Goal: Task Accomplishment & Management: Use online tool/utility

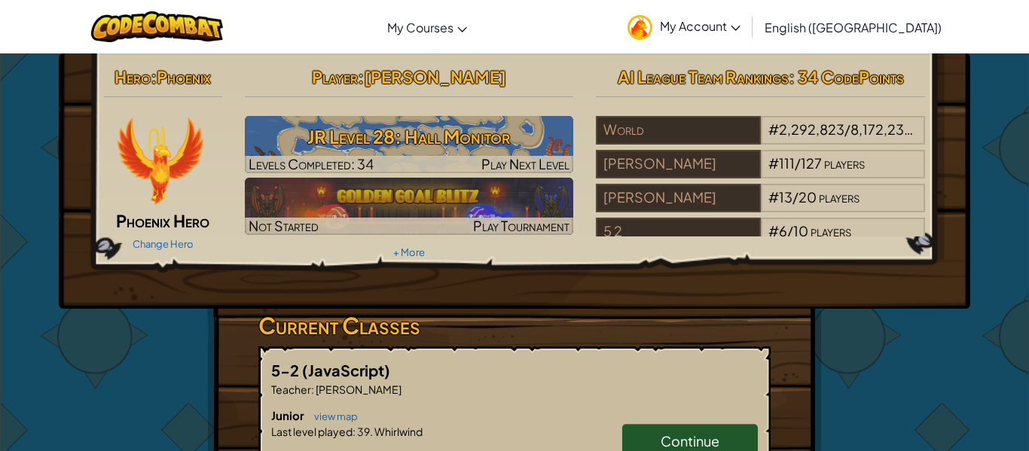
click at [740, 22] on span "My Account" at bounding box center [700, 26] width 81 height 16
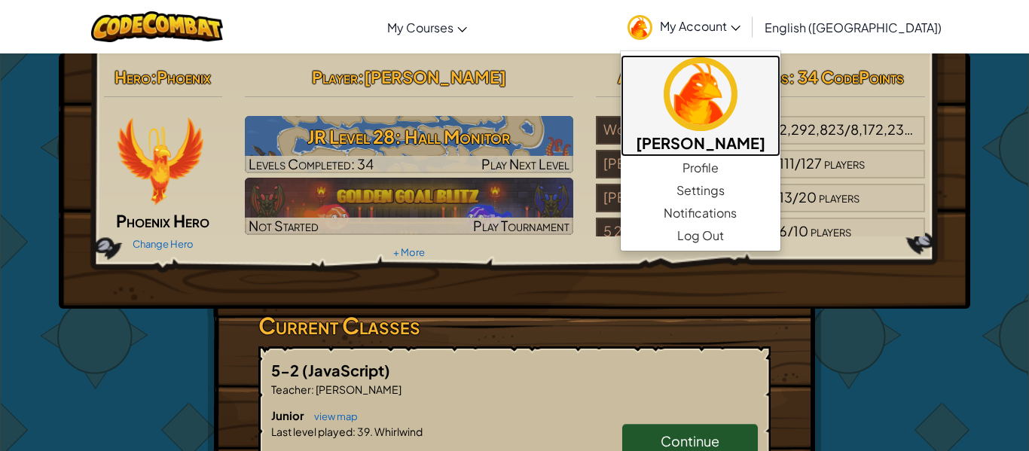
click at [737, 100] on img at bounding box center [701, 94] width 74 height 74
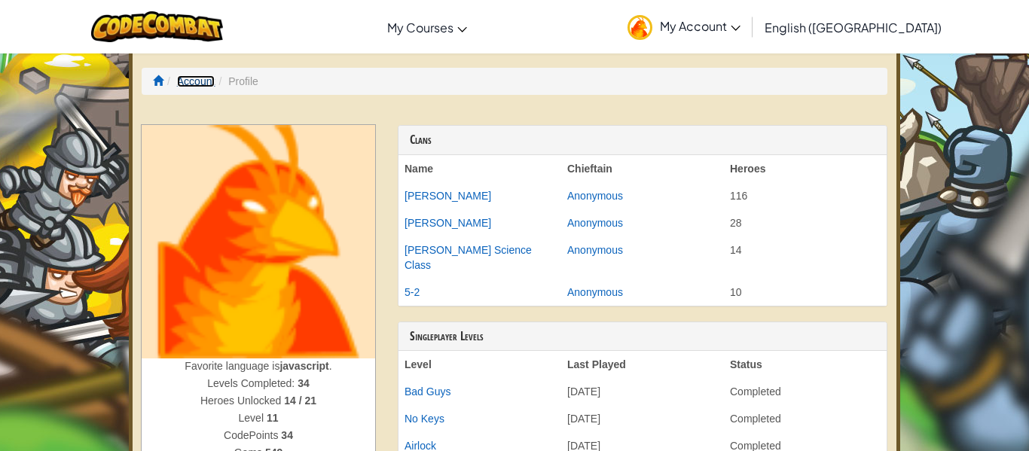
click at [199, 87] on link "Account" at bounding box center [196, 81] width 38 height 12
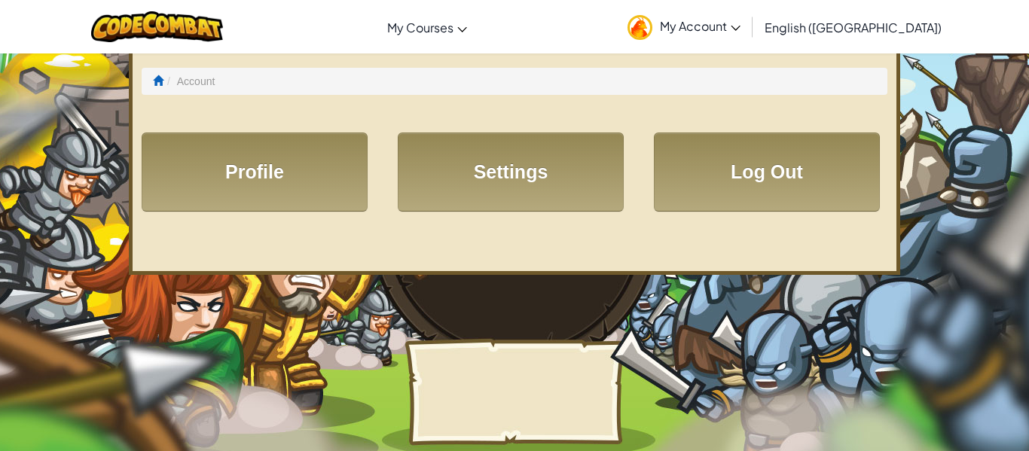
click at [150, 78] on ol "Account" at bounding box center [515, 81] width 746 height 27
click at [153, 84] on span at bounding box center [158, 80] width 11 height 11
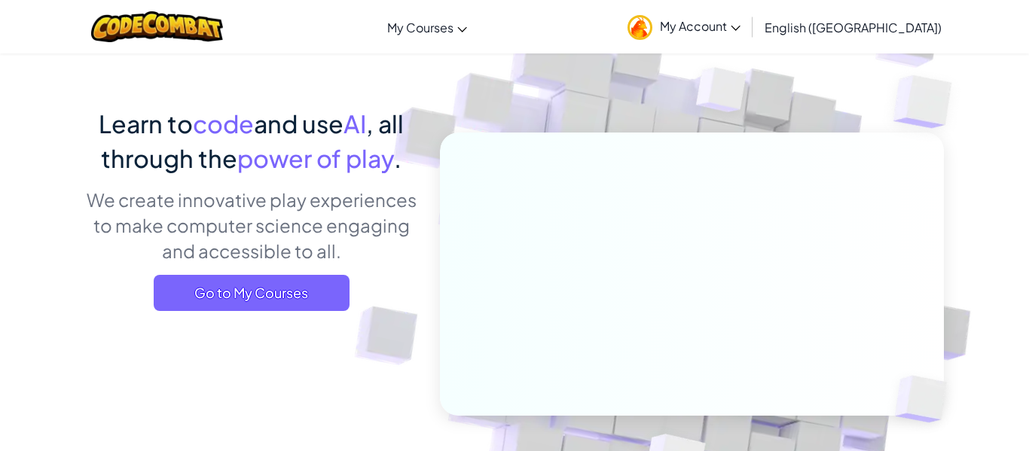
scroll to position [73, 0]
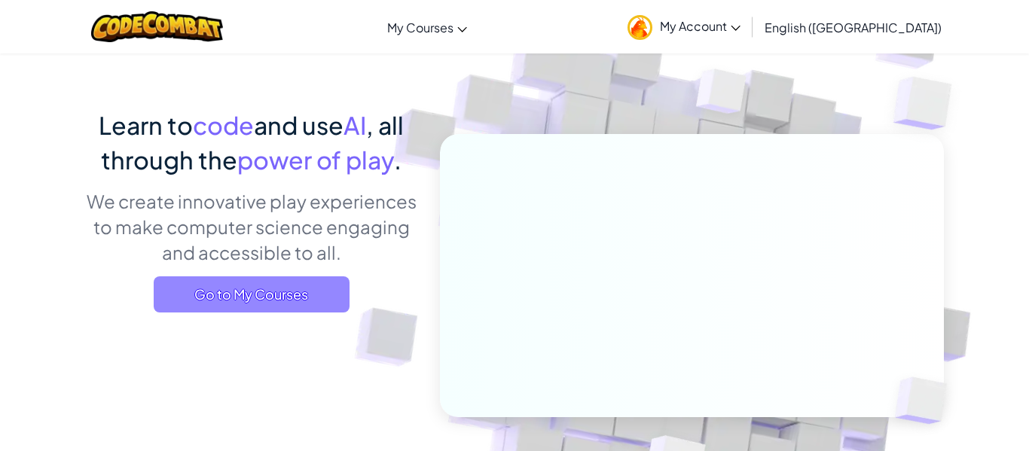
click at [284, 286] on span "Go to My Courses" at bounding box center [252, 294] width 196 height 36
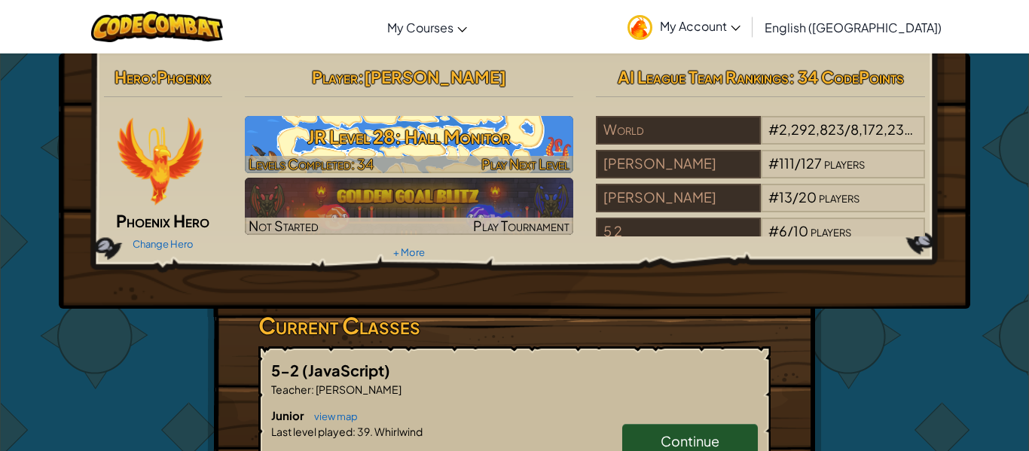
click at [467, 137] on h3 "JR Level 28: Hall Monitor" at bounding box center [409, 137] width 329 height 34
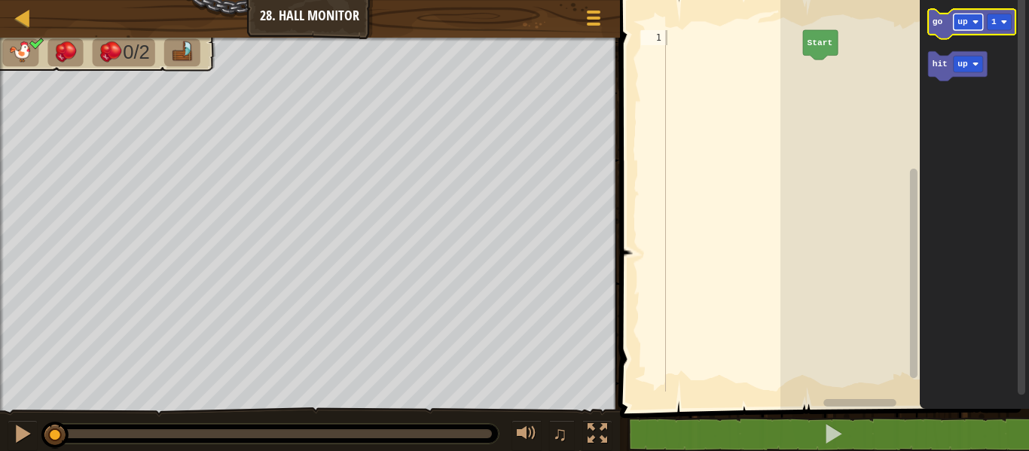
click at [959, 28] on rect "Blockly Workspace" at bounding box center [968, 22] width 29 height 17
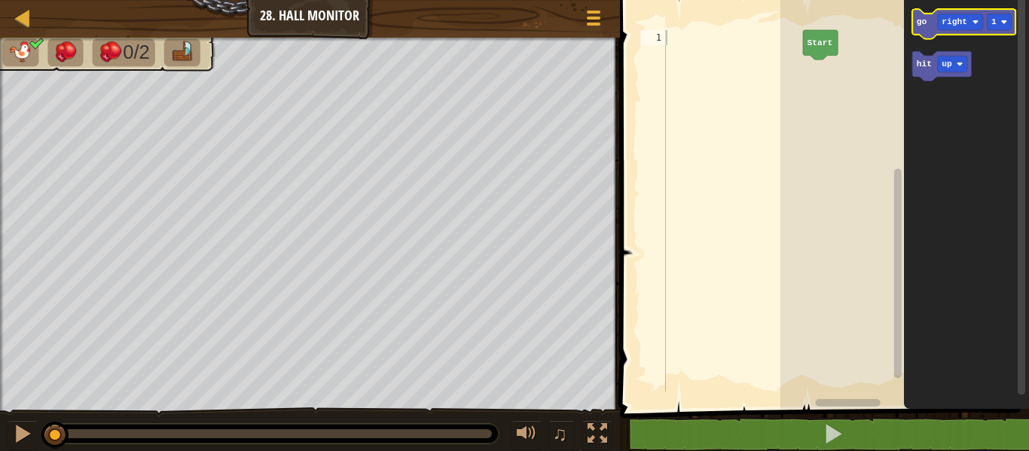
click at [926, 14] on icon "Blockly Workspace" at bounding box center [964, 23] width 103 height 29
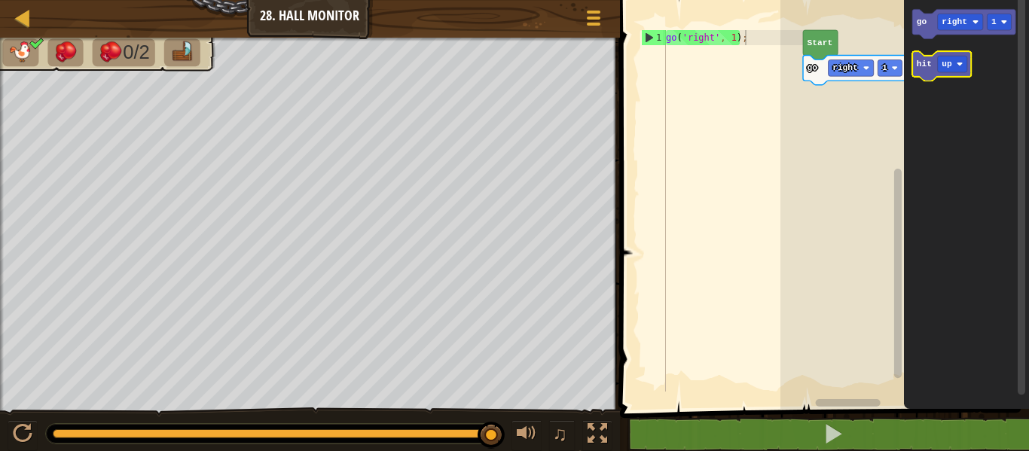
click at [947, 74] on icon "Blockly Workspace" at bounding box center [942, 65] width 59 height 29
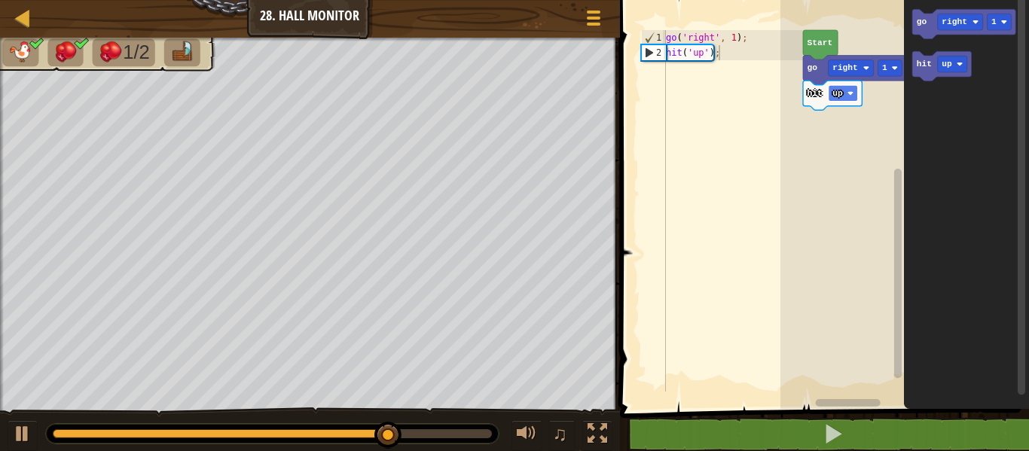
click at [847, 100] on rect "Blockly Workspace" at bounding box center [843, 93] width 29 height 17
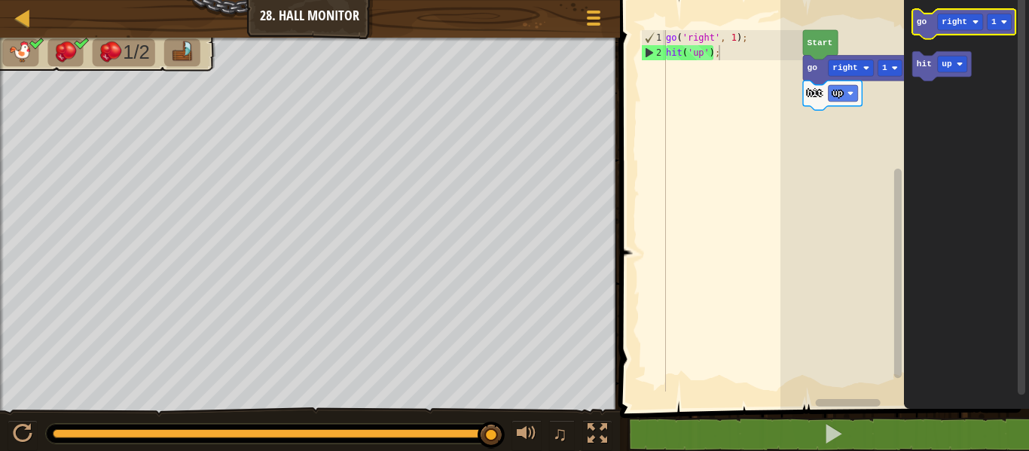
click at [917, 35] on rect "Blockly Workspace" at bounding box center [964, 23] width 103 height 29
click at [924, 23] on text "go" at bounding box center [922, 21] width 11 height 9
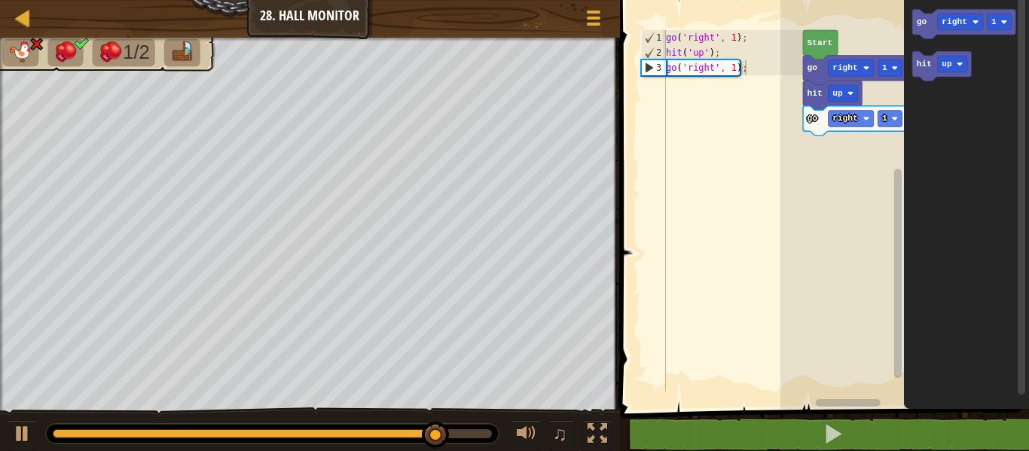
click at [936, 91] on icon "Blockly Workspace" at bounding box center [966, 200] width 125 height 417
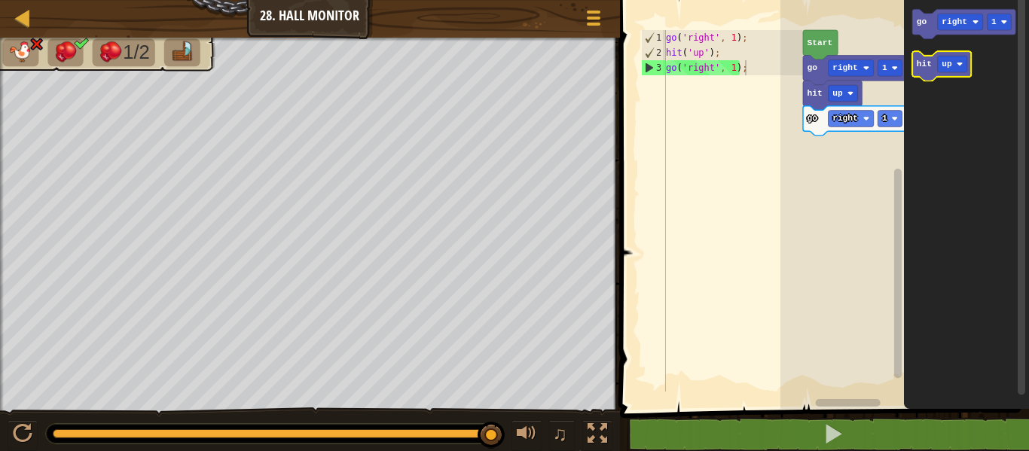
click at [918, 78] on rect "Blockly Workspace" at bounding box center [942, 65] width 59 height 29
click at [922, 66] on text "hit" at bounding box center [924, 64] width 15 height 9
click at [841, 145] on text "up" at bounding box center [838, 143] width 11 height 9
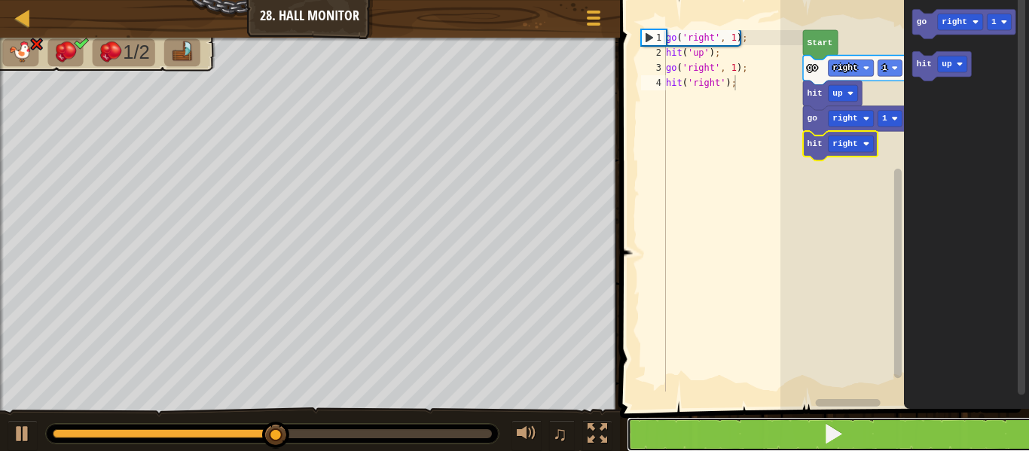
click at [853, 432] on button at bounding box center [834, 434] width 414 height 35
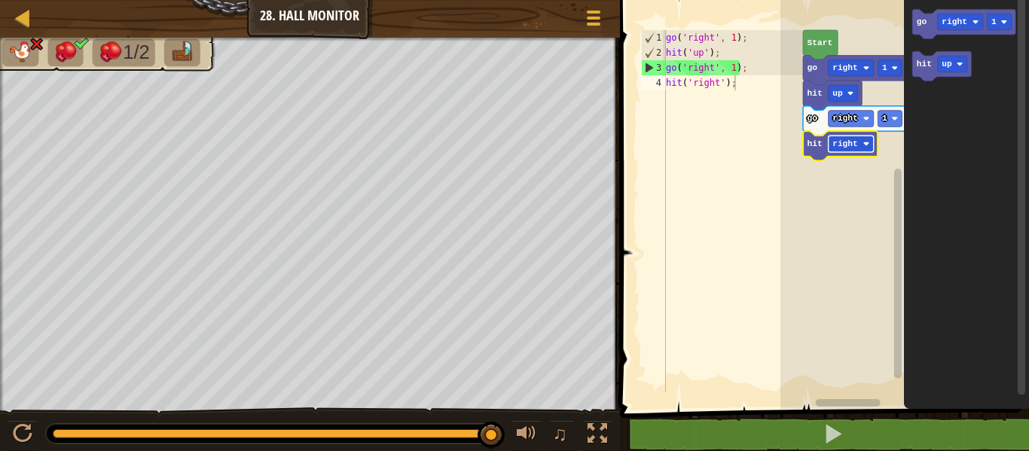
click at [852, 142] on text "right" at bounding box center [846, 143] width 26 height 9
click at [842, 100] on rect "Blockly Workspace" at bounding box center [843, 93] width 29 height 17
click at [845, 145] on rect "Blockly Workspace" at bounding box center [843, 144] width 29 height 17
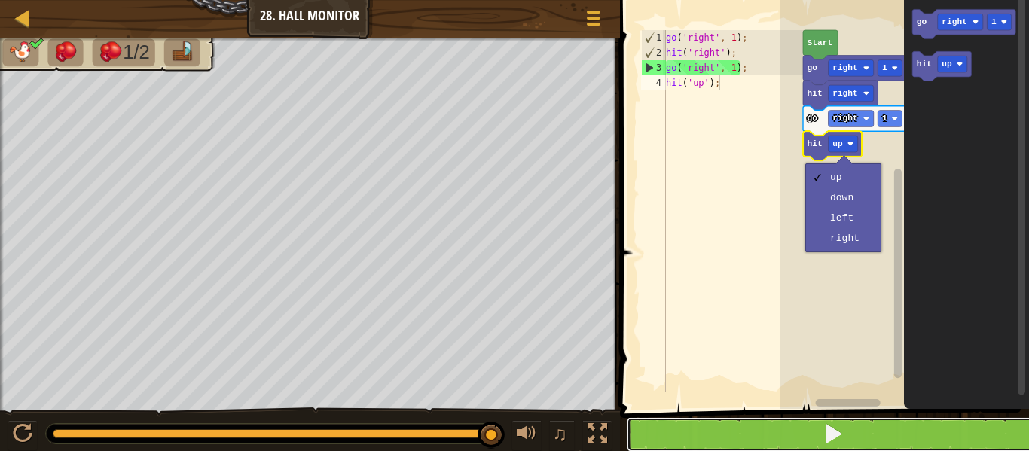
click at [830, 444] on span at bounding box center [833, 433] width 21 height 21
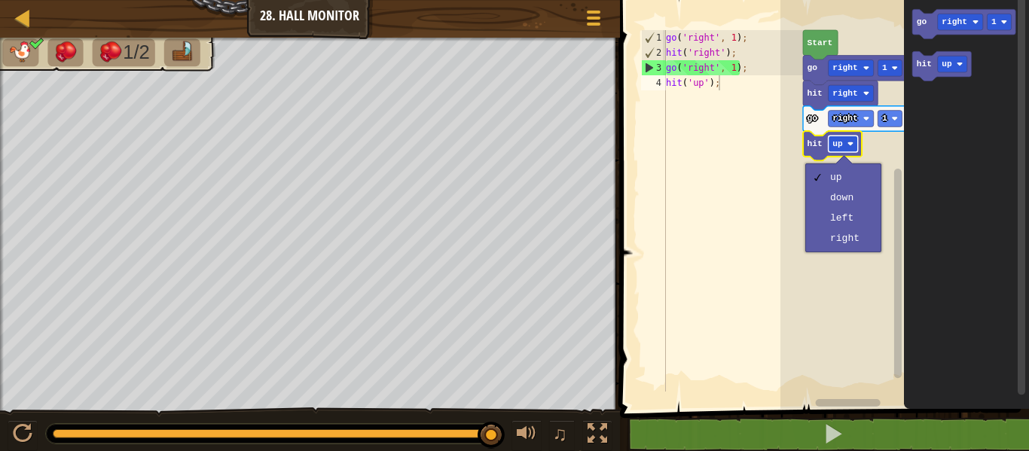
click at [834, 146] on text "up" at bounding box center [838, 143] width 11 height 9
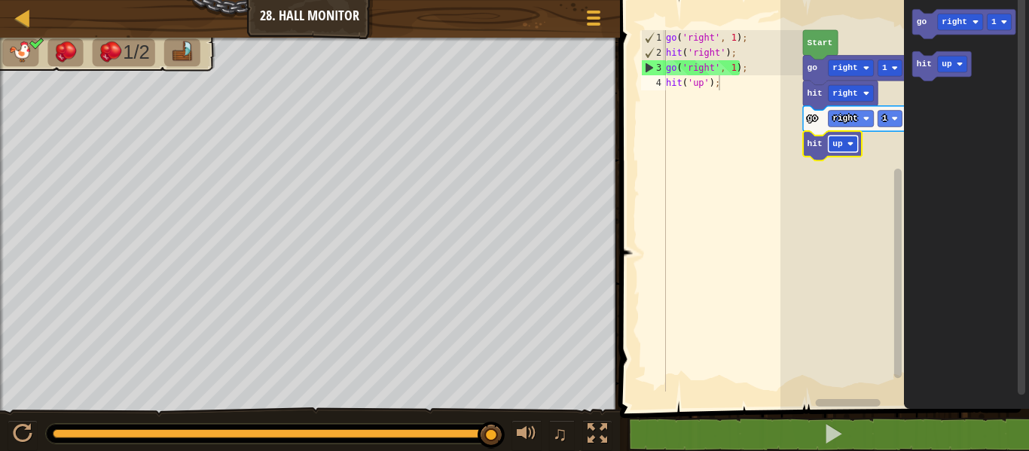
click at [835, 145] on text "up" at bounding box center [838, 143] width 11 height 9
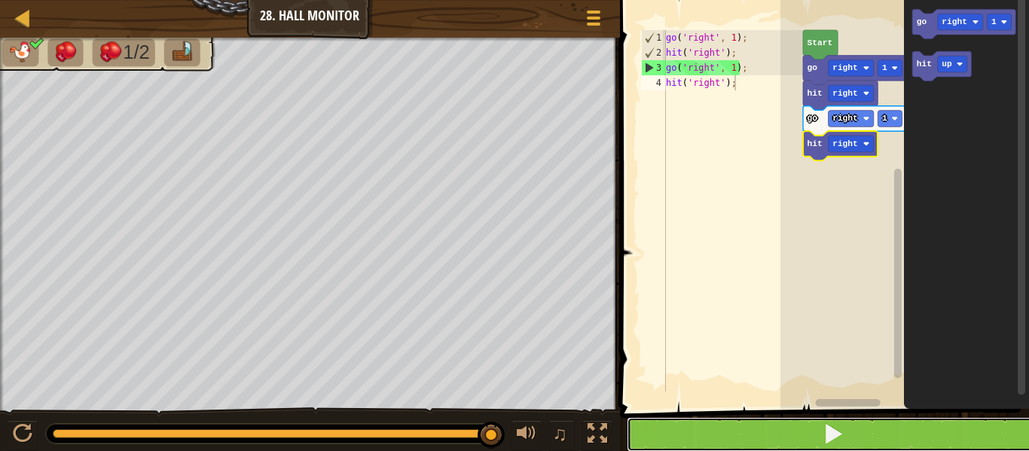
click at [823, 423] on span at bounding box center [833, 433] width 21 height 21
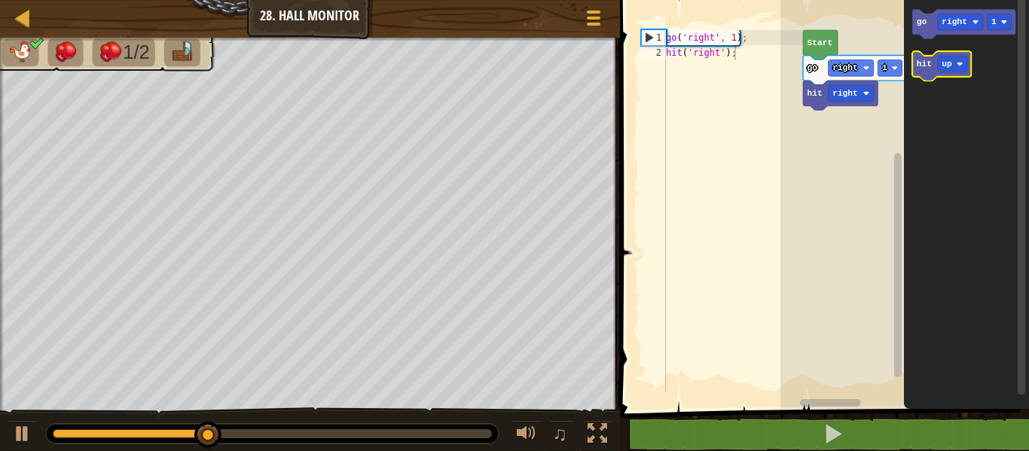
click at [926, 62] on text "hit" at bounding box center [924, 64] width 15 height 9
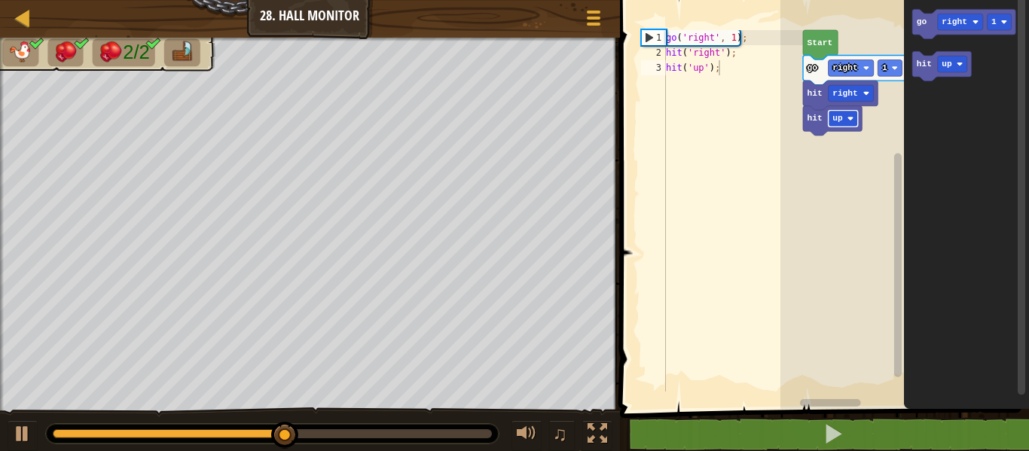
click at [847, 124] on rect "Blockly Workspace" at bounding box center [843, 119] width 29 height 17
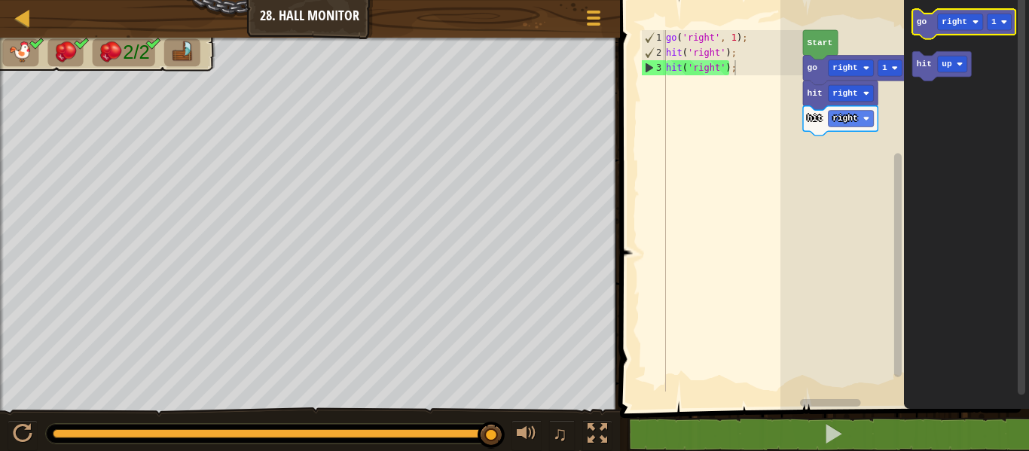
click at [926, 24] on text "go" at bounding box center [922, 21] width 11 height 9
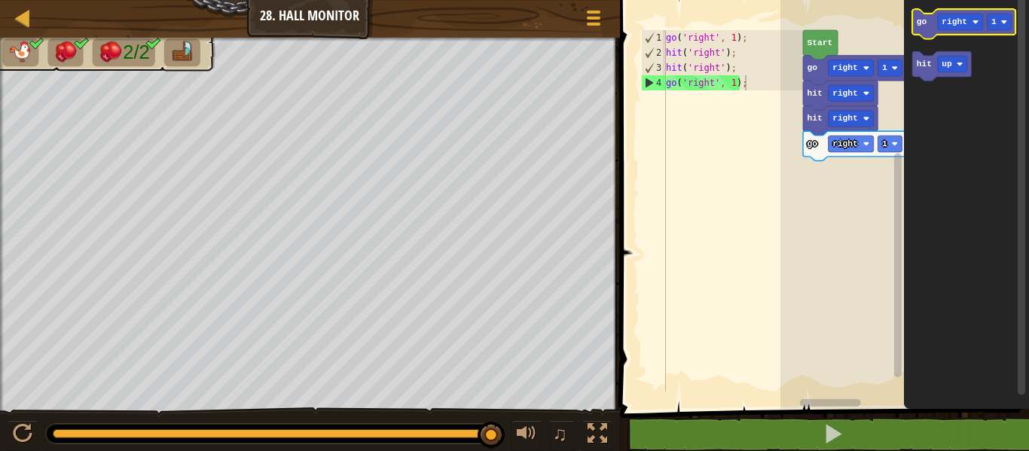
click at [929, 20] on icon "Blockly Workspace" at bounding box center [964, 23] width 103 height 29
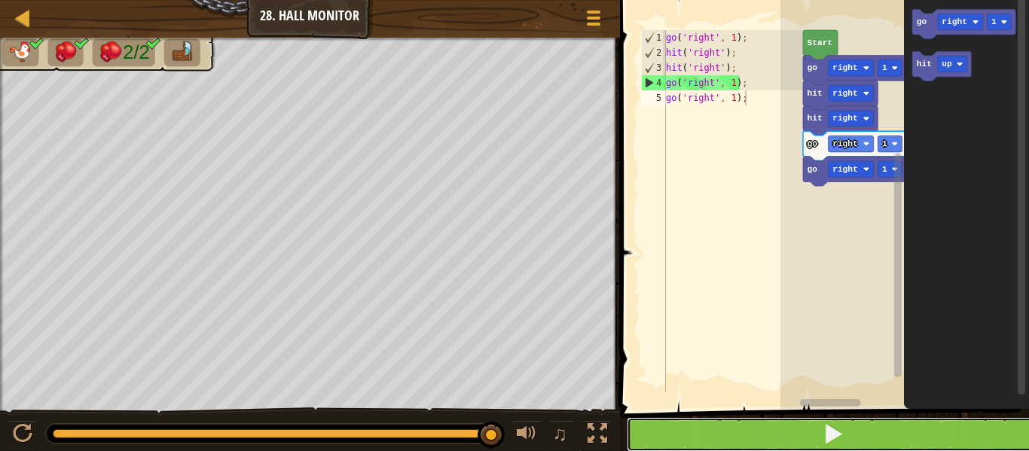
click at [827, 437] on span at bounding box center [833, 433] width 21 height 21
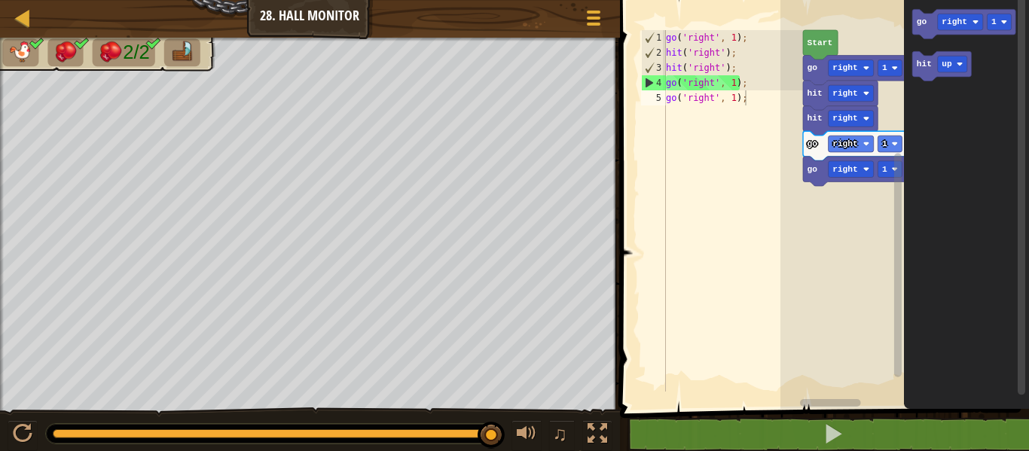
click at [801, 180] on rect "Blockly Workspace" at bounding box center [904, 200] width 249 height 417
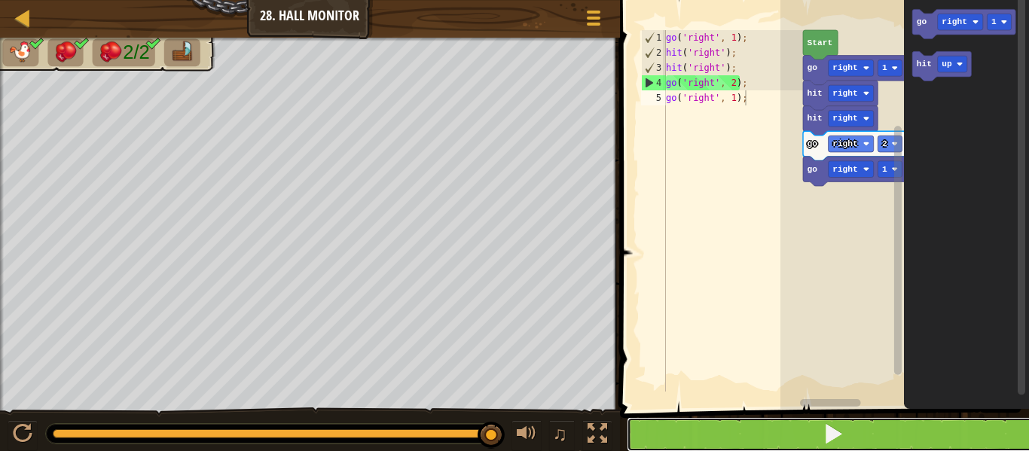
click at [869, 435] on button at bounding box center [834, 434] width 414 height 35
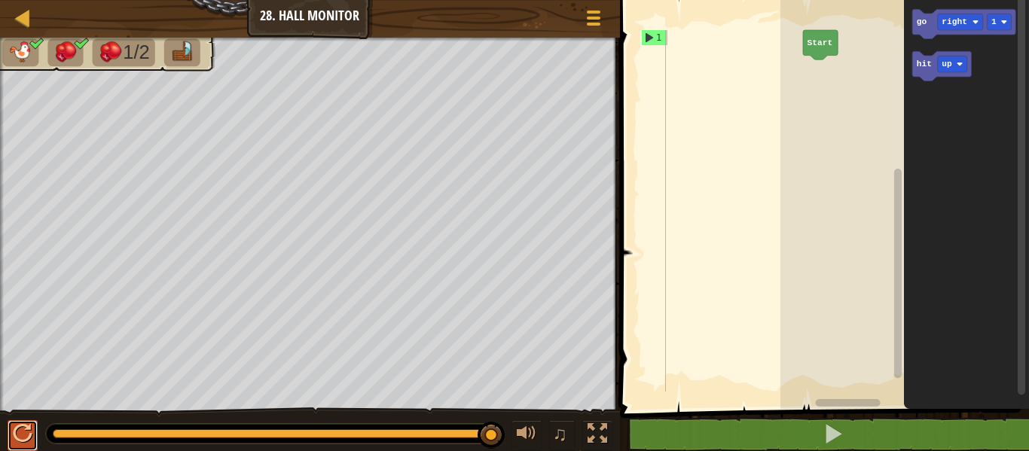
click at [20, 432] on div at bounding box center [23, 434] width 20 height 20
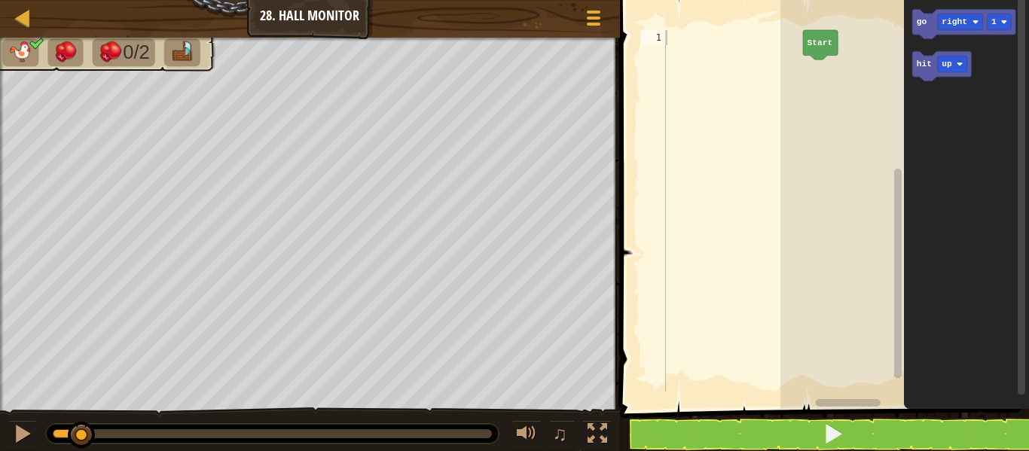
drag, startPoint x: 279, startPoint y: 430, endPoint x: 1, endPoint y: 480, distance: 282.4
click at [1, 0] on html "Map Junior 28. Hall Monitor Game Menu 1 ההההההההההההההההההההההההההההההההההההההה…" at bounding box center [514, 0] width 1029 height 0
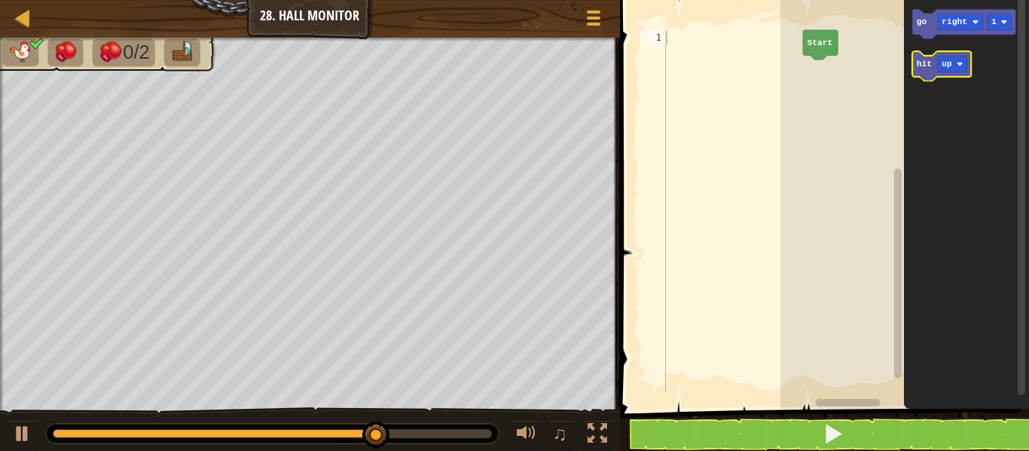
click at [927, 66] on text "hit" at bounding box center [924, 64] width 15 height 9
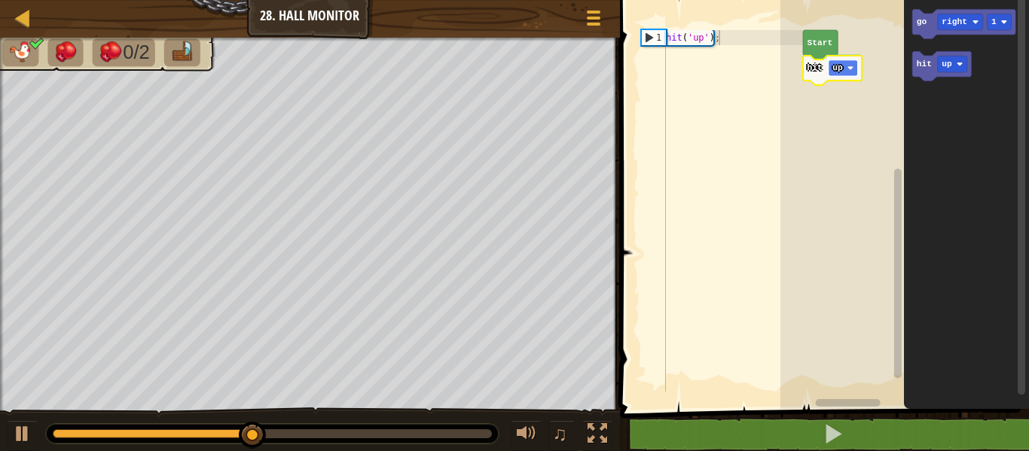
click at [838, 72] on text "up" at bounding box center [838, 67] width 11 height 9
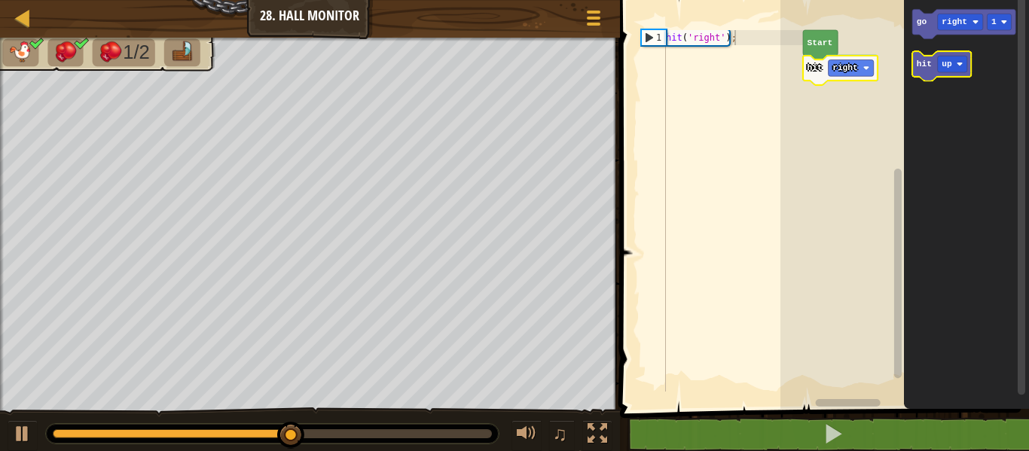
click at [922, 65] on text "hit" at bounding box center [924, 64] width 15 height 9
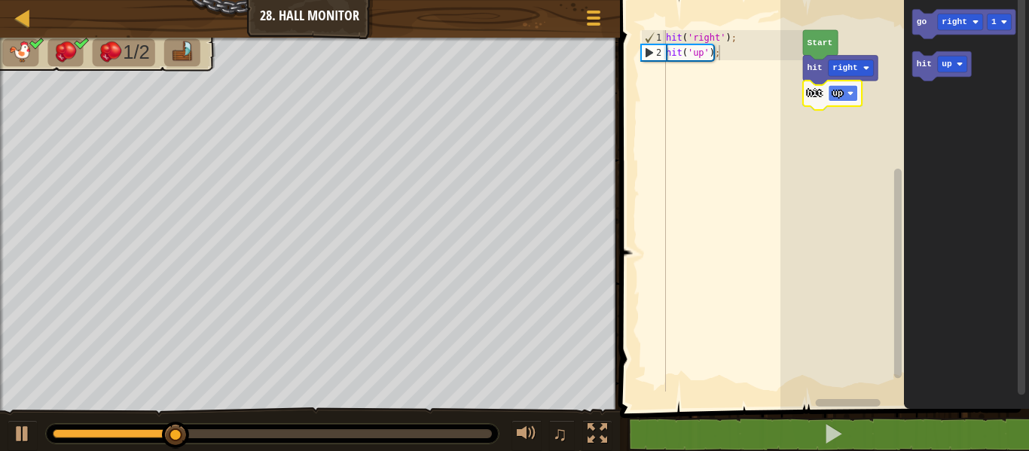
click at [847, 88] on rect "Blockly Workspace" at bounding box center [843, 93] width 29 height 17
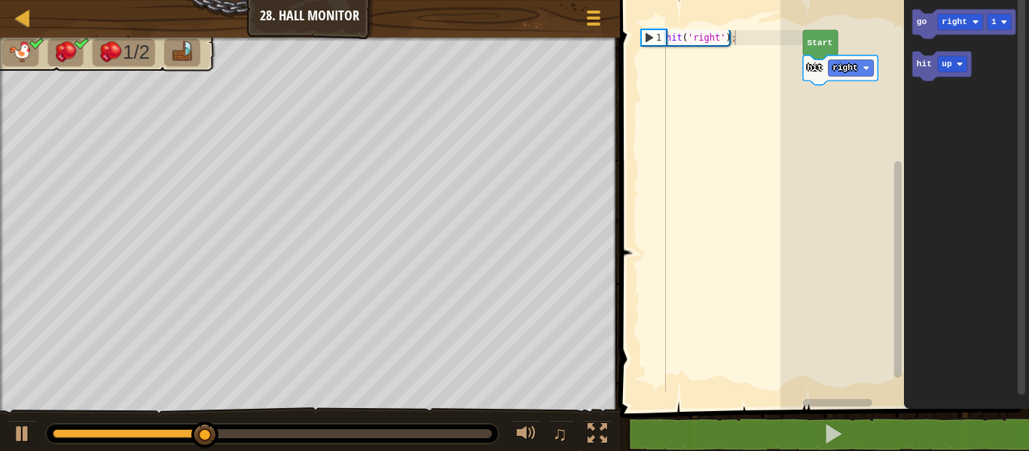
click at [898, 41] on div "Start hit right go right 1 hit up" at bounding box center [904, 200] width 249 height 417
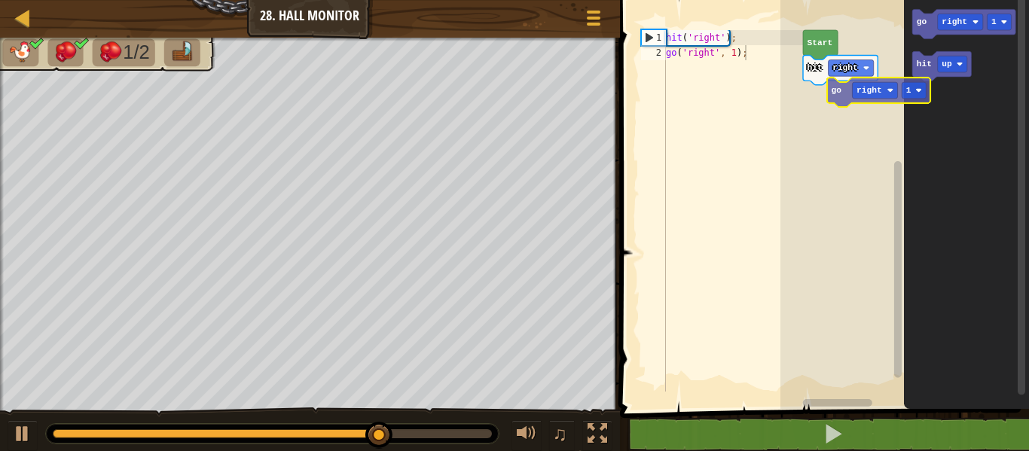
click at [835, 92] on div "Start hit right go right 1 hit up go right 1" at bounding box center [904, 200] width 249 height 417
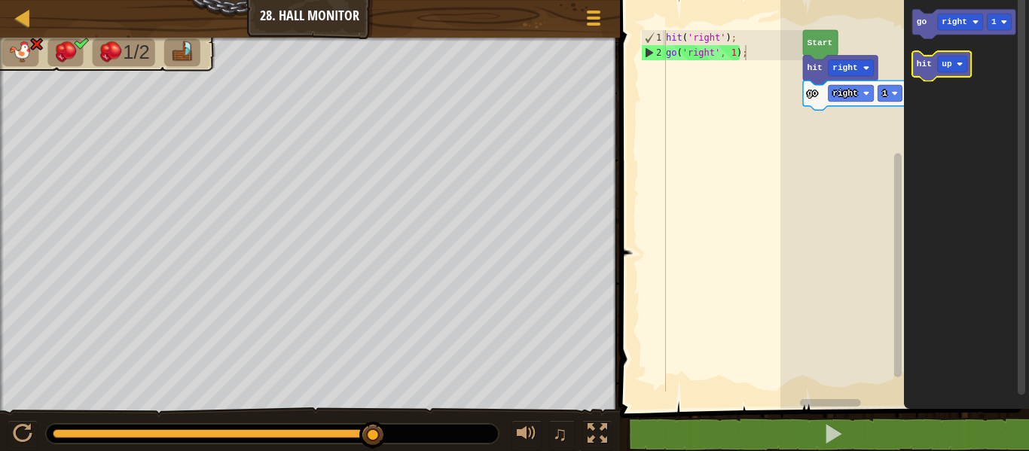
click at [919, 72] on icon "Blockly Workspace" at bounding box center [942, 65] width 59 height 29
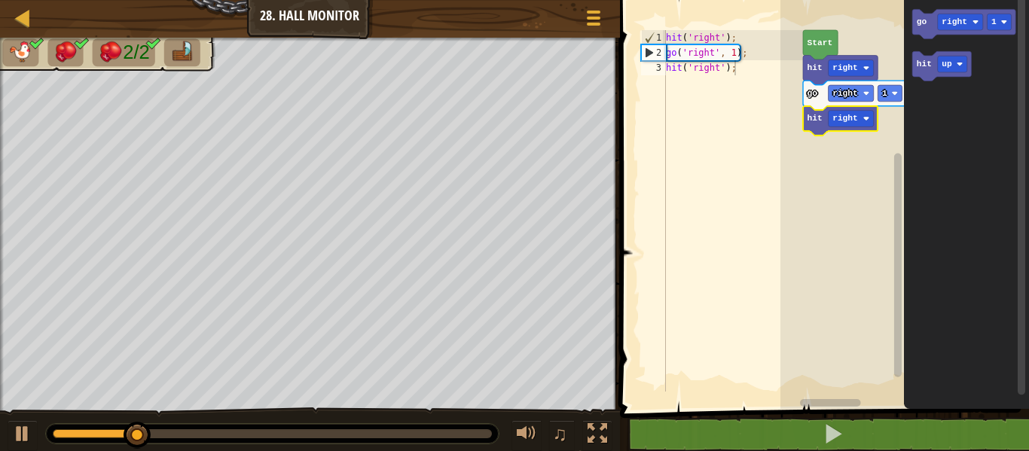
click at [859, 211] on rect "Blockly Workspace" at bounding box center [904, 200] width 249 height 417
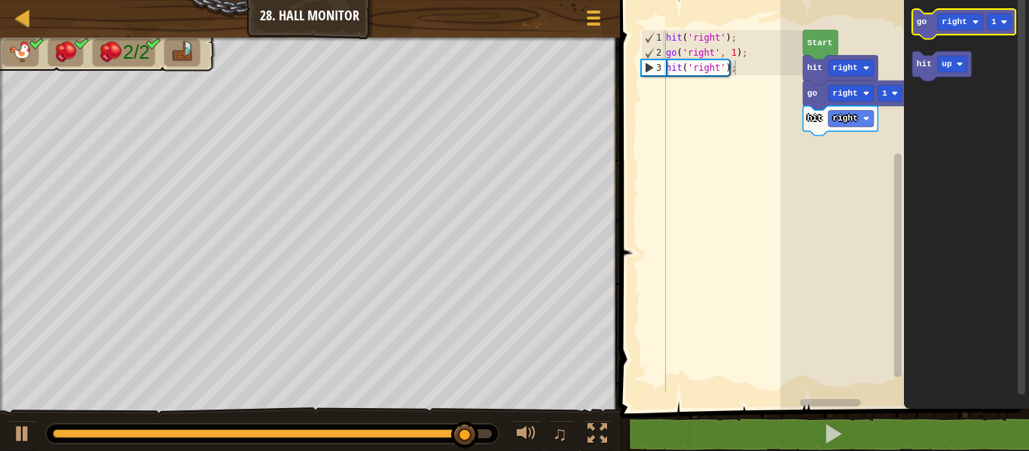
click at [919, 20] on text "go" at bounding box center [922, 21] width 11 height 9
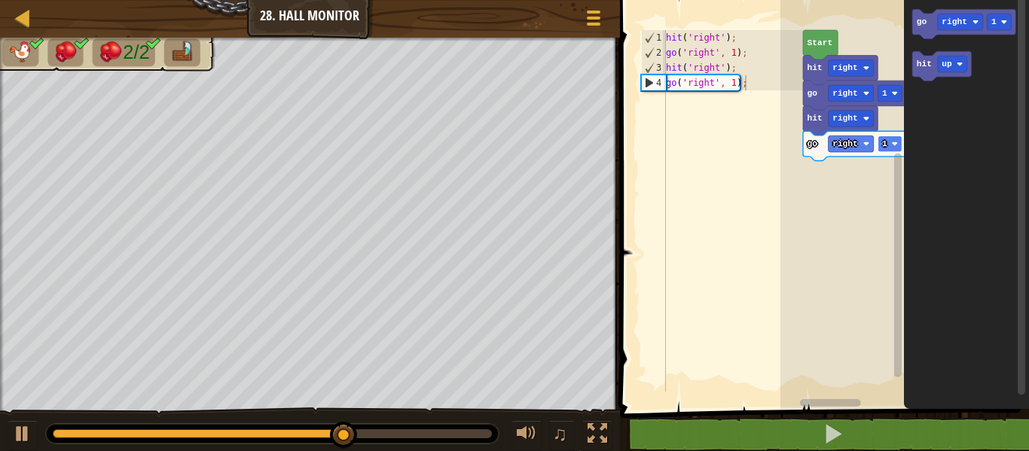
click at [881, 146] on rect "Blockly Workspace" at bounding box center [890, 144] width 24 height 17
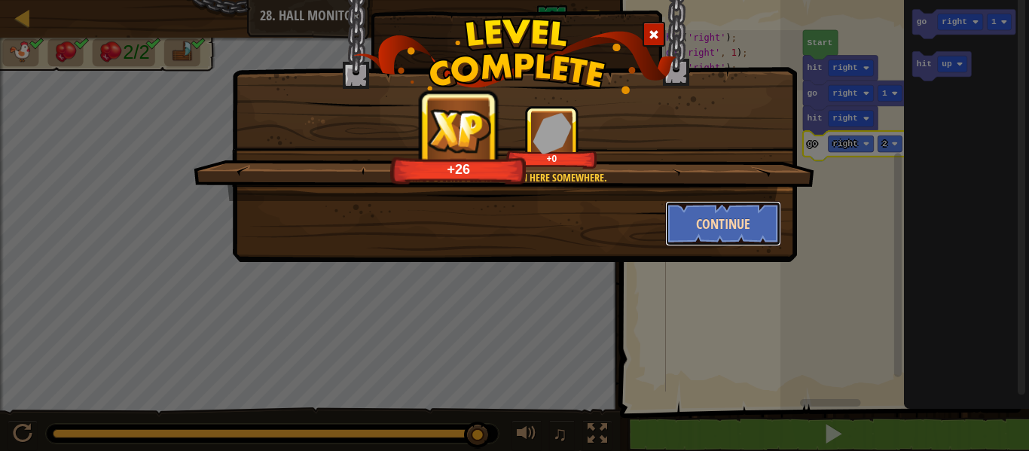
click at [746, 227] on button "Continue" at bounding box center [723, 223] width 117 height 45
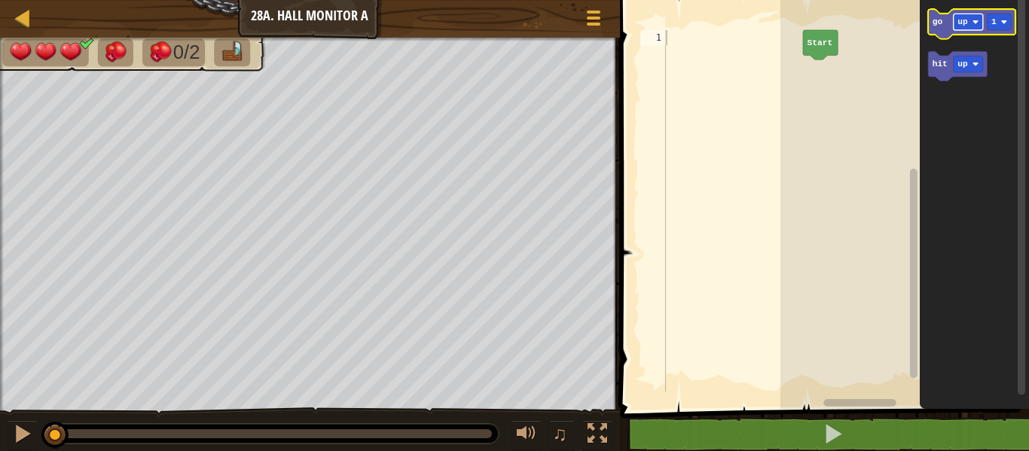
click at [966, 28] on rect "Blockly Workspace" at bounding box center [968, 22] width 29 height 17
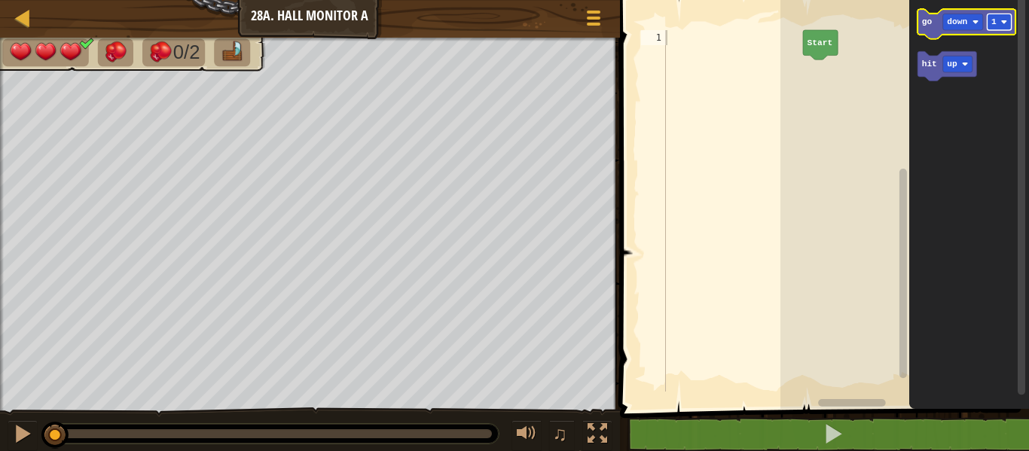
click at [1006, 17] on rect "Blockly Workspace" at bounding box center [1000, 22] width 24 height 17
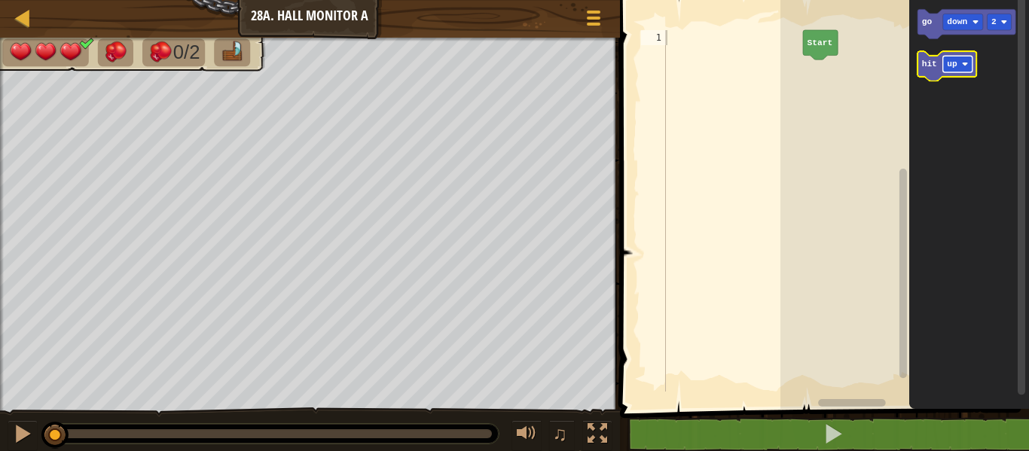
click at [960, 66] on rect "Blockly Workspace" at bounding box center [957, 64] width 29 height 17
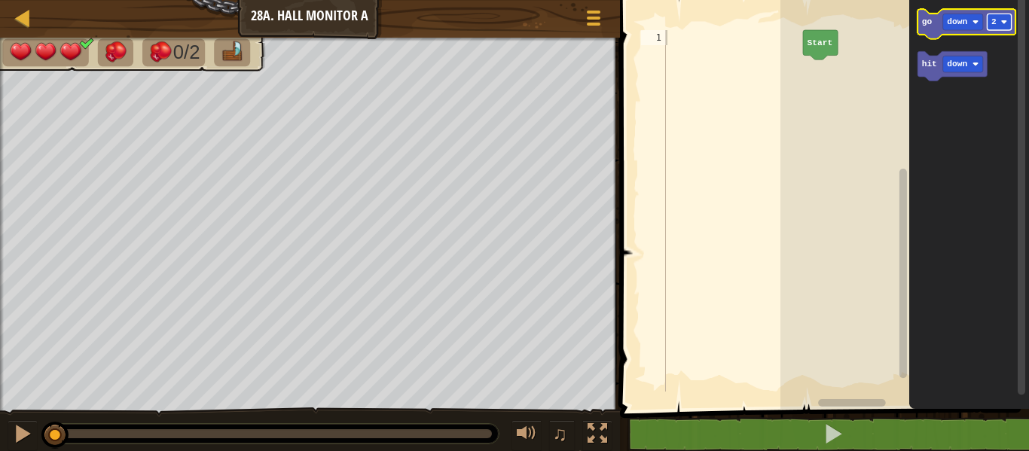
click at [998, 20] on rect "Blockly Workspace" at bounding box center [1000, 22] width 24 height 17
click at [933, 30] on icon "Blockly Workspace" at bounding box center [967, 23] width 98 height 29
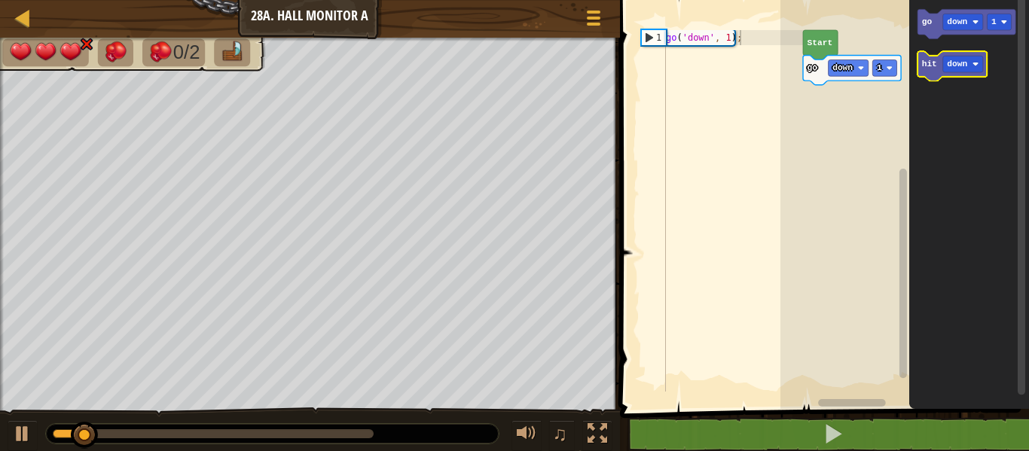
click at [933, 61] on text "hit" at bounding box center [929, 64] width 15 height 9
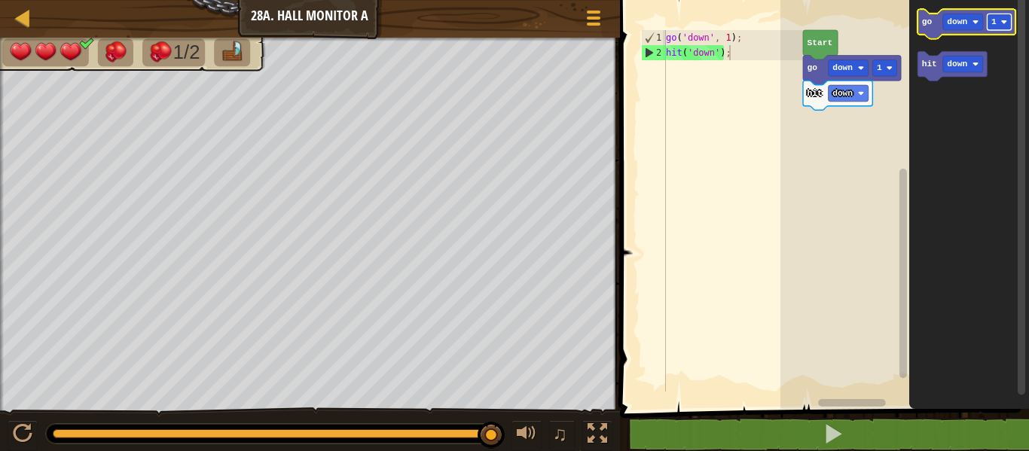
click at [997, 20] on rect "Blockly Workspace" at bounding box center [1000, 22] width 24 height 17
click at [928, 26] on text "go" at bounding box center [927, 21] width 11 height 9
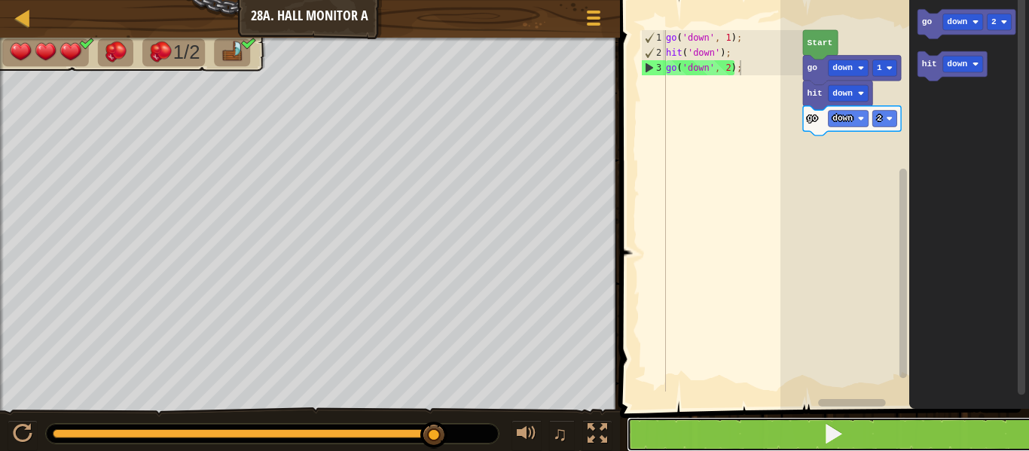
click at [787, 441] on button at bounding box center [834, 434] width 414 height 35
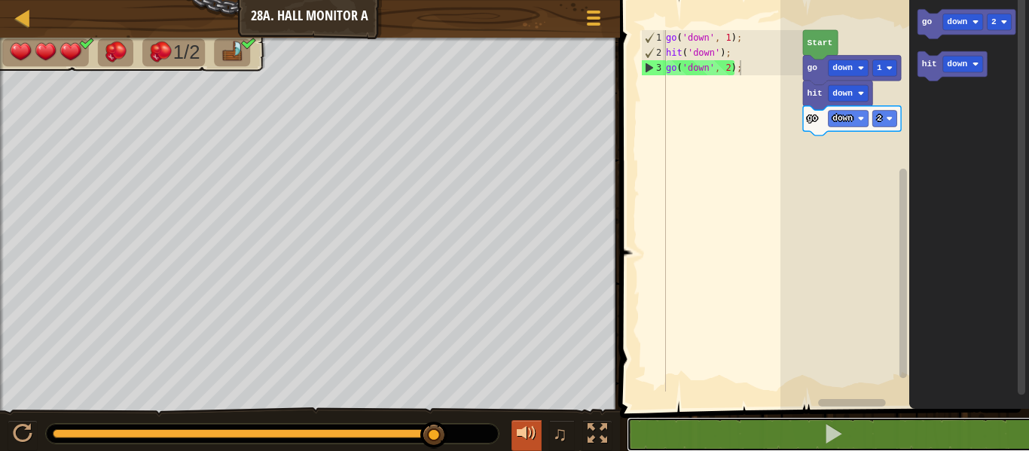
drag, startPoint x: 432, startPoint y: 436, endPoint x: 513, endPoint y: 440, distance: 80.7
drag, startPoint x: 435, startPoint y: 437, endPoint x: 479, endPoint y: 440, distance: 44.5
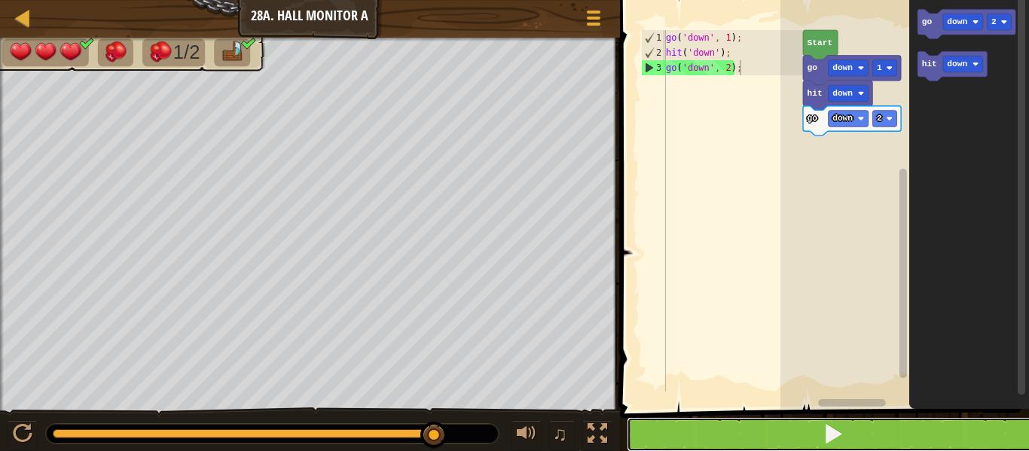
click at [629, 427] on button at bounding box center [834, 434] width 414 height 35
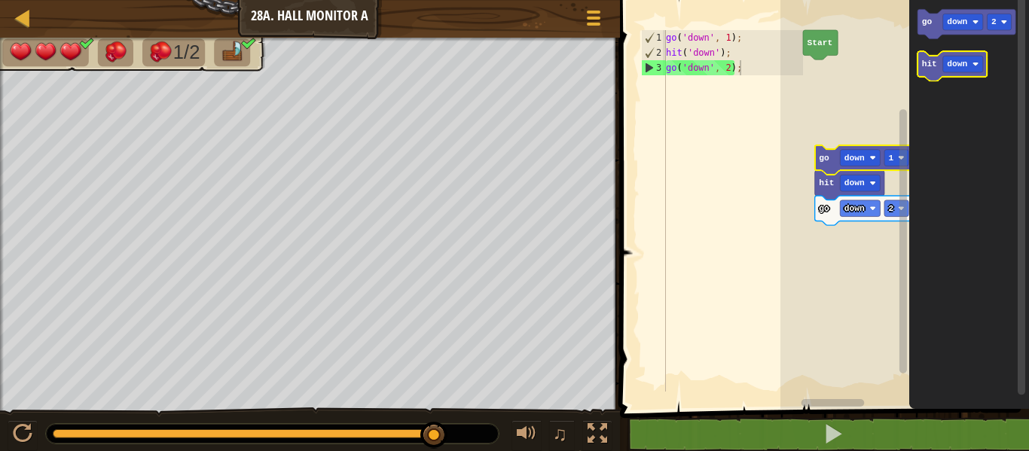
click at [923, 69] on text "hit" at bounding box center [929, 64] width 15 height 9
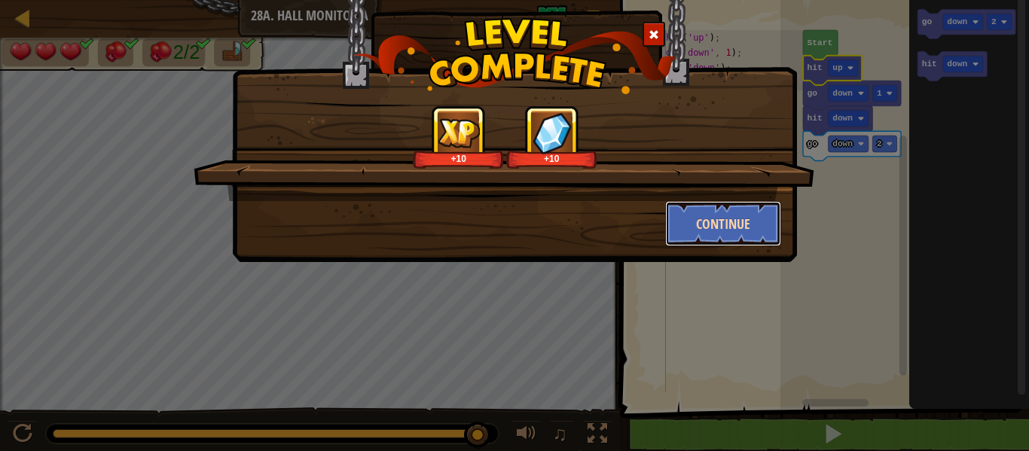
click at [765, 233] on button "Continue" at bounding box center [723, 223] width 117 height 45
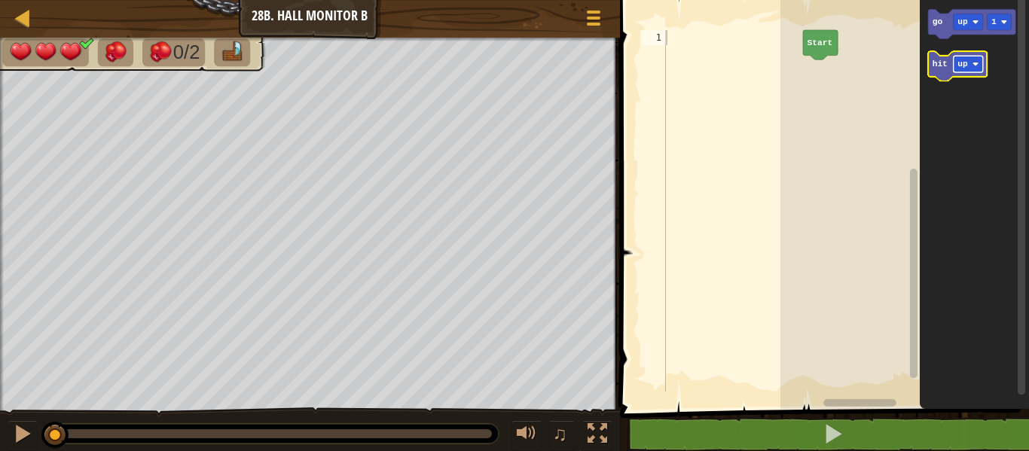
click at [957, 70] on rect "Blockly Workspace" at bounding box center [968, 64] width 29 height 17
click at [942, 68] on text "hit" at bounding box center [940, 64] width 15 height 9
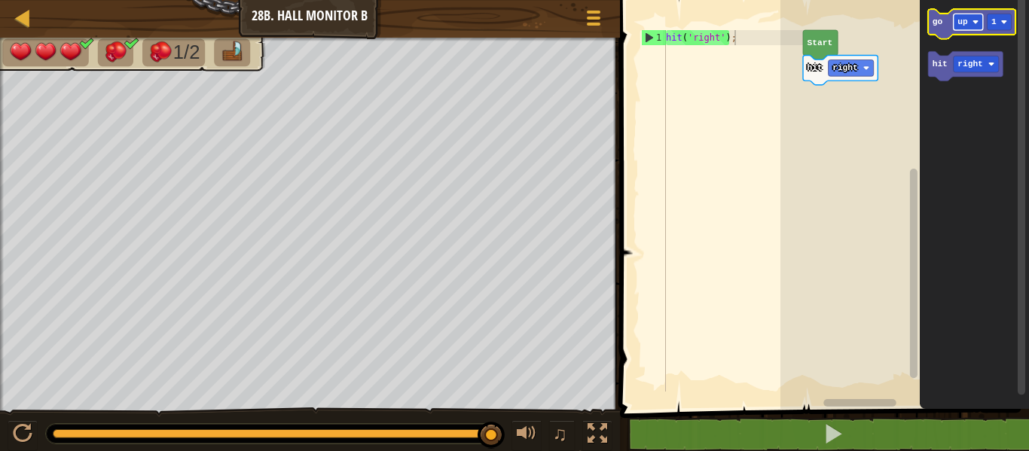
click at [970, 24] on rect "Blockly Workspace" at bounding box center [968, 22] width 29 height 17
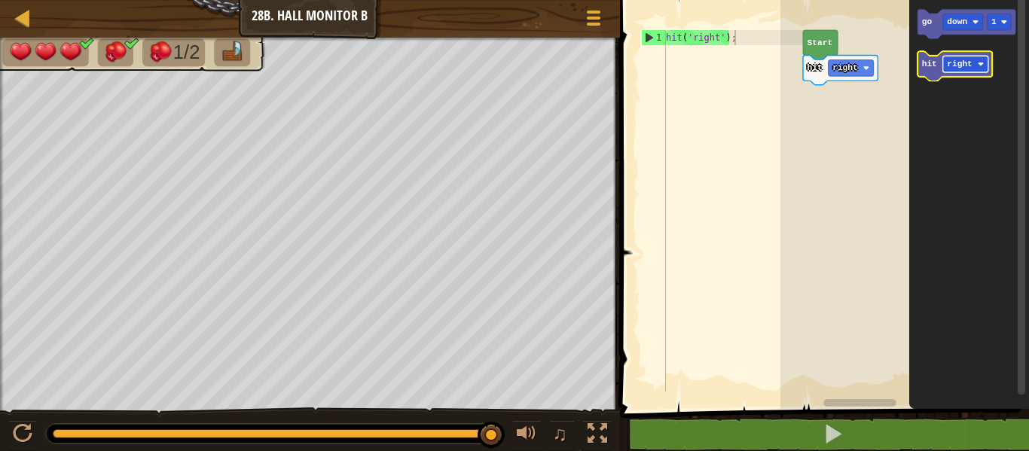
click at [969, 63] on text "right" at bounding box center [961, 64] width 26 height 9
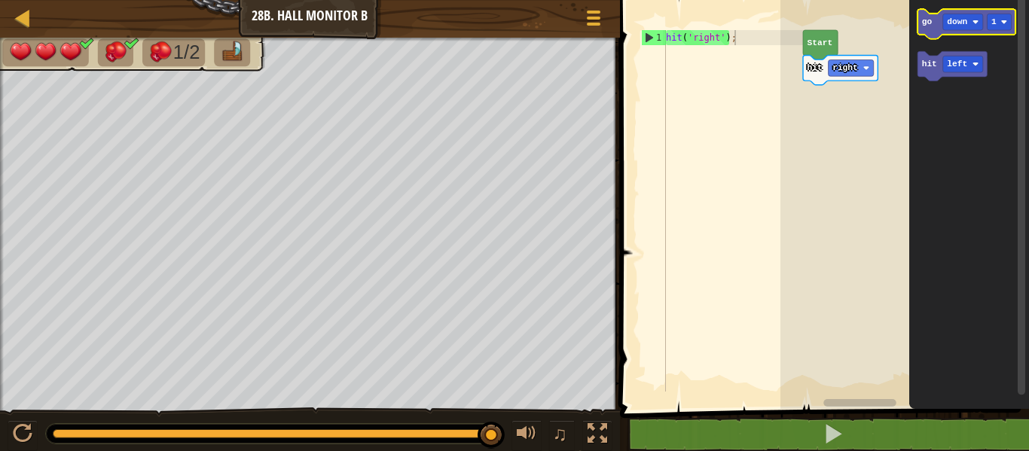
click at [927, 15] on icon "Blockly Workspace" at bounding box center [967, 23] width 98 height 29
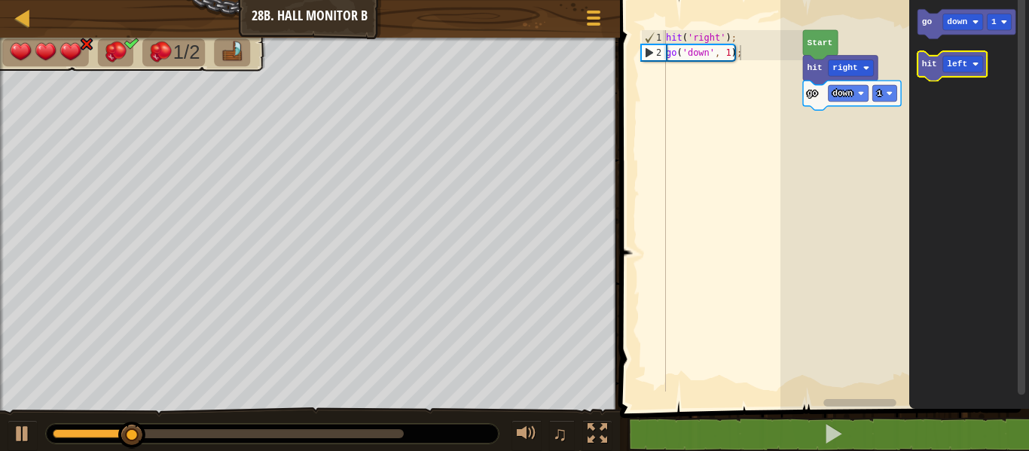
click at [933, 56] on icon "Blockly Workspace" at bounding box center [952, 65] width 69 height 29
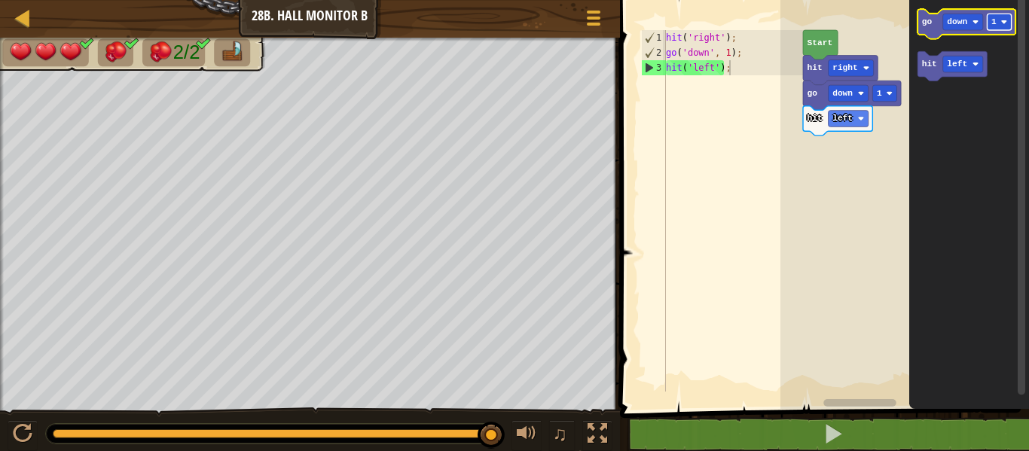
click at [995, 24] on text "1" at bounding box center [993, 21] width 5 height 9
click at [925, 29] on icon "Blockly Workspace" at bounding box center [967, 23] width 98 height 29
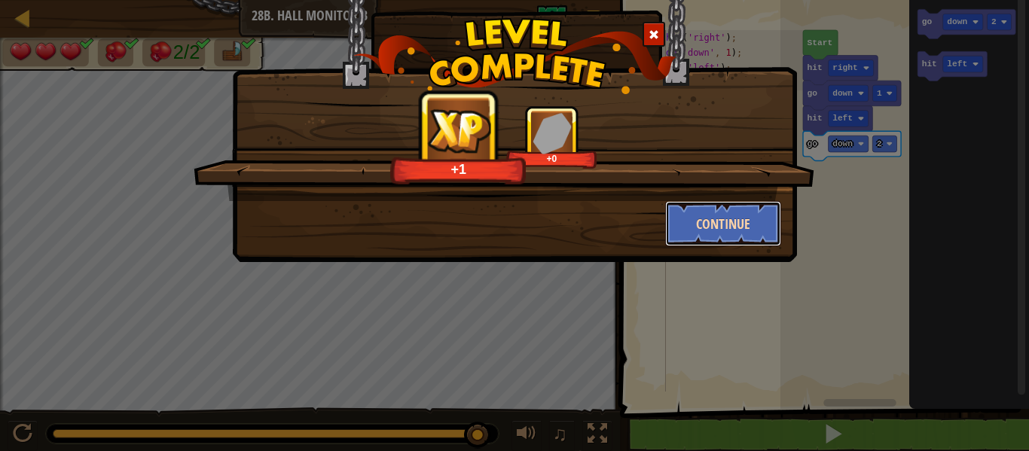
click at [719, 215] on button "Continue" at bounding box center [723, 223] width 117 height 45
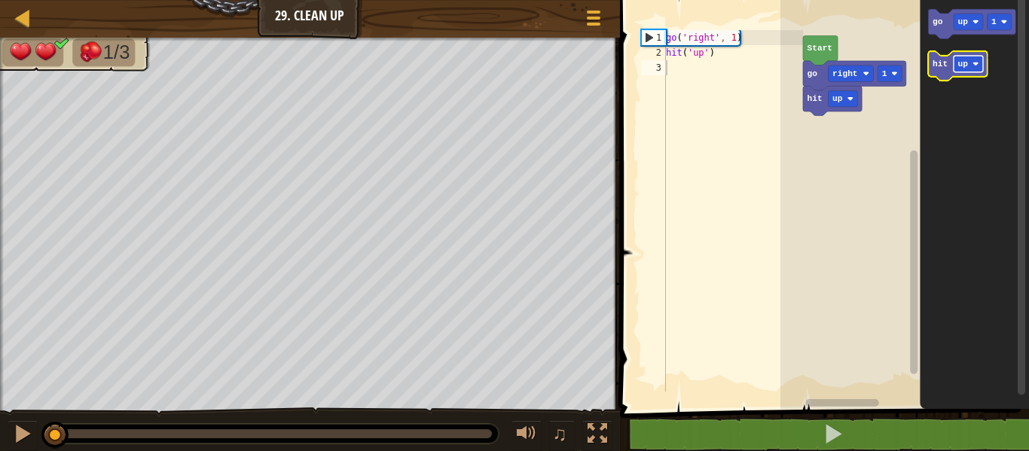
click at [967, 63] on text "up" at bounding box center [963, 64] width 11 height 9
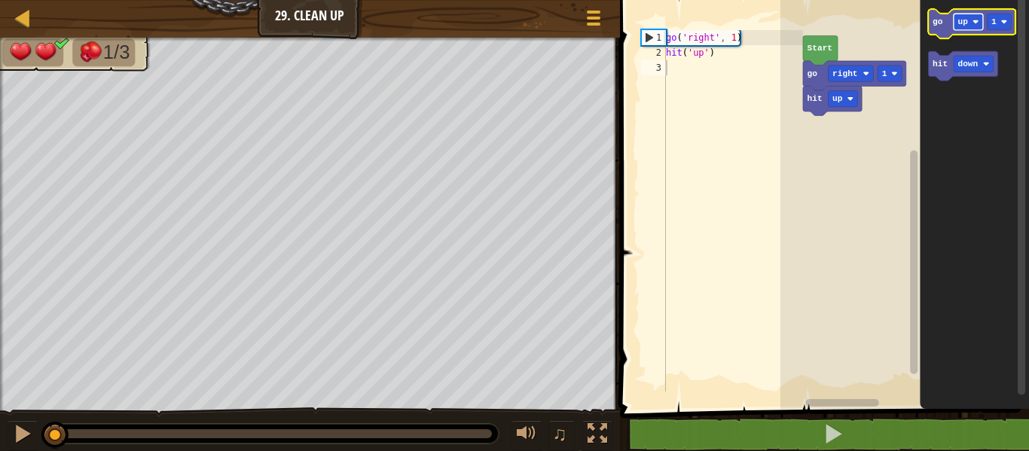
click at [956, 26] on rect "Blockly Workspace" at bounding box center [968, 22] width 29 height 17
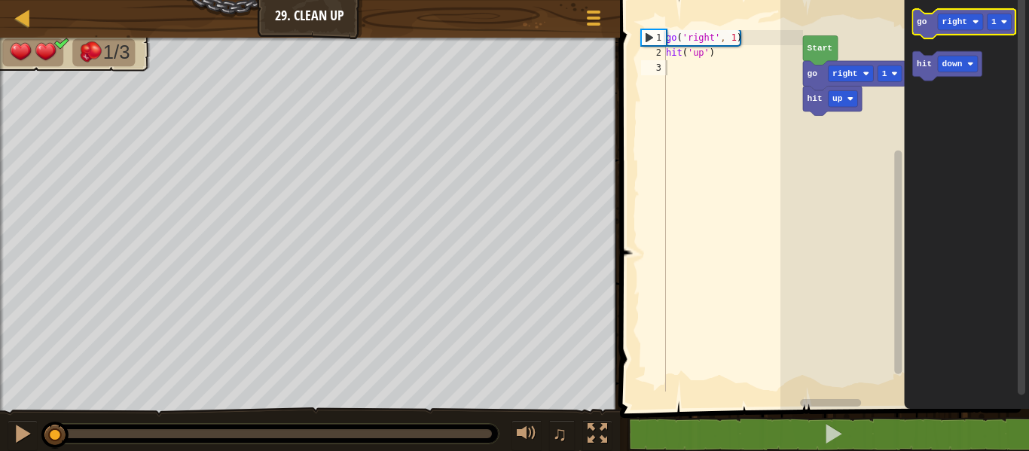
click at [917, 23] on text "go" at bounding box center [922, 21] width 11 height 9
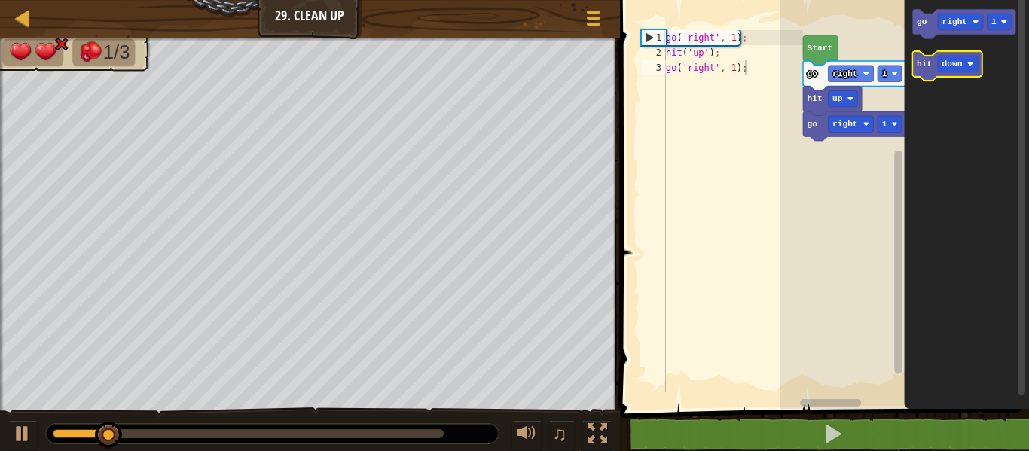
click at [930, 56] on icon "Blockly Workspace" at bounding box center [947, 65] width 69 height 29
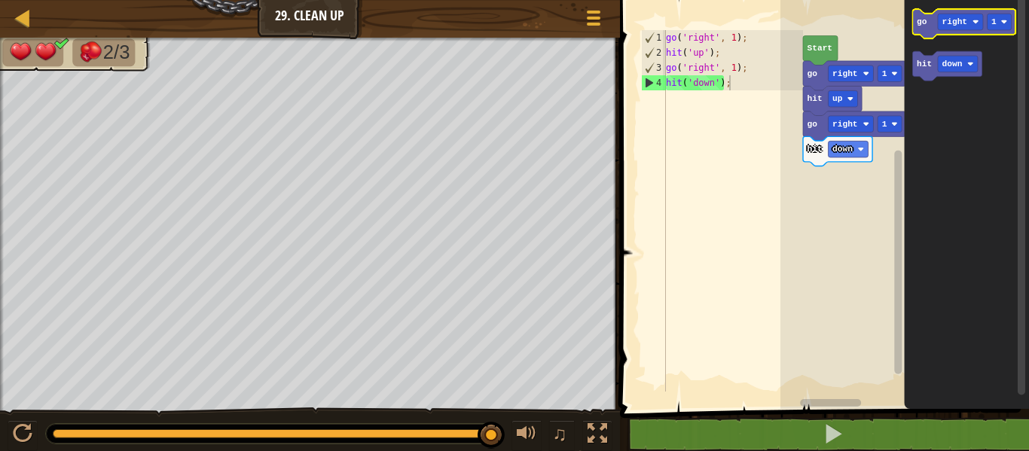
click at [923, 26] on text "go" at bounding box center [922, 21] width 11 height 9
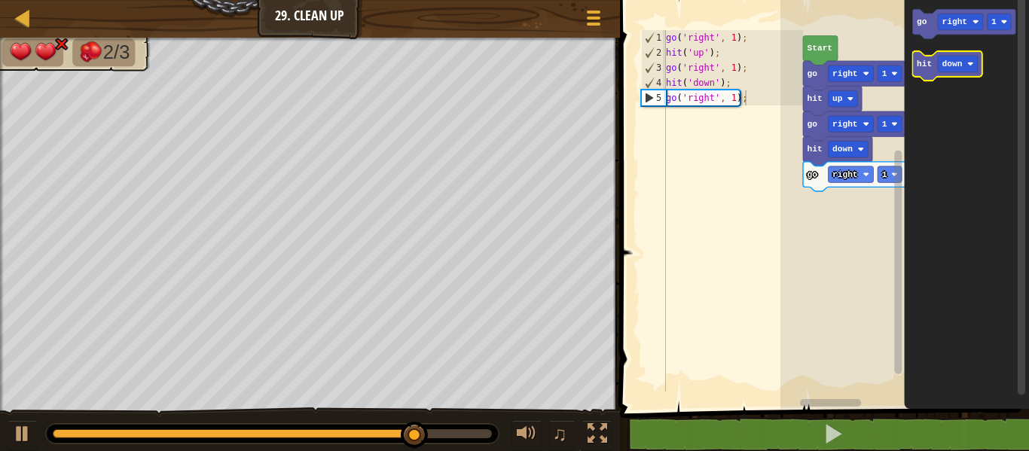
click at [927, 66] on text "hit" at bounding box center [924, 64] width 15 height 9
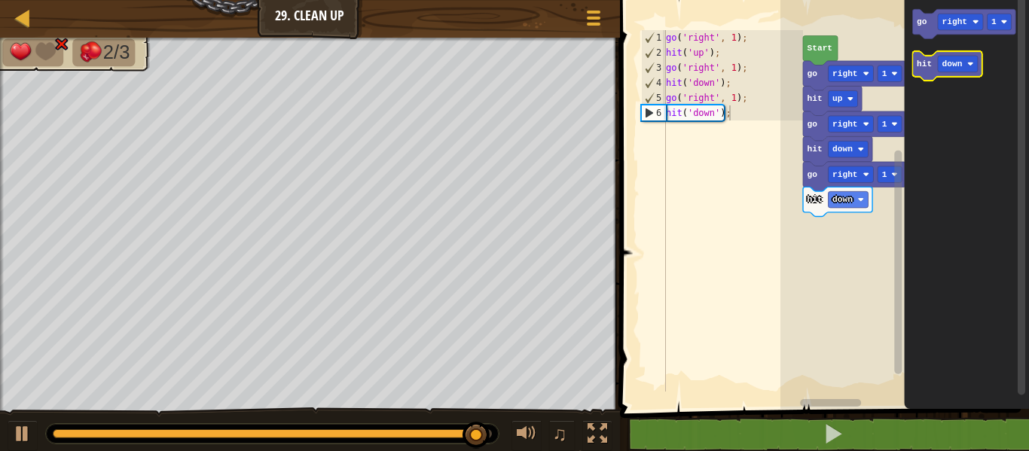
click at [956, 72] on icon "Blockly Workspace" at bounding box center [947, 65] width 69 height 29
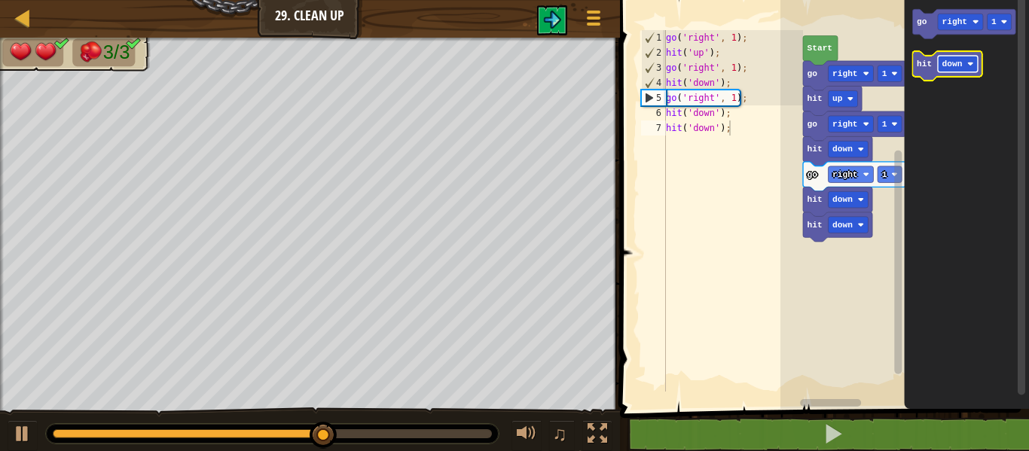
click at [957, 70] on rect "Blockly Workspace" at bounding box center [958, 64] width 40 height 17
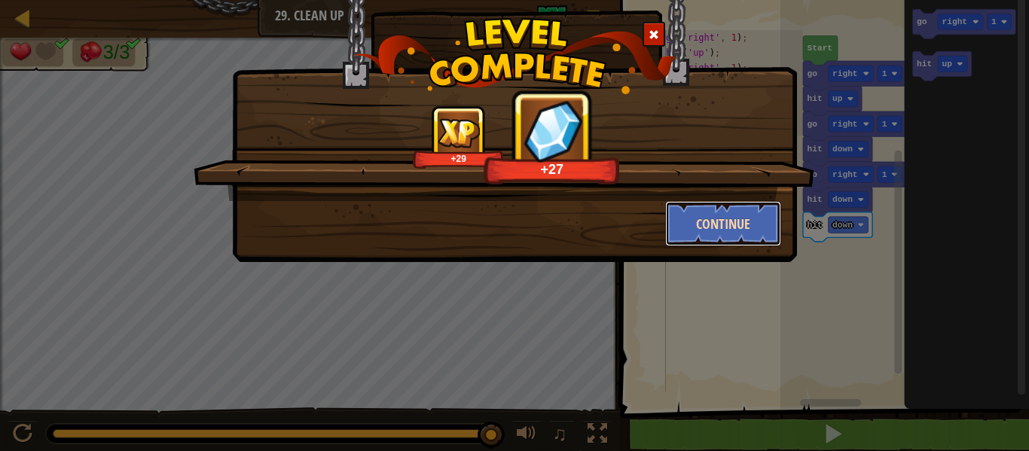
click at [746, 212] on button "Continue" at bounding box center [723, 223] width 117 height 45
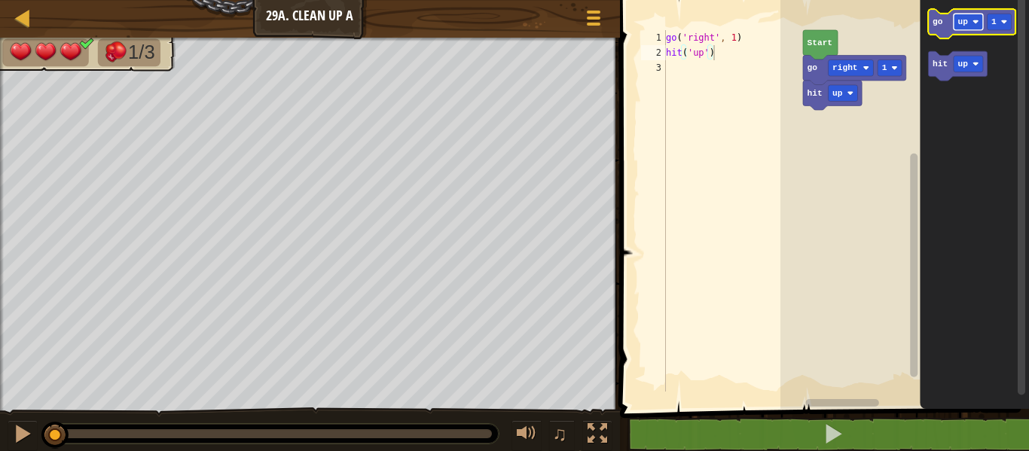
click at [972, 26] on rect "Blockly Workspace" at bounding box center [968, 22] width 29 height 17
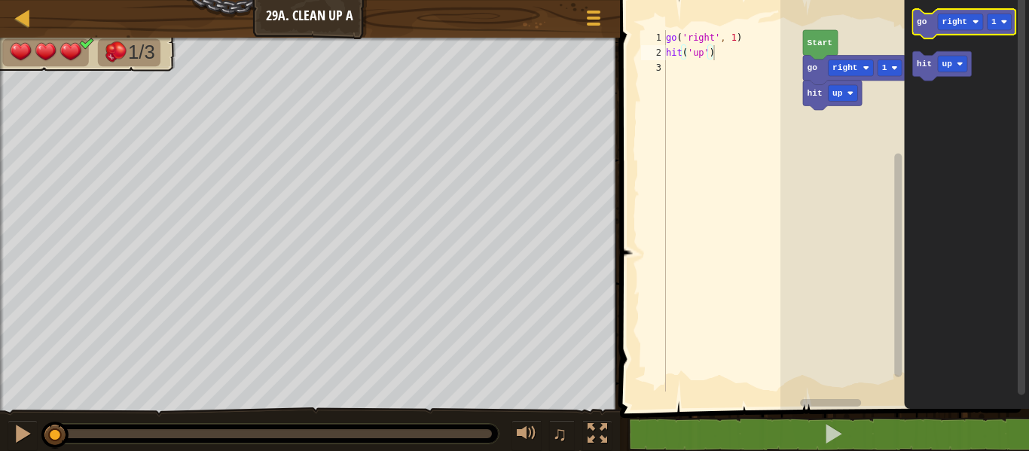
click at [921, 28] on icon "Blockly Workspace" at bounding box center [964, 23] width 103 height 29
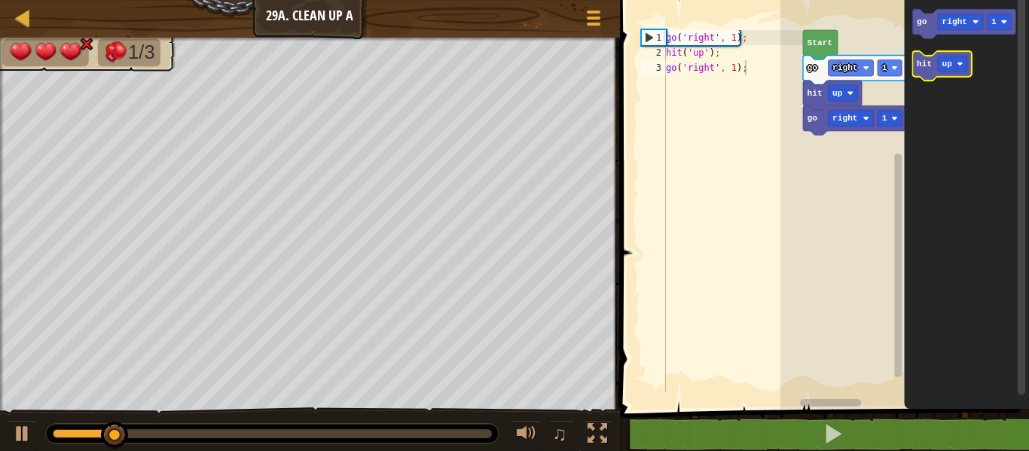
click at [930, 62] on text "hit" at bounding box center [924, 64] width 15 height 9
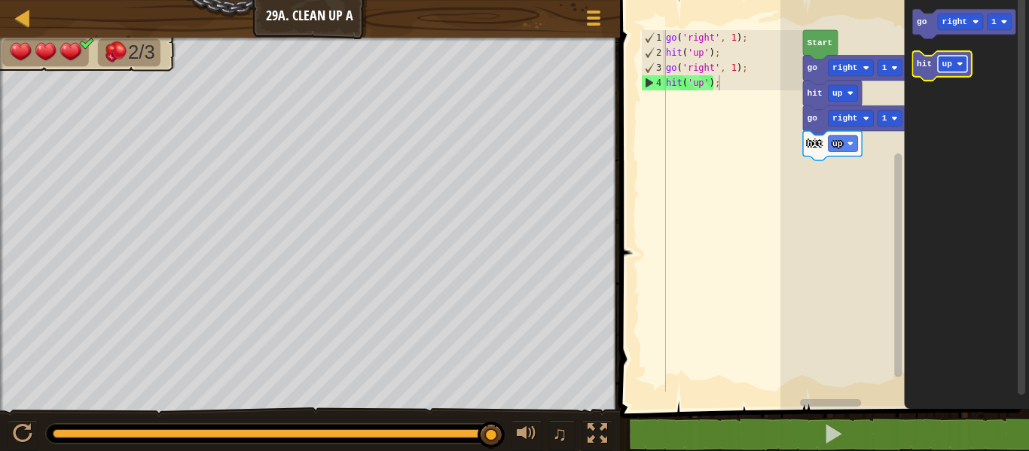
click at [951, 64] on text "up" at bounding box center [947, 64] width 11 height 9
click at [920, 8] on icon "Blockly Workspace" at bounding box center [967, 200] width 125 height 417
click at [923, 29] on icon "Blockly Workspace" at bounding box center [964, 23] width 103 height 29
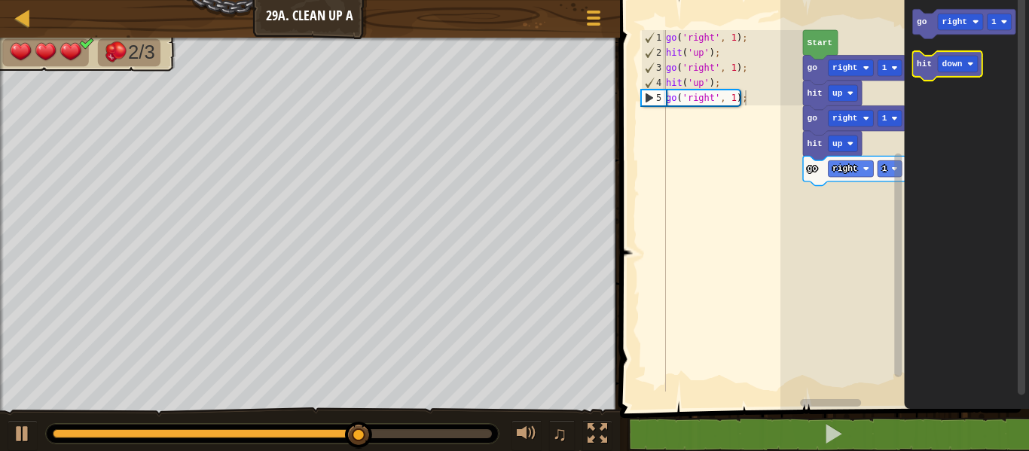
click at [927, 66] on text "hit" at bounding box center [924, 64] width 15 height 9
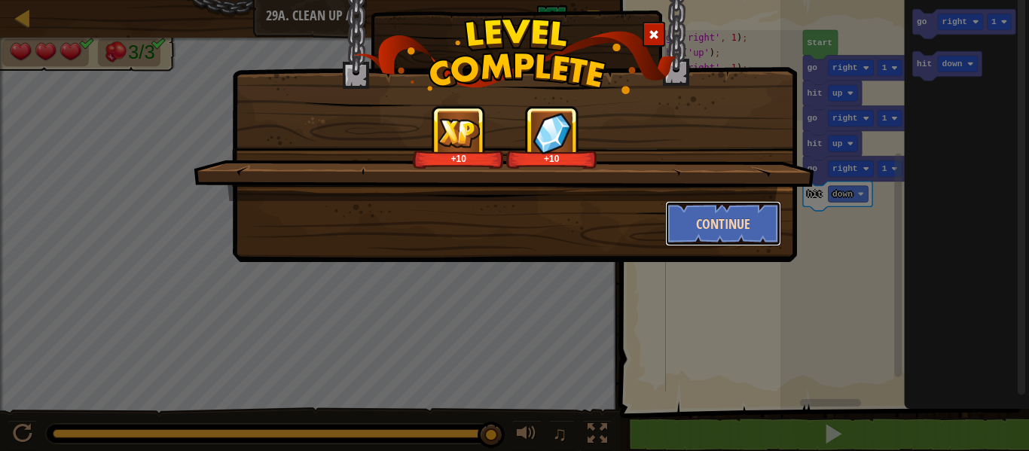
click at [725, 232] on button "Continue" at bounding box center [723, 223] width 117 height 45
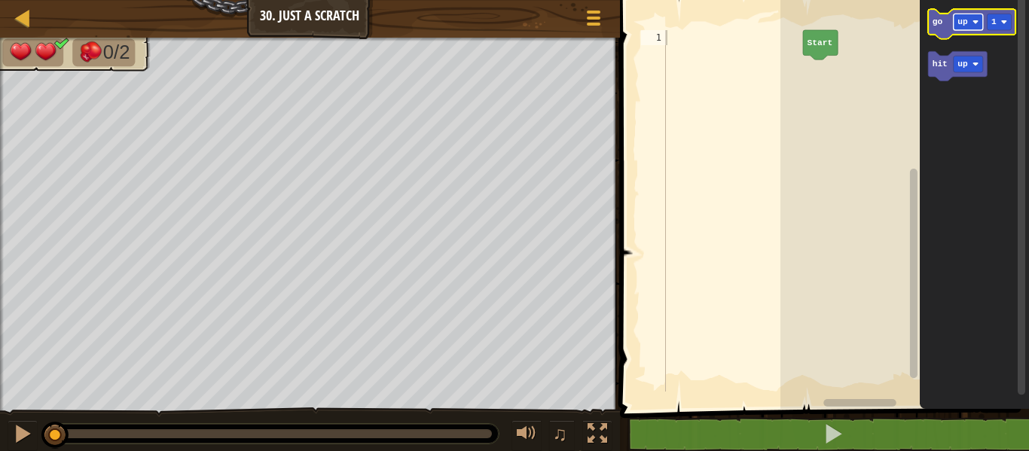
click at [964, 23] on text "up" at bounding box center [963, 21] width 11 height 9
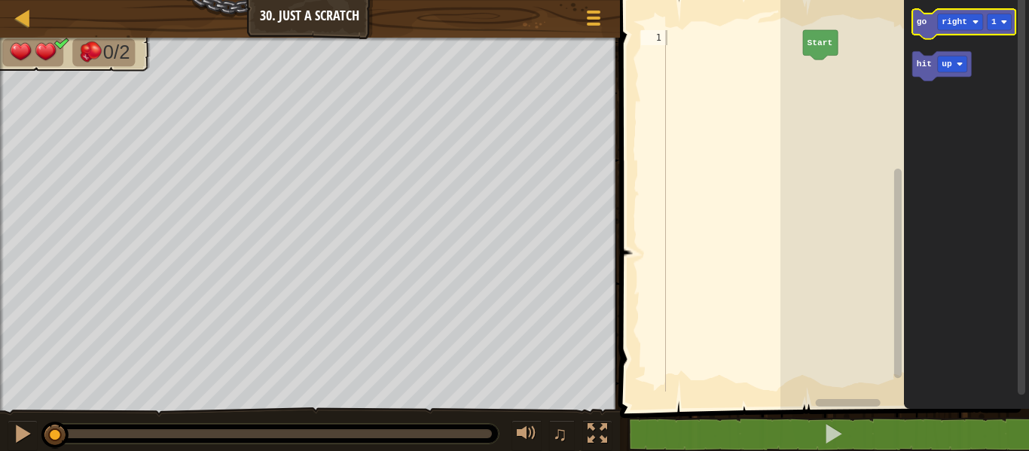
click at [920, 26] on text "go" at bounding box center [922, 21] width 11 height 9
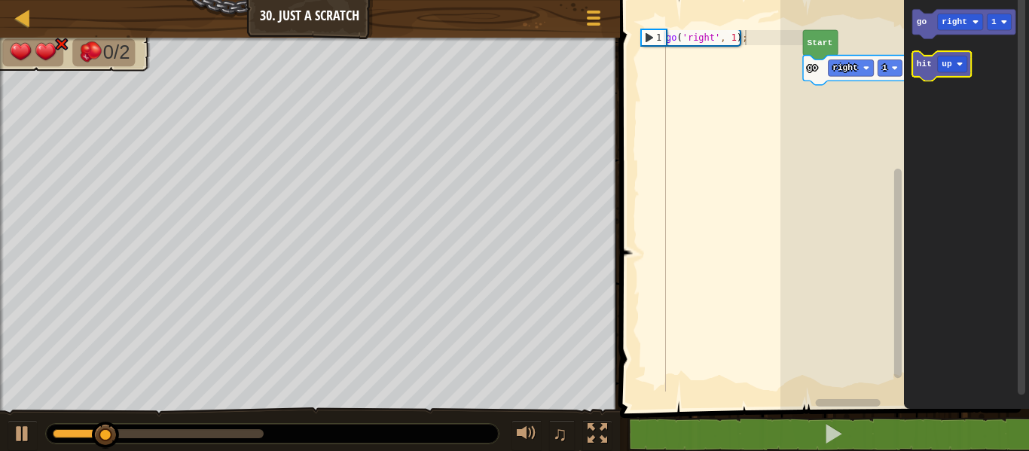
click at [924, 60] on text "hit" at bounding box center [924, 64] width 15 height 9
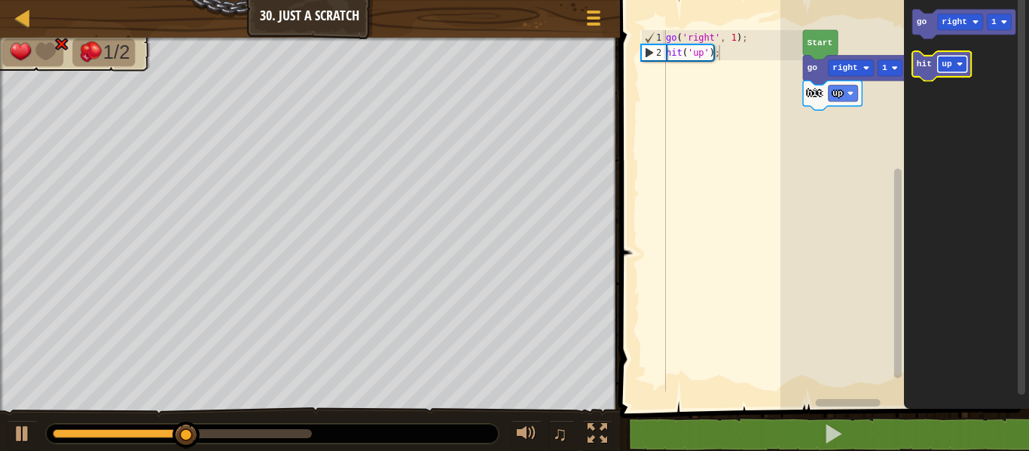
click at [954, 66] on rect "Blockly Workspace" at bounding box center [952, 64] width 29 height 17
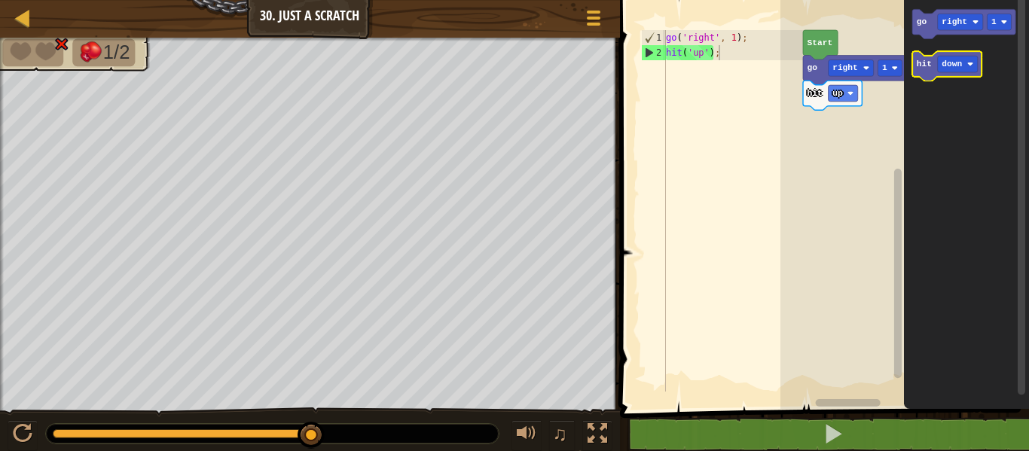
click at [927, 69] on text "hit" at bounding box center [924, 64] width 15 height 9
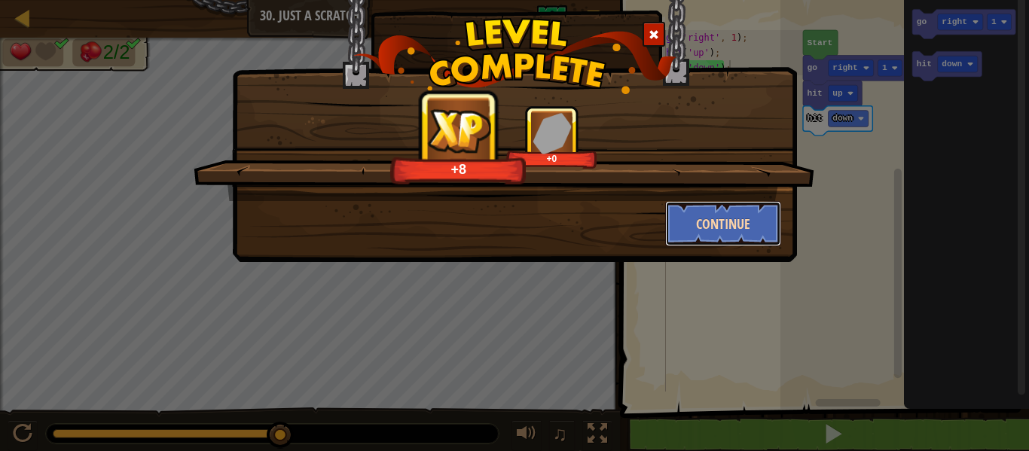
click at [761, 228] on button "Continue" at bounding box center [723, 223] width 117 height 45
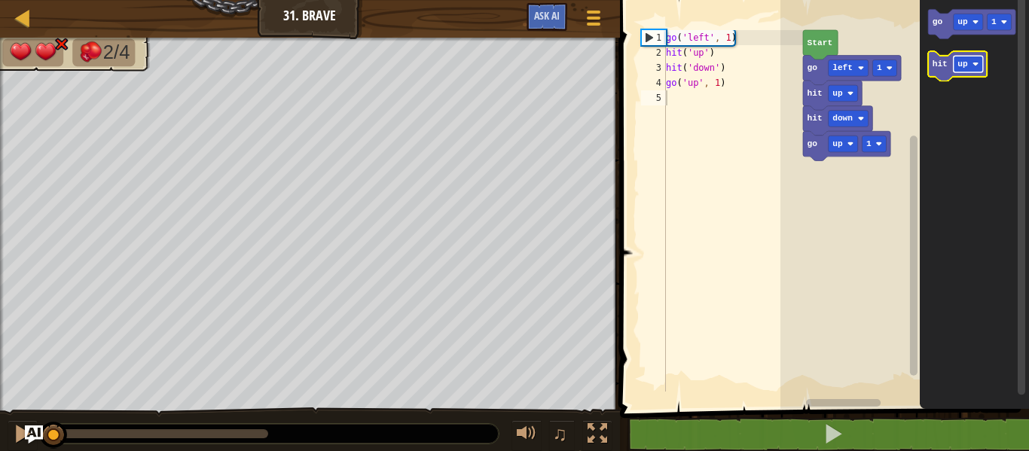
click at [968, 69] on rect "Blockly Workspace" at bounding box center [968, 64] width 29 height 17
click at [933, 73] on icon "Blockly Workspace" at bounding box center [963, 65] width 69 height 29
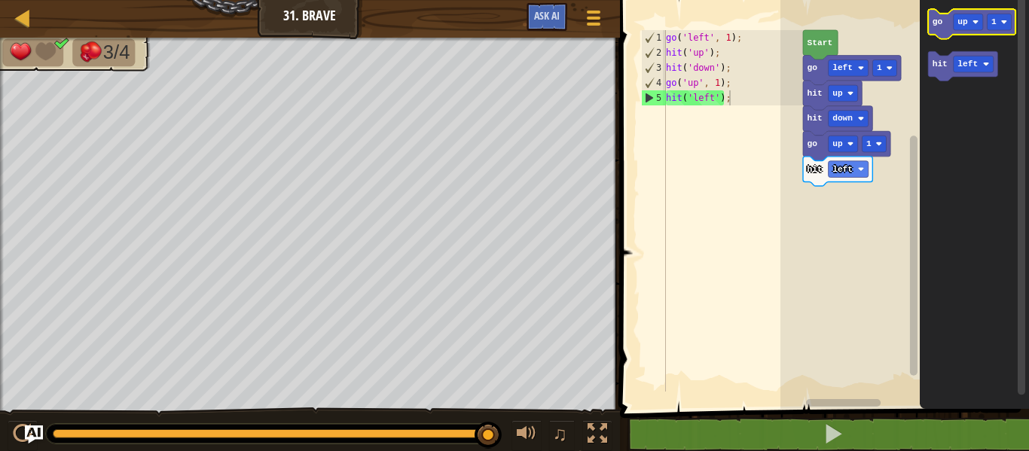
click at [960, 30] on icon "Blockly Workspace" at bounding box center [972, 23] width 87 height 29
click at [972, 23] on image "Blockly Workspace" at bounding box center [975, 22] width 6 height 6
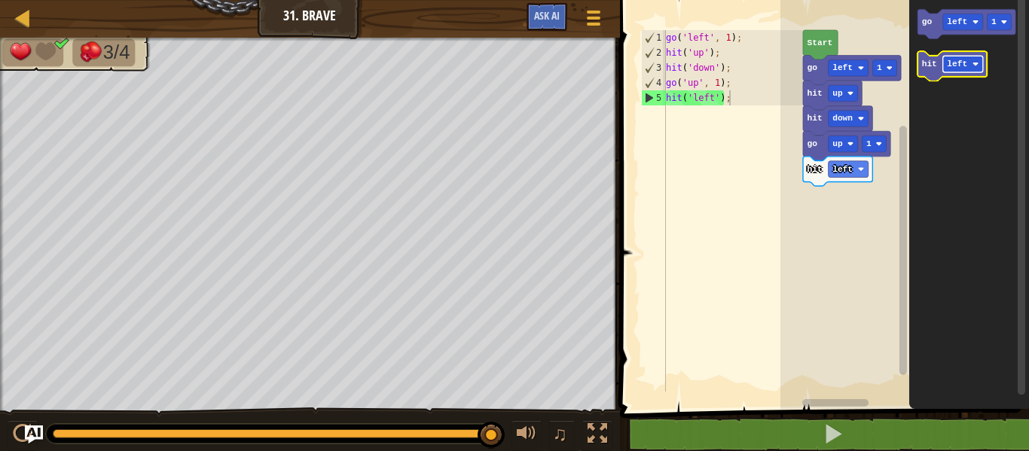
click at [957, 71] on rect "Blockly Workspace" at bounding box center [963, 64] width 40 height 17
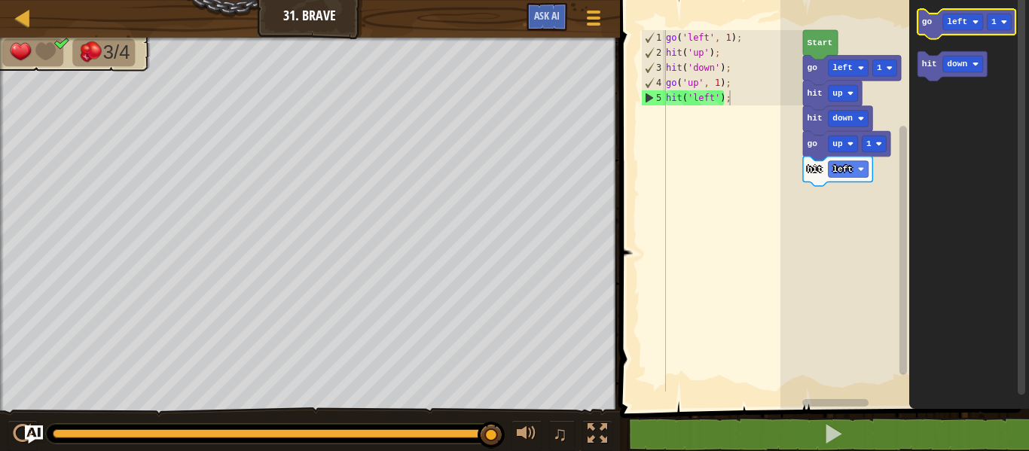
click at [924, 28] on icon "Blockly Workspace" at bounding box center [967, 23] width 98 height 29
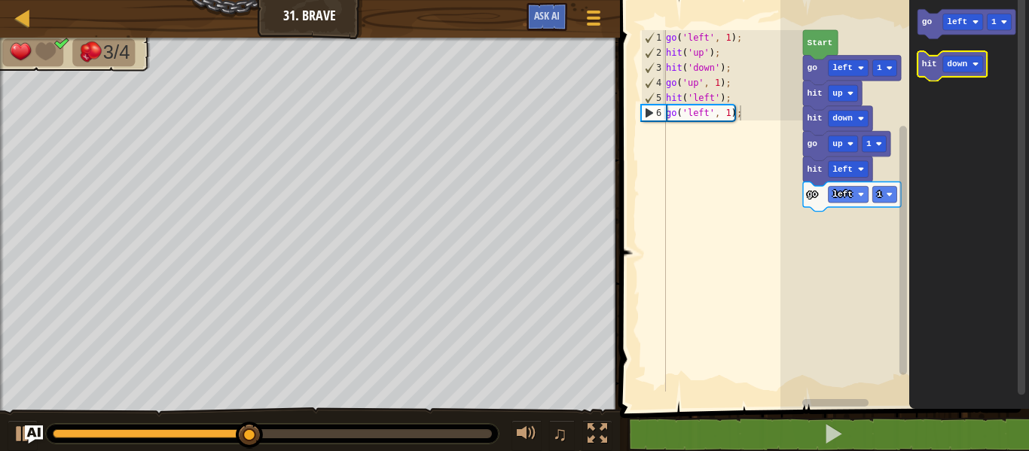
click at [936, 65] on text "hit" at bounding box center [929, 64] width 15 height 9
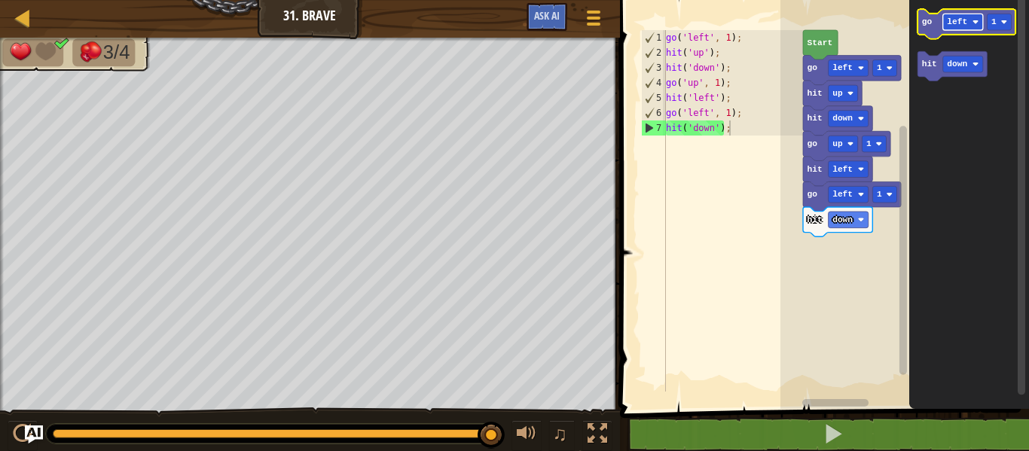
click at [957, 20] on text "left" at bounding box center [958, 21] width 20 height 9
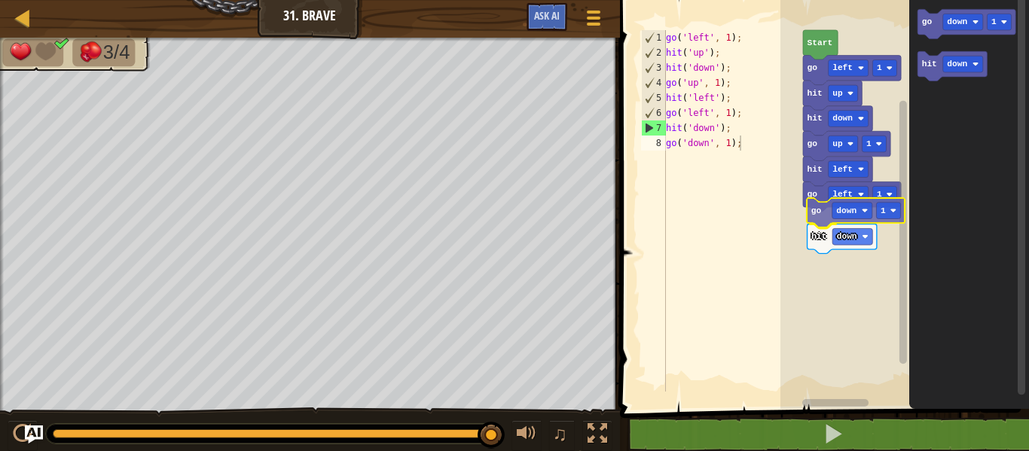
click at [816, 219] on div "Start go left 1 hit up hit down go up 1 hit left go left 1 go down 1 hit down g…" at bounding box center [904, 200] width 249 height 417
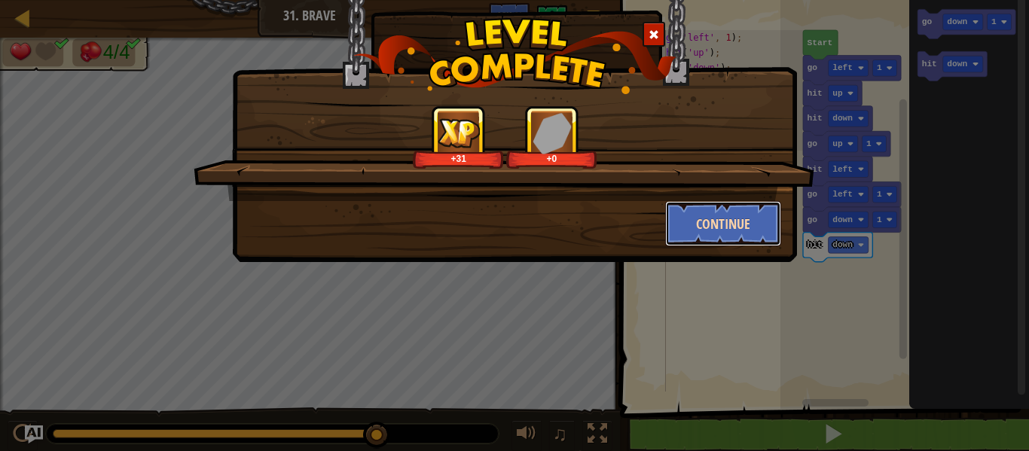
click at [737, 215] on button "Continue" at bounding box center [723, 223] width 117 height 45
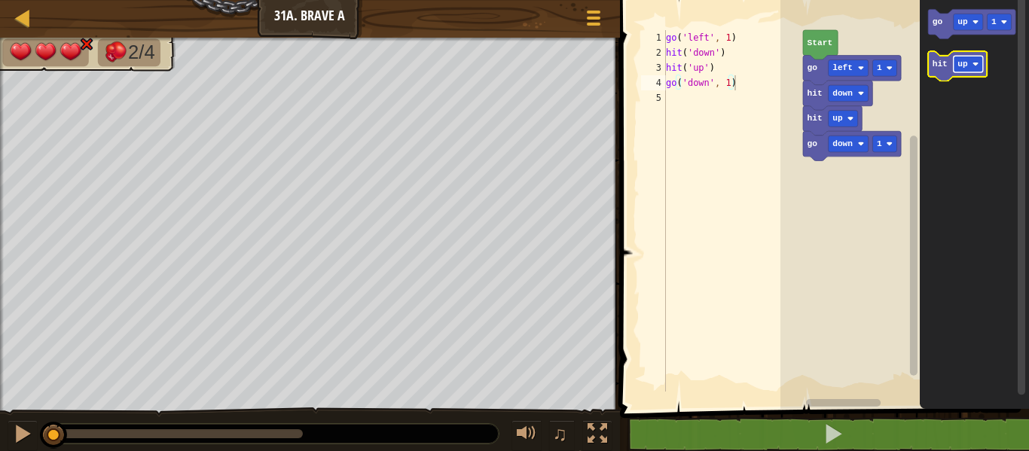
click at [975, 66] on image "Blockly Workspace" at bounding box center [975, 64] width 6 height 6
click at [938, 70] on icon "Blockly Workspace" at bounding box center [963, 65] width 69 height 29
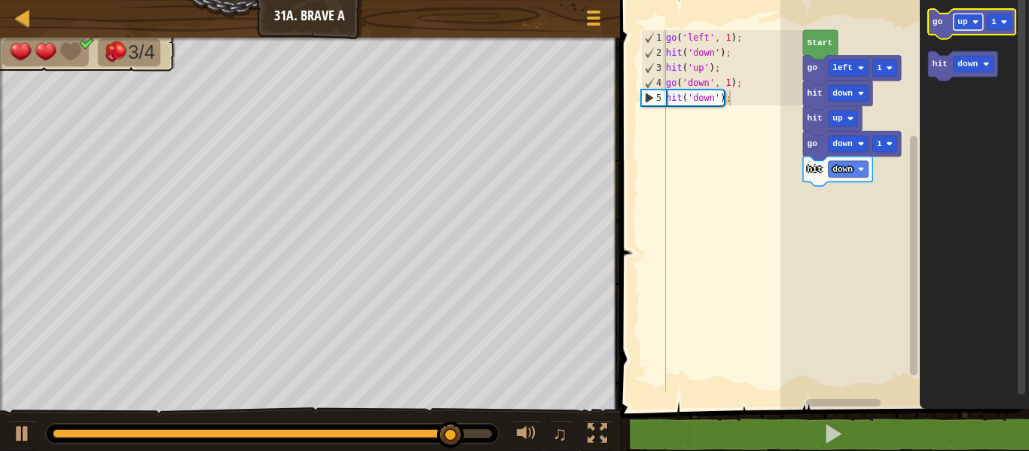
click at [965, 24] on text "up" at bounding box center [963, 21] width 11 height 9
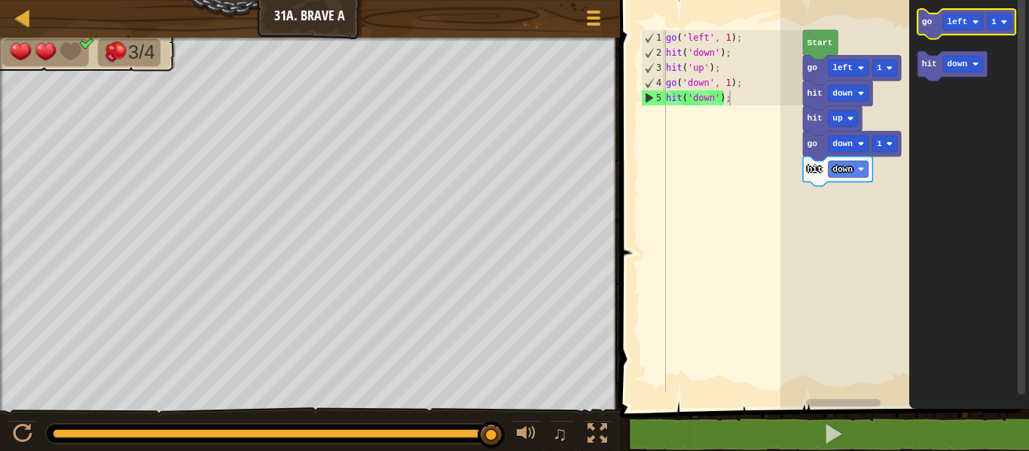
click at [925, 19] on text "go" at bounding box center [927, 21] width 11 height 9
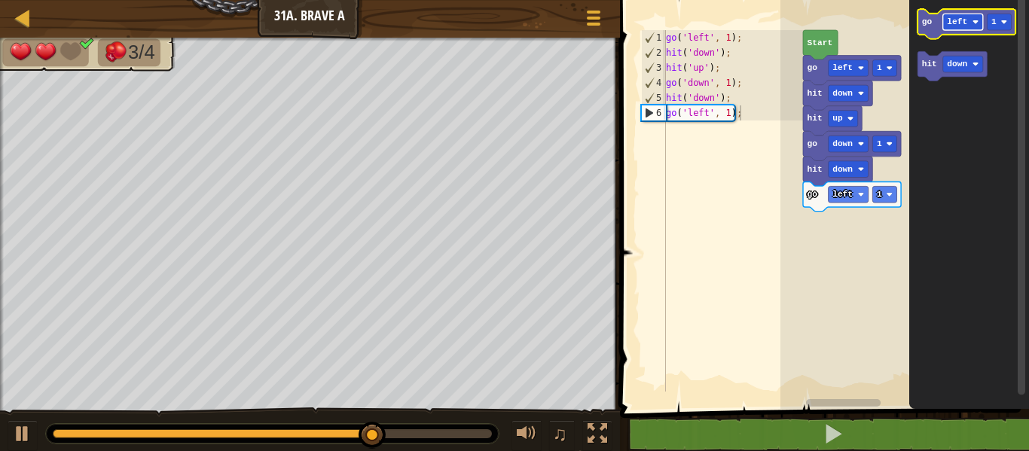
click at [969, 27] on rect "Blockly Workspace" at bounding box center [963, 22] width 40 height 17
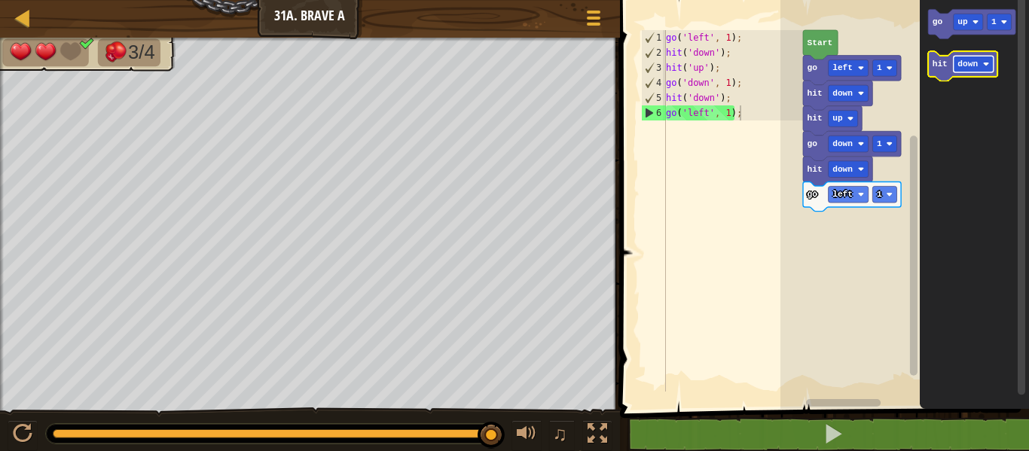
click at [966, 66] on text "down" at bounding box center [968, 64] width 20 height 9
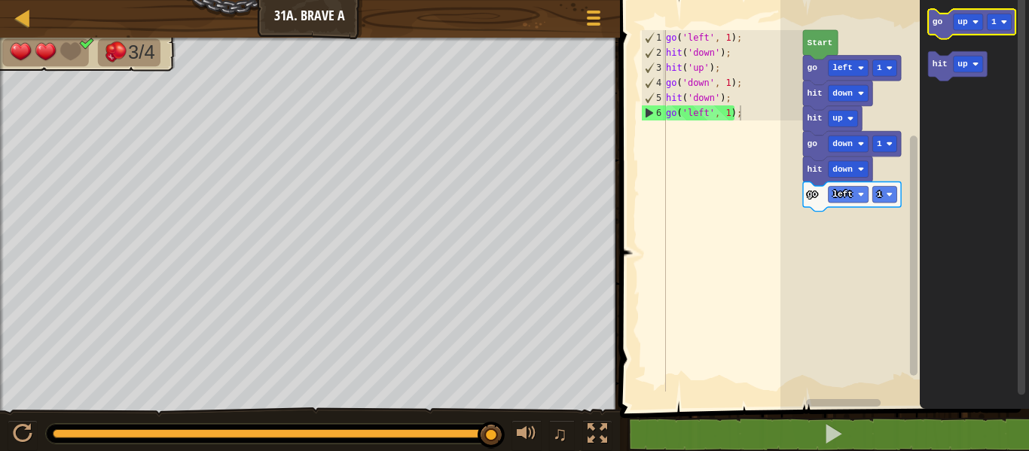
click at [933, 20] on text "go" at bounding box center [938, 21] width 11 height 9
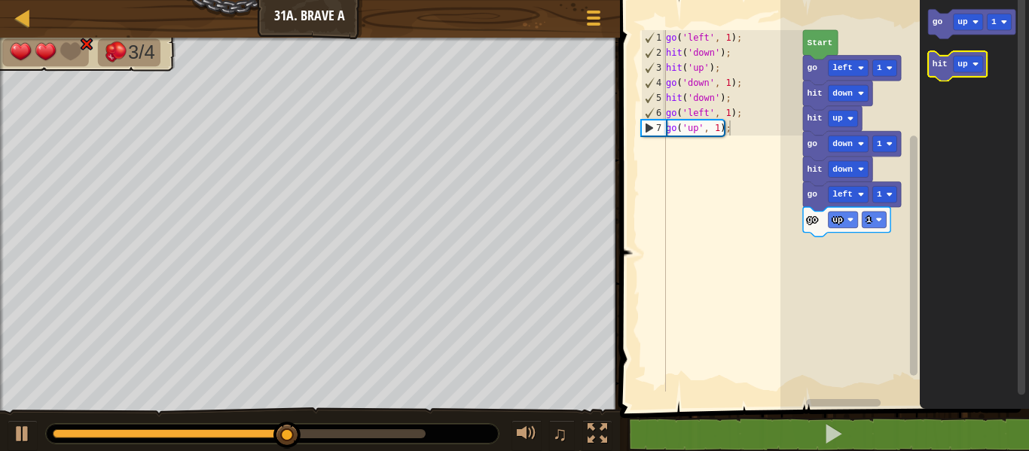
click at [941, 69] on text "hit" at bounding box center [940, 64] width 15 height 9
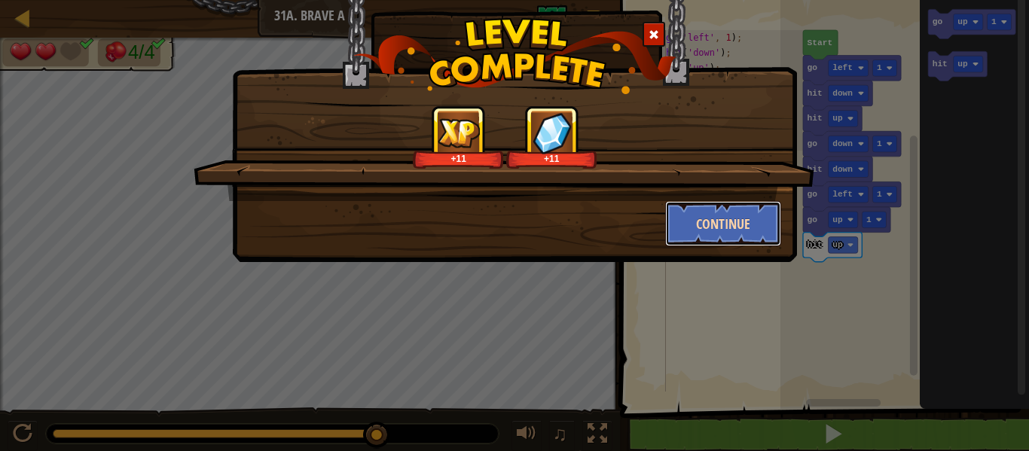
click at [741, 240] on button "Continue" at bounding box center [723, 223] width 117 height 45
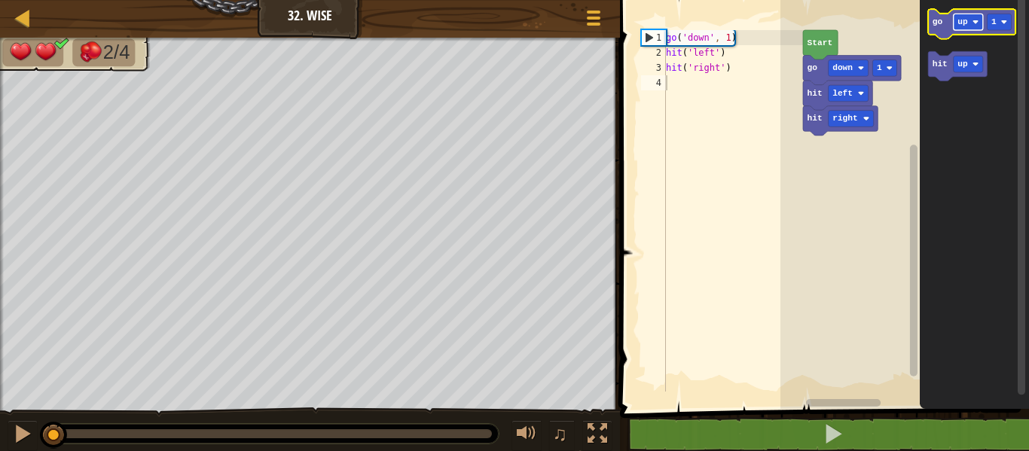
click at [973, 27] on rect "Blockly Workspace" at bounding box center [968, 22] width 29 height 17
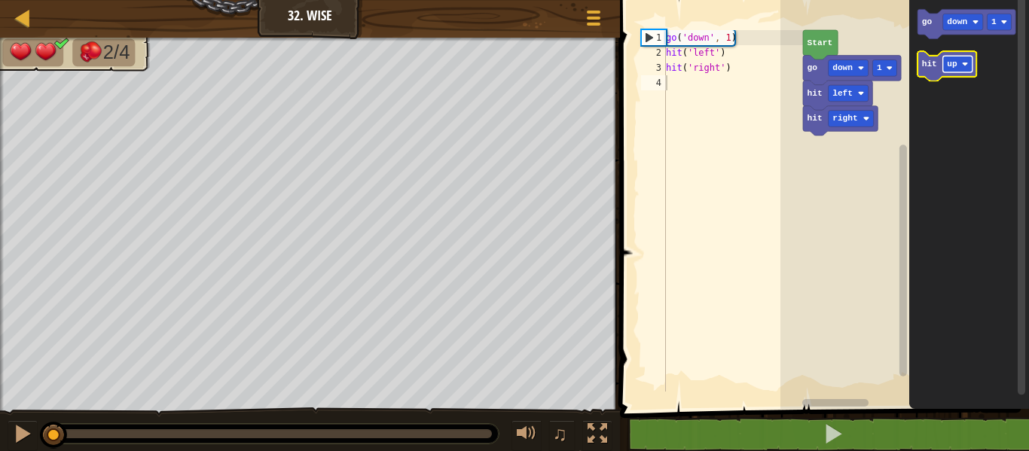
click at [957, 63] on text "up" at bounding box center [953, 64] width 11 height 9
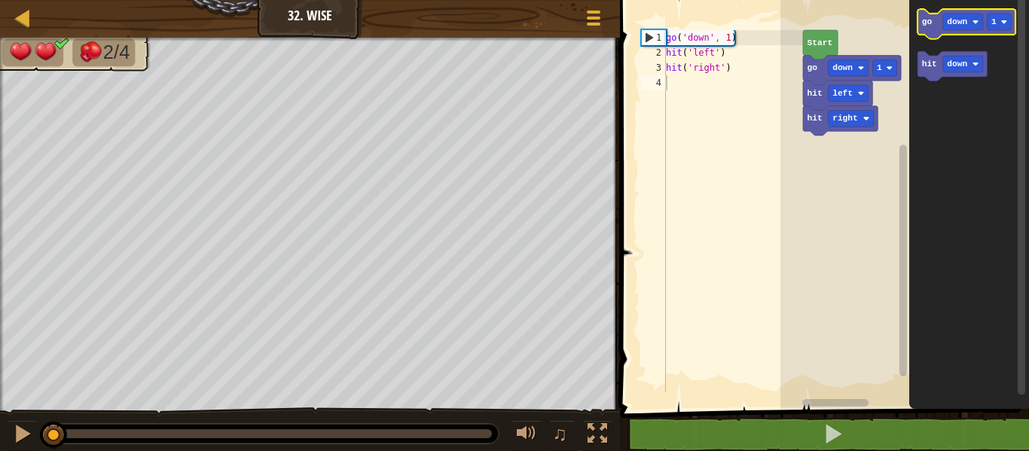
click at [932, 26] on text "go" at bounding box center [927, 21] width 11 height 9
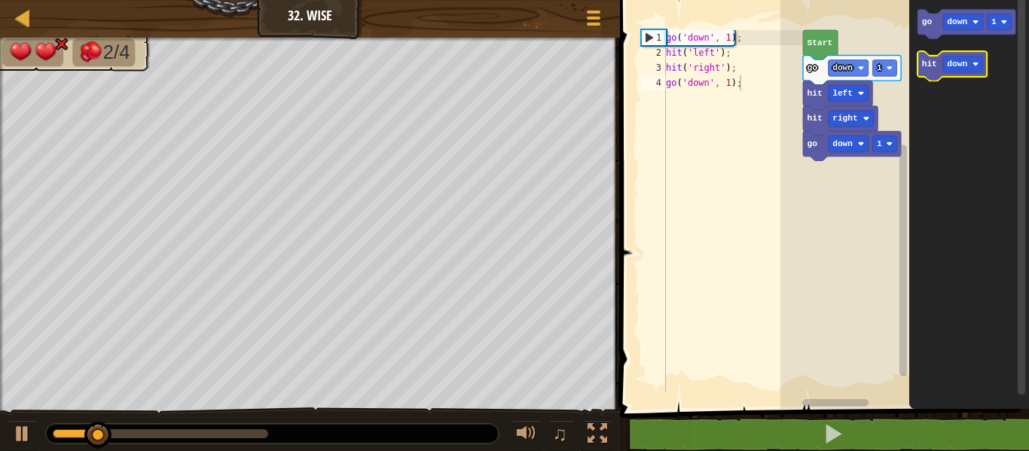
click at [926, 72] on icon "Blockly Workspace" at bounding box center [952, 65] width 69 height 29
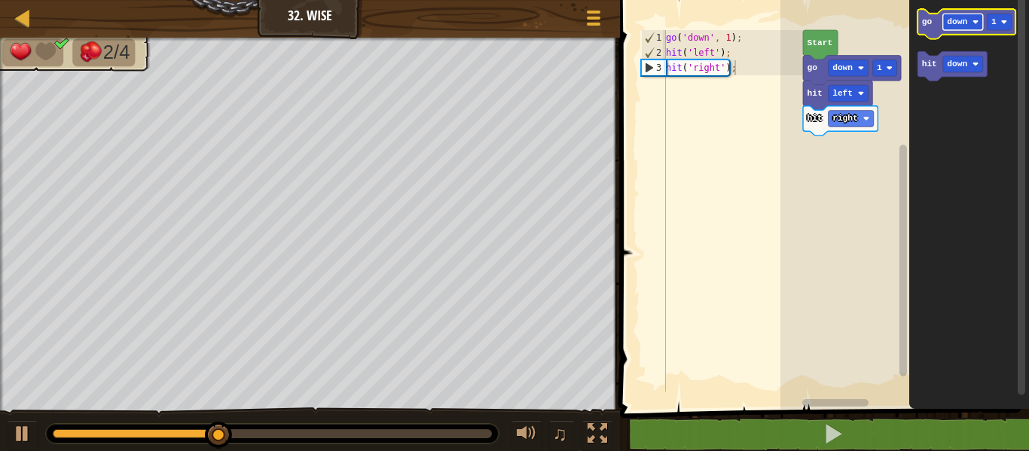
click at [958, 23] on text "down" at bounding box center [958, 21] width 20 height 9
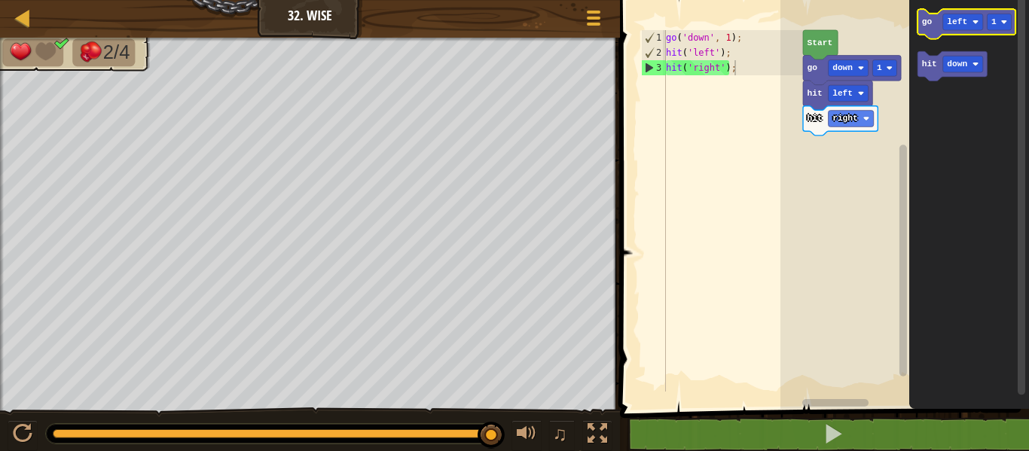
click at [932, 22] on text "go" at bounding box center [927, 21] width 11 height 9
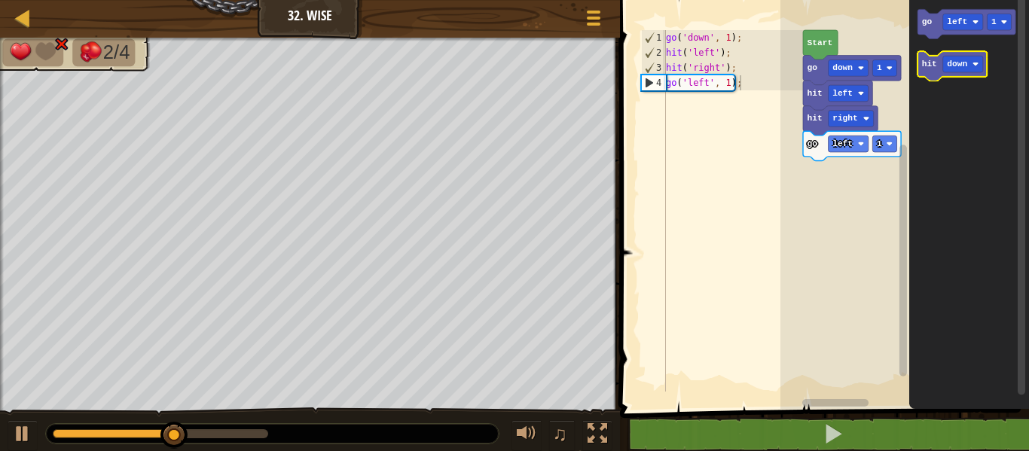
click at [928, 77] on icon "Blockly Workspace" at bounding box center [952, 65] width 69 height 29
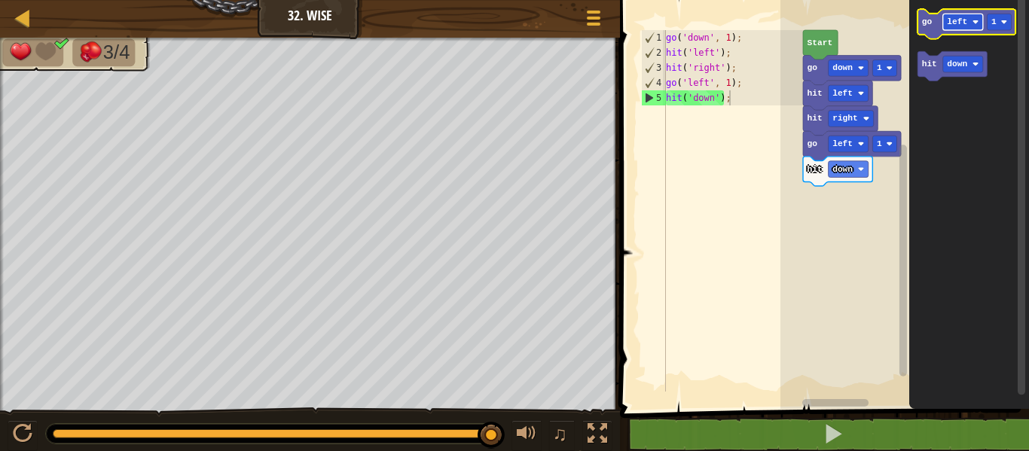
click at [958, 16] on rect "Blockly Workspace" at bounding box center [963, 22] width 40 height 17
click at [932, 33] on icon "Blockly Workspace" at bounding box center [967, 23] width 98 height 29
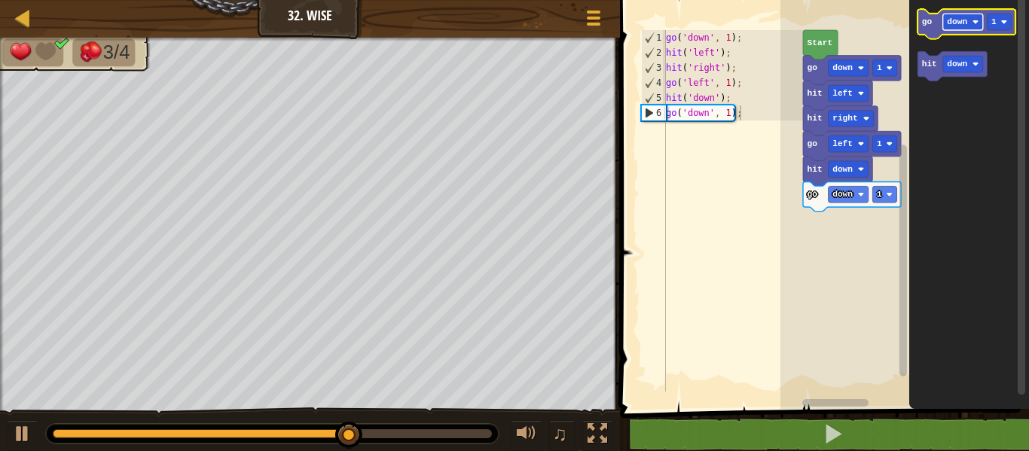
click at [959, 26] on text "down" at bounding box center [958, 21] width 20 height 9
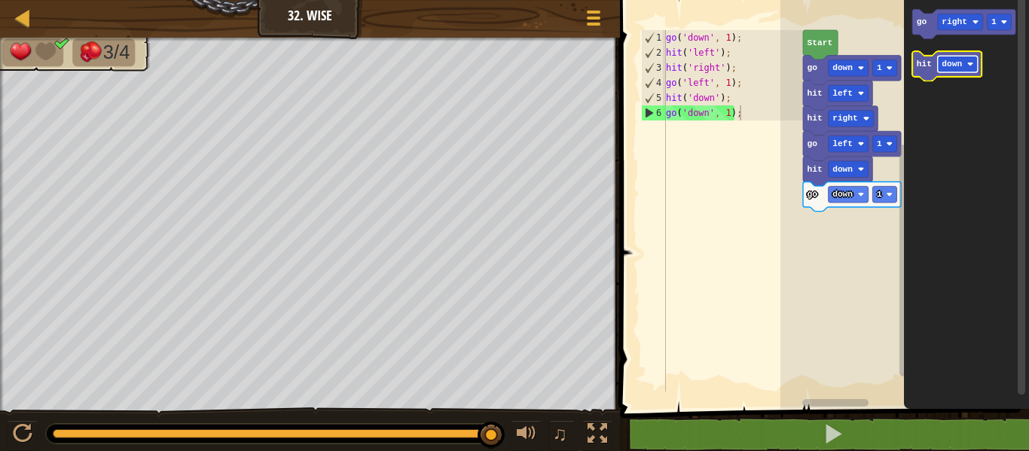
click at [948, 60] on text "down" at bounding box center [952, 64] width 20 height 9
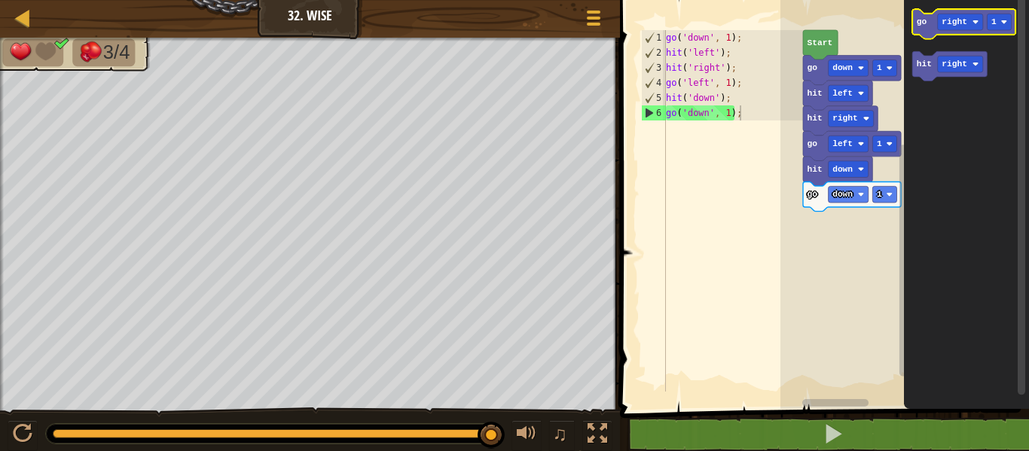
click at [921, 22] on text "go" at bounding box center [922, 21] width 11 height 9
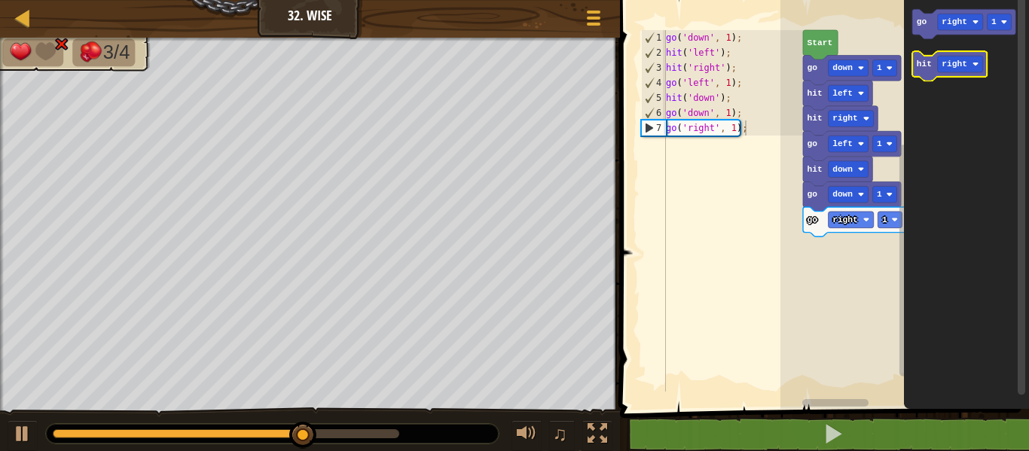
click at [920, 55] on icon "Blockly Workspace" at bounding box center [950, 65] width 75 height 29
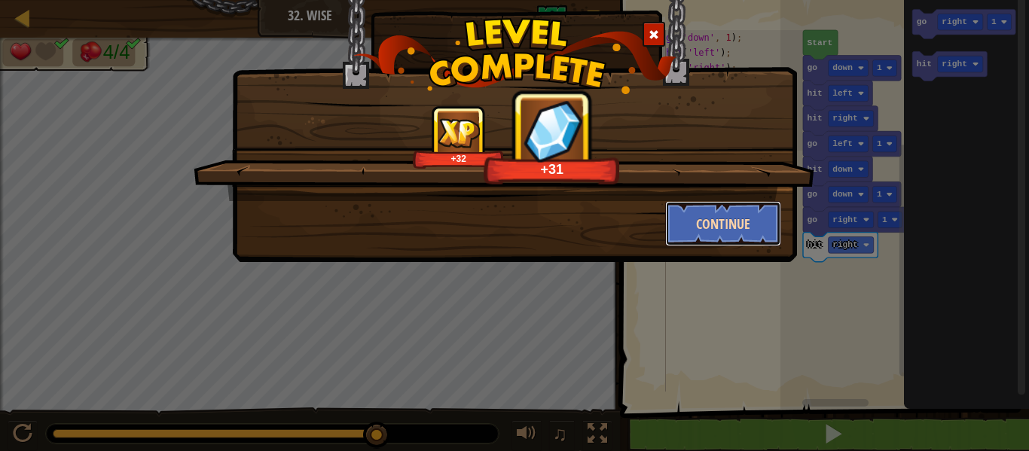
click at [728, 229] on button "Continue" at bounding box center [723, 223] width 117 height 45
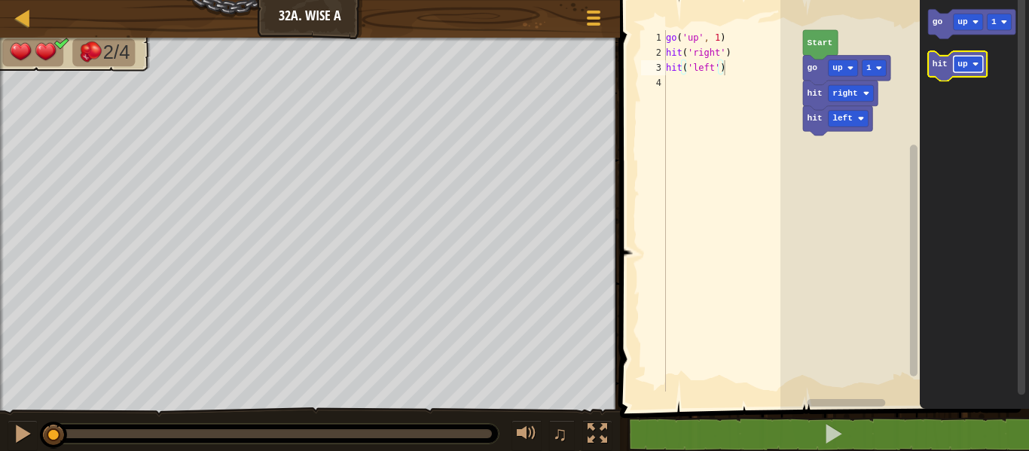
click at [965, 70] on rect "Blockly Workspace" at bounding box center [968, 64] width 29 height 17
click at [942, 32] on icon "Blockly Workspace" at bounding box center [972, 23] width 87 height 29
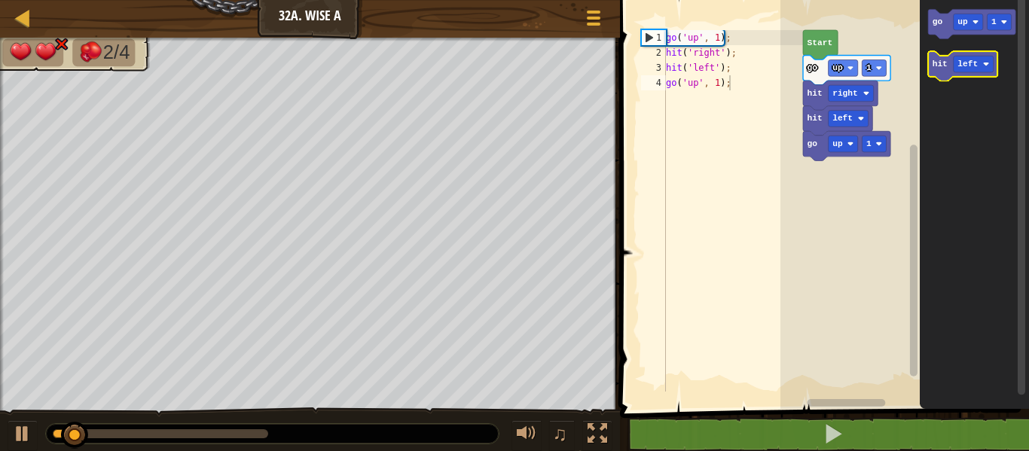
click at [946, 79] on icon "Blockly Workspace" at bounding box center [963, 65] width 69 height 29
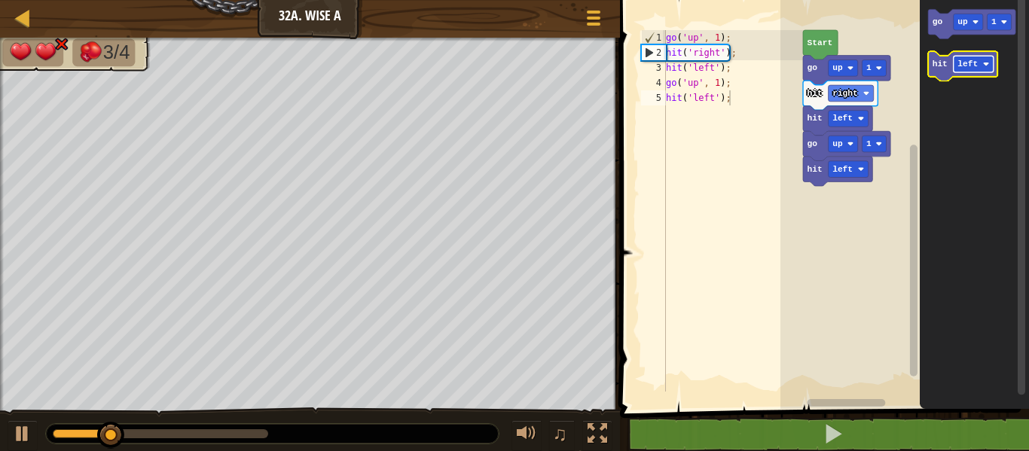
click at [972, 69] on text "left" at bounding box center [968, 64] width 20 height 9
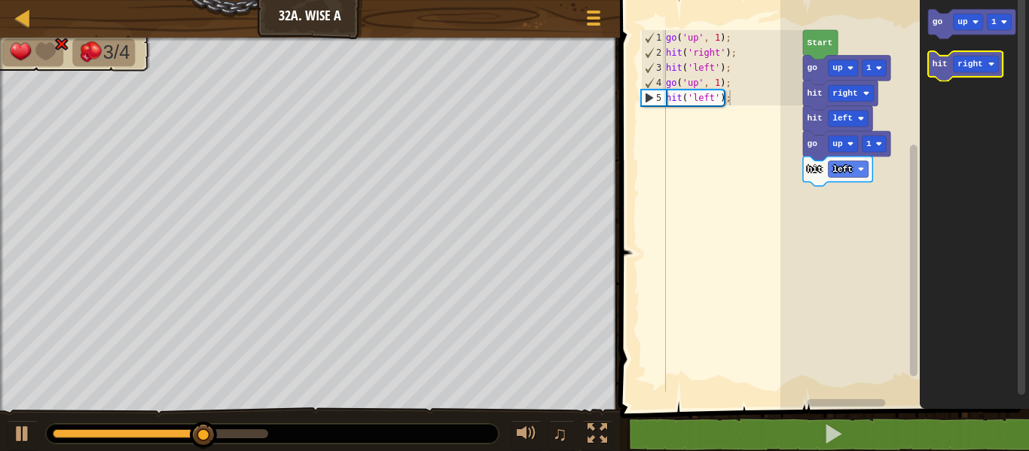
click at [945, 75] on icon "Blockly Workspace" at bounding box center [966, 65] width 75 height 29
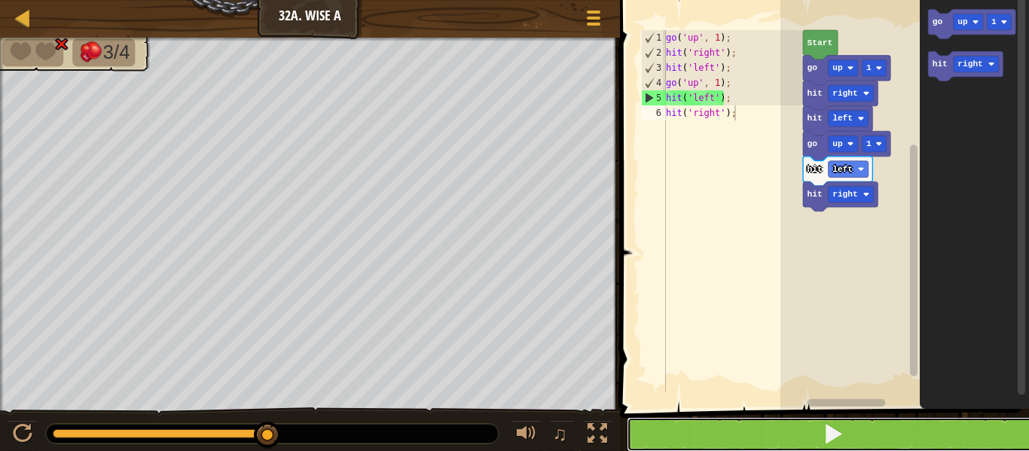
click at [824, 441] on span at bounding box center [833, 433] width 21 height 21
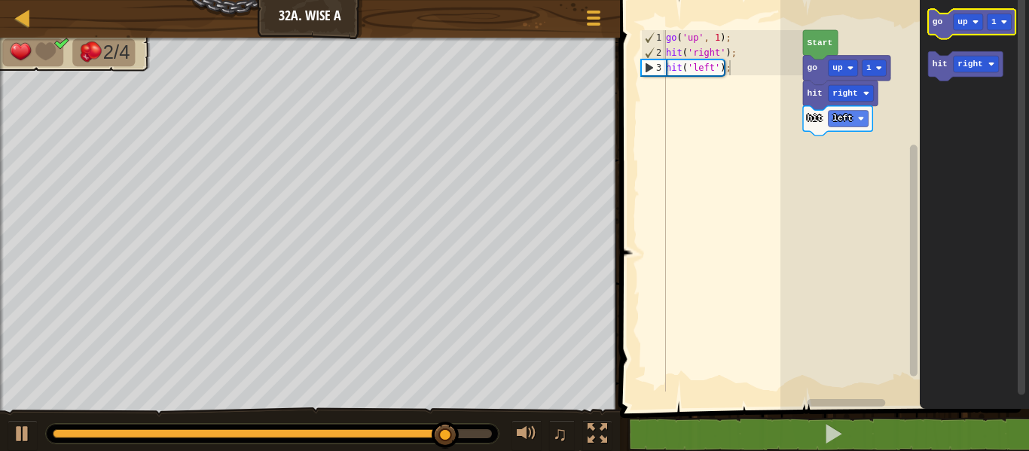
click at [947, 32] on icon "Blockly Workspace" at bounding box center [972, 23] width 87 height 29
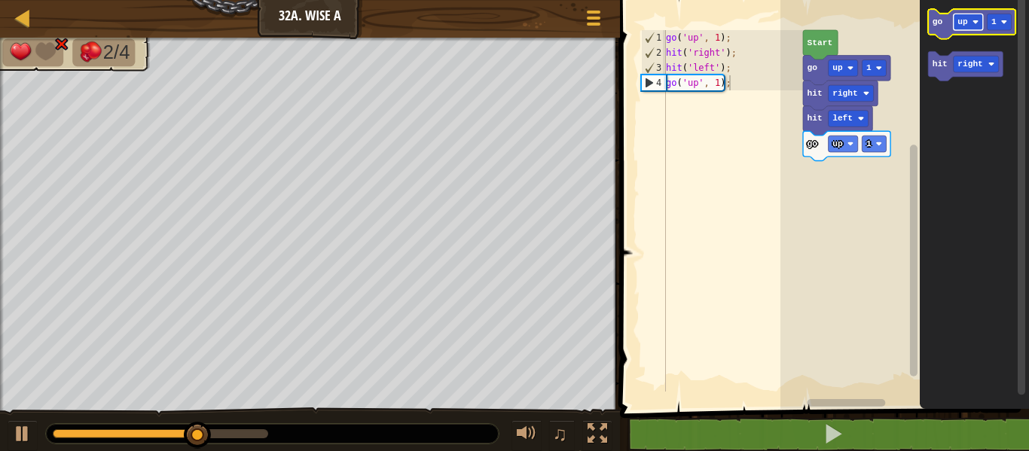
click at [970, 24] on rect "Blockly Workspace" at bounding box center [968, 22] width 29 height 17
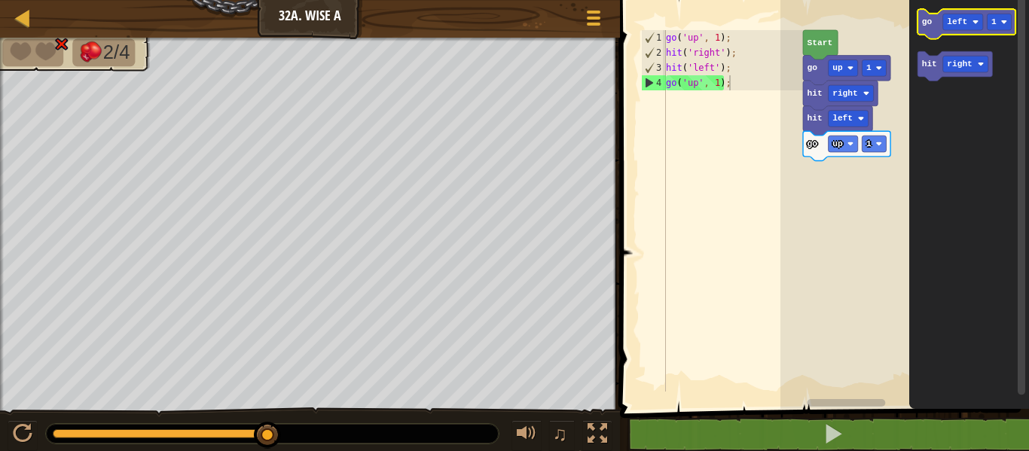
click at [920, 29] on icon "Blockly Workspace" at bounding box center [967, 23] width 98 height 29
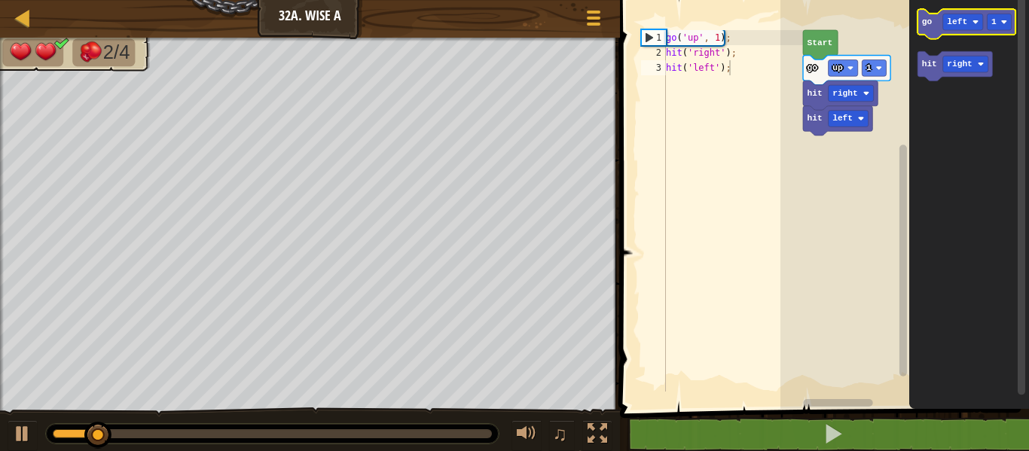
click at [933, 21] on icon "Blockly Workspace" at bounding box center [967, 23] width 98 height 29
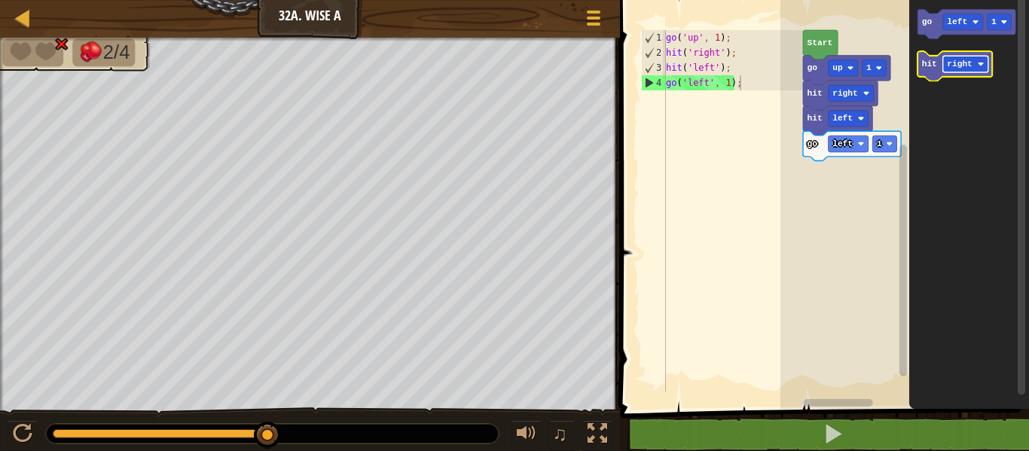
click at [953, 64] on text "right" at bounding box center [961, 64] width 26 height 9
click at [926, 72] on icon "Blockly Workspace" at bounding box center [947, 65] width 59 height 29
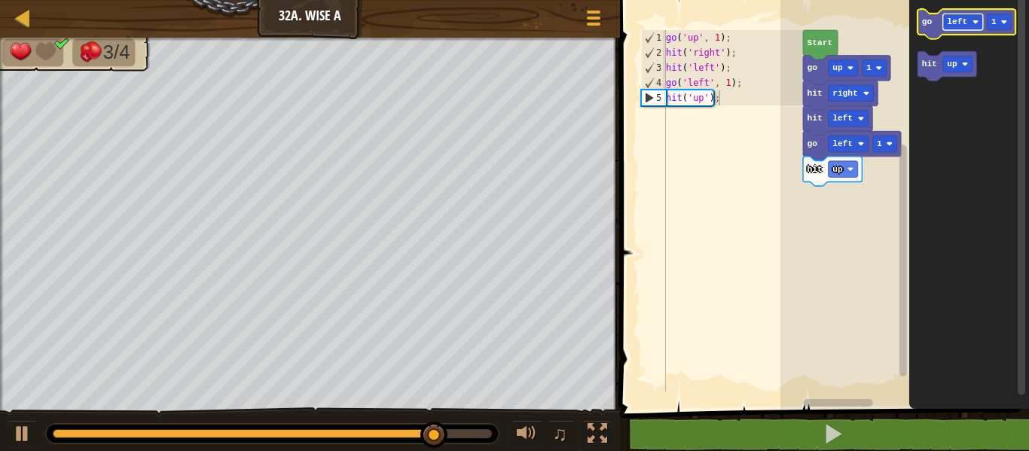
click at [948, 19] on text "left" at bounding box center [958, 21] width 20 height 9
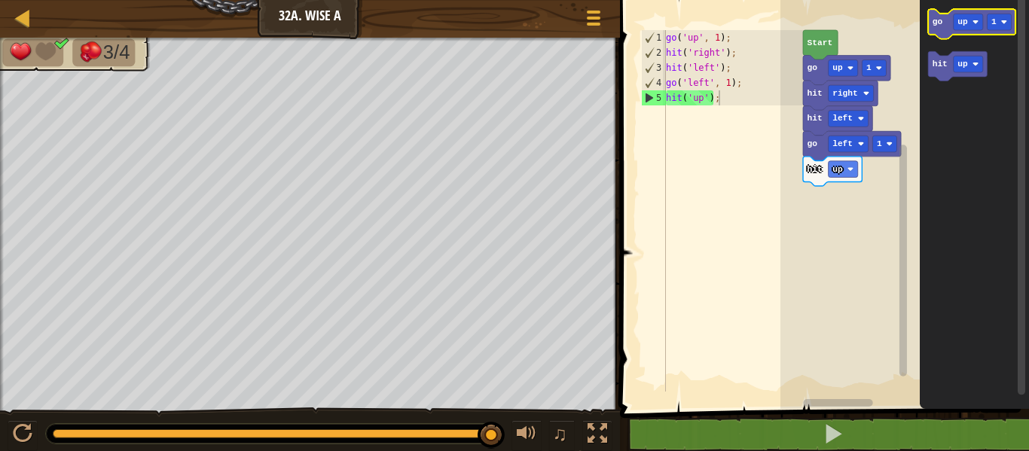
click at [942, 19] on text "go" at bounding box center [938, 21] width 11 height 9
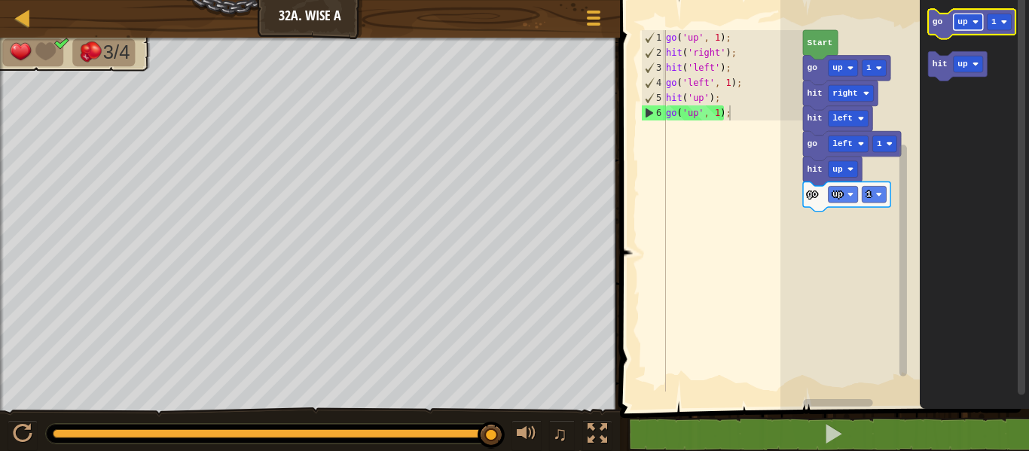
click at [966, 28] on rect "Blockly Workspace" at bounding box center [968, 22] width 29 height 17
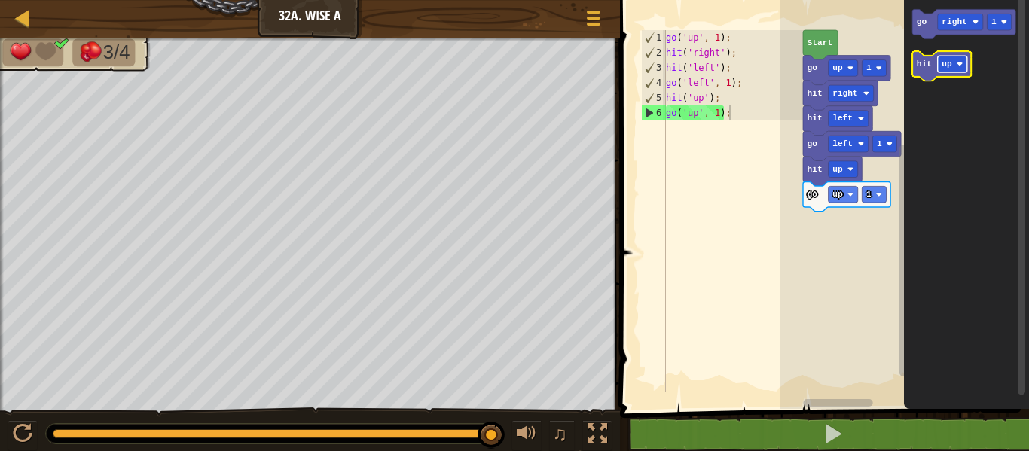
click at [952, 71] on rect "Blockly Workspace" at bounding box center [952, 64] width 29 height 17
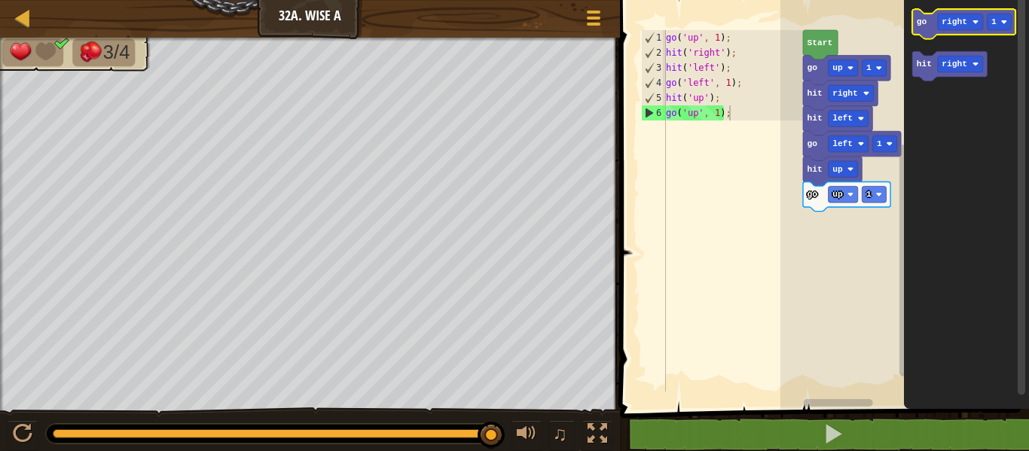
click at [922, 35] on icon "Blockly Workspace" at bounding box center [964, 23] width 103 height 29
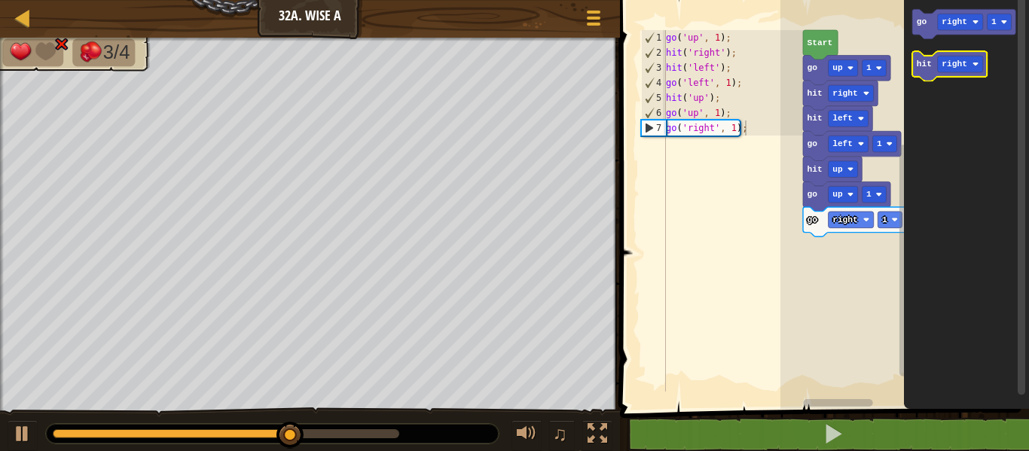
click at [931, 65] on text "hit" at bounding box center [924, 64] width 15 height 9
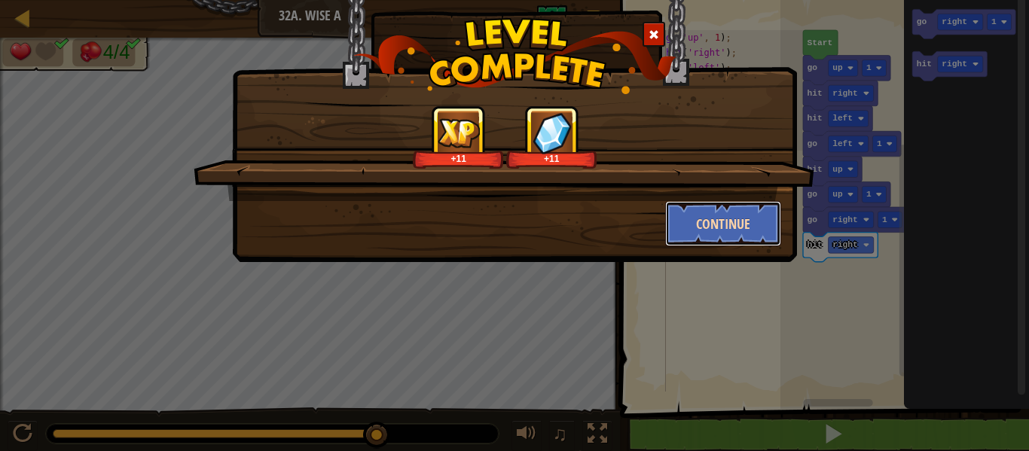
click at [693, 234] on button "Continue" at bounding box center [723, 223] width 117 height 45
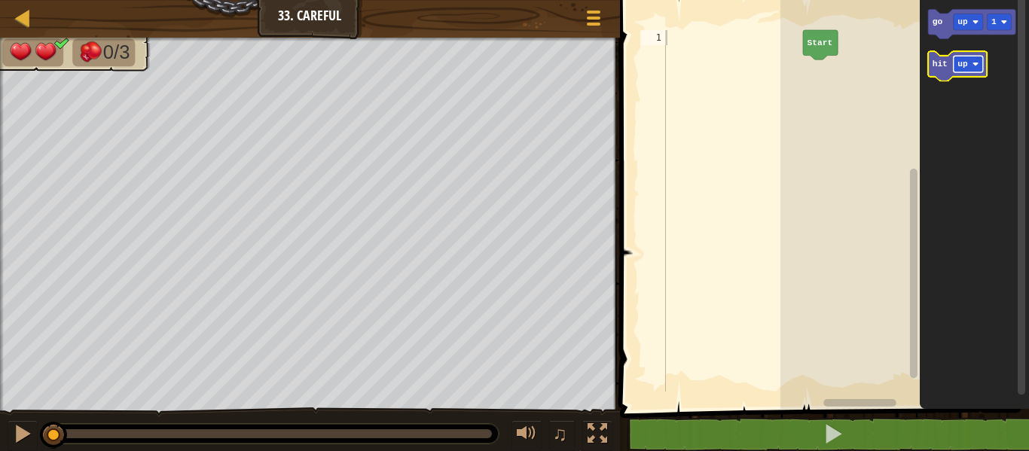
click at [971, 72] on rect "Blockly Workspace" at bounding box center [968, 64] width 29 height 17
click at [936, 36] on rect "Blockly Workspace" at bounding box center [972, 23] width 87 height 29
click at [942, 29] on icon "Blockly Workspace" at bounding box center [972, 23] width 87 height 29
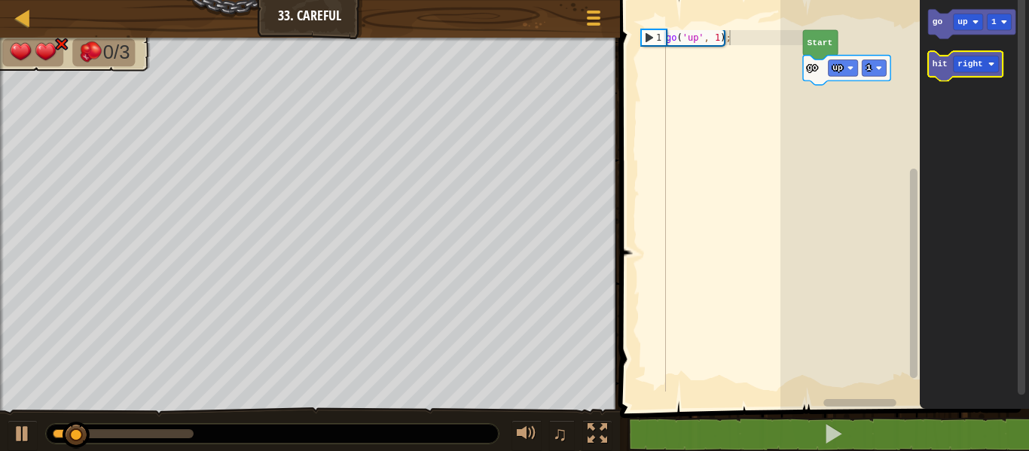
click at [947, 69] on icon "Blockly Workspace" at bounding box center [966, 65] width 75 height 29
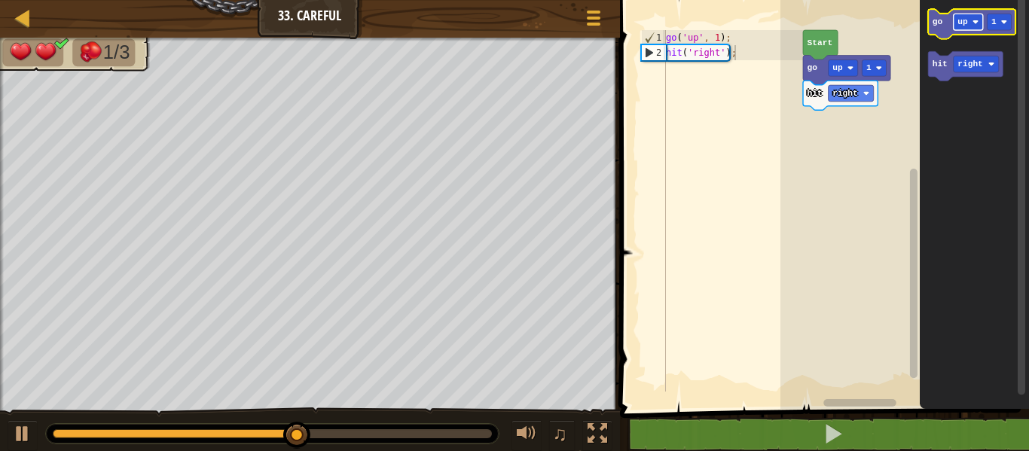
click at [963, 20] on text "up" at bounding box center [963, 21] width 11 height 9
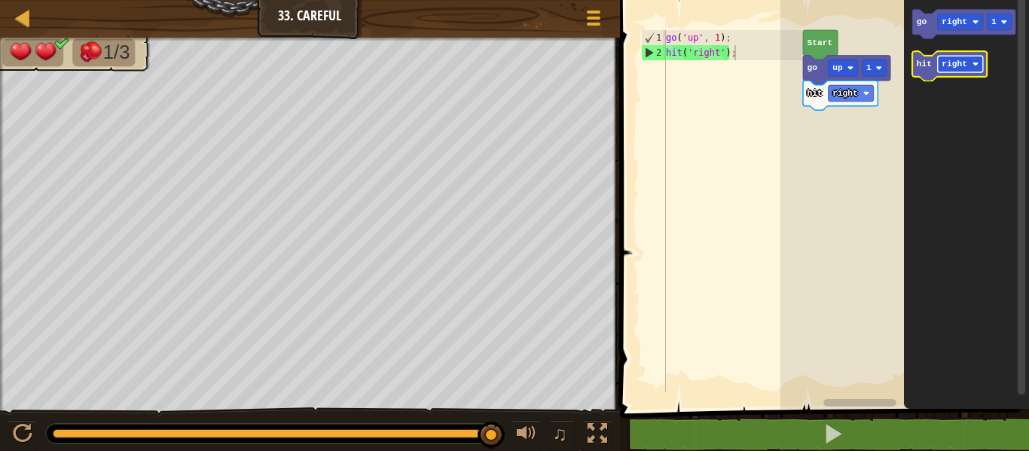
click at [975, 59] on rect "Blockly Workspace" at bounding box center [960, 64] width 45 height 17
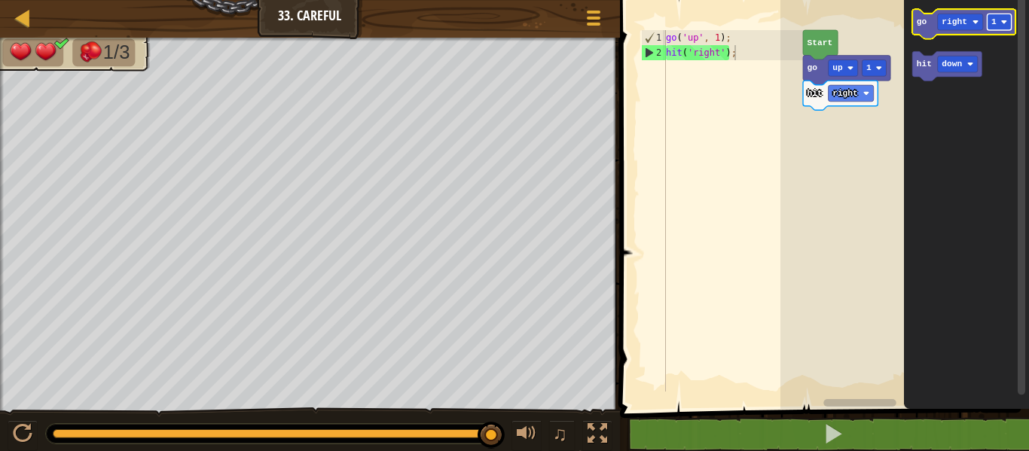
click at [996, 24] on text "1" at bounding box center [993, 21] width 5 height 9
click at [922, 33] on icon "Blockly Workspace" at bounding box center [964, 23] width 103 height 29
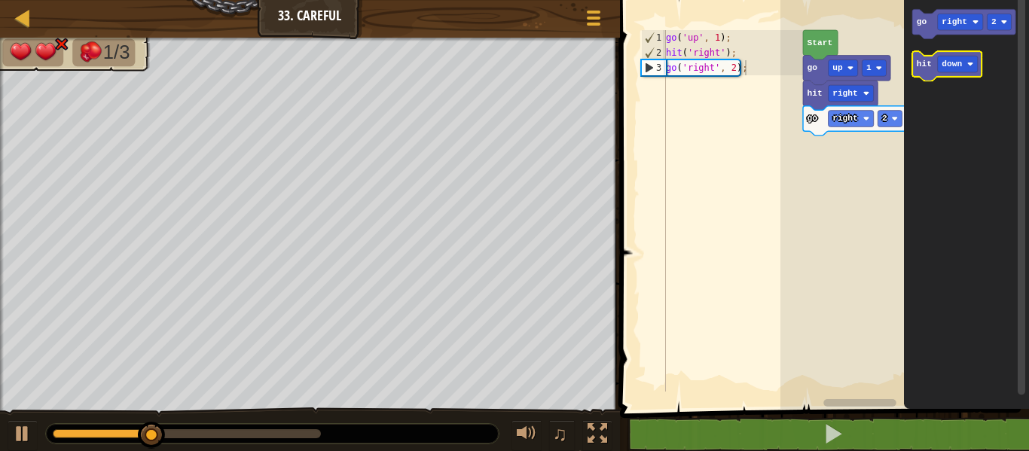
click at [927, 69] on icon "Blockly Workspace" at bounding box center [947, 65] width 69 height 29
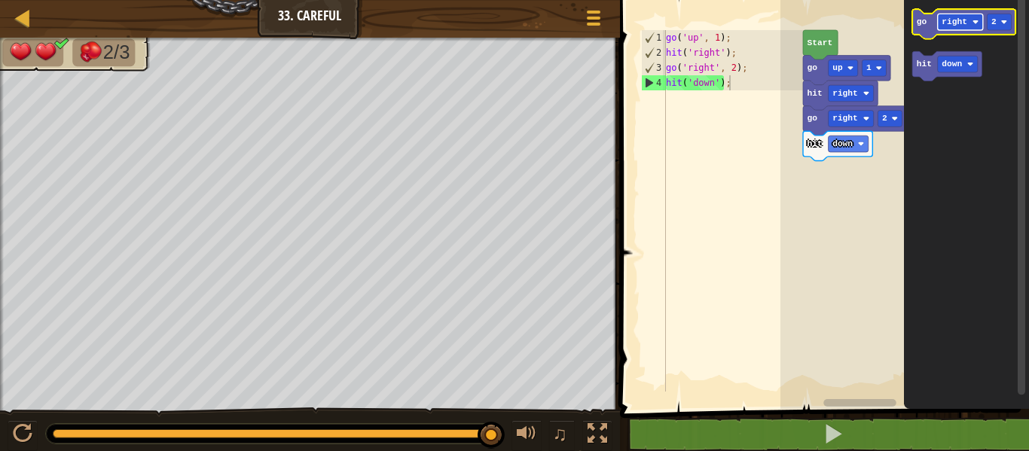
click at [964, 18] on text "right" at bounding box center [955, 21] width 26 height 9
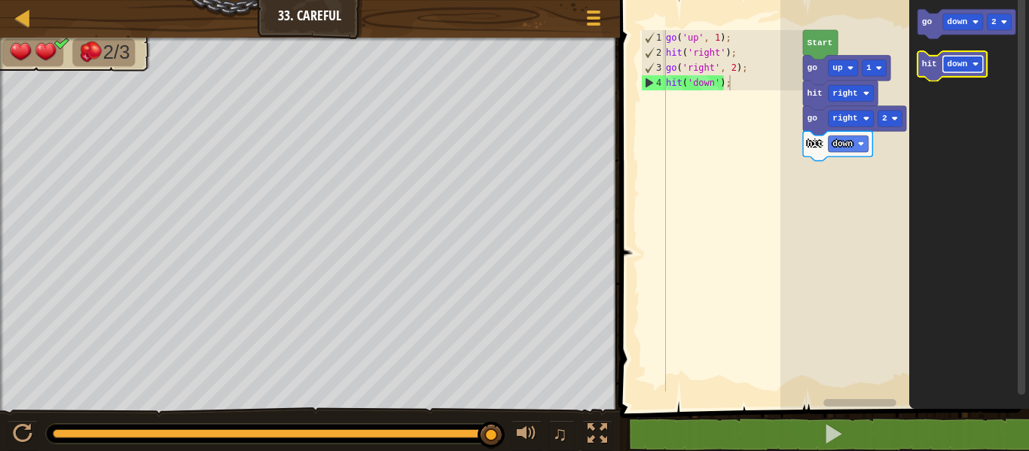
click at [959, 60] on text "down" at bounding box center [958, 64] width 20 height 9
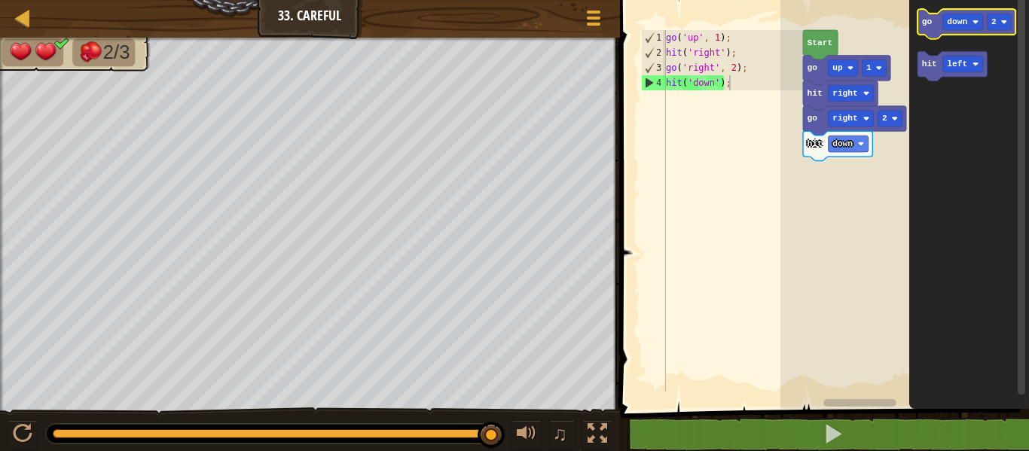
click at [926, 23] on text "go" at bounding box center [927, 21] width 11 height 9
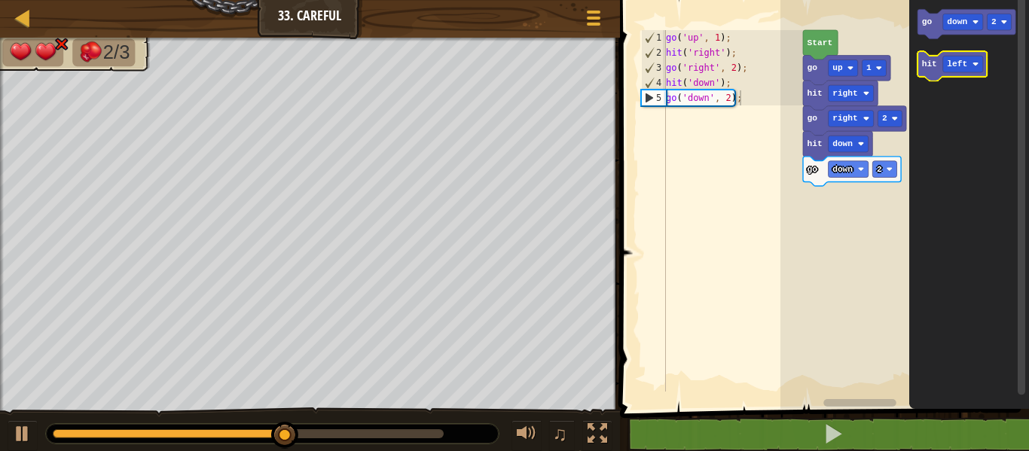
click at [922, 64] on text "hit" at bounding box center [929, 64] width 15 height 9
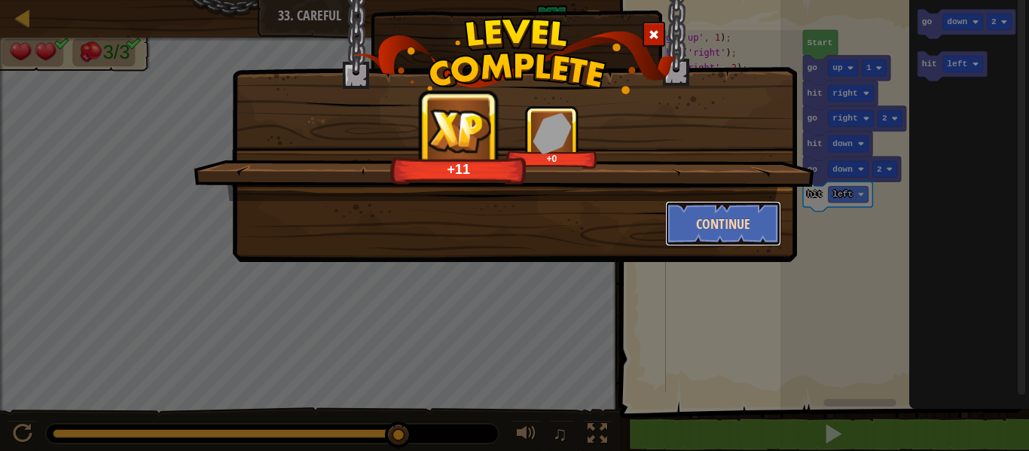
click at [742, 220] on button "Continue" at bounding box center [723, 223] width 117 height 45
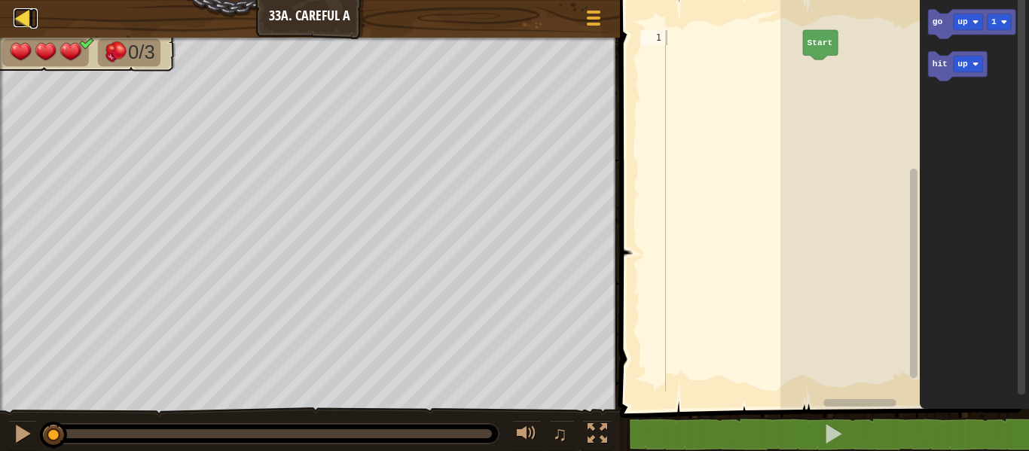
click at [27, 23] on div at bounding box center [23, 17] width 19 height 19
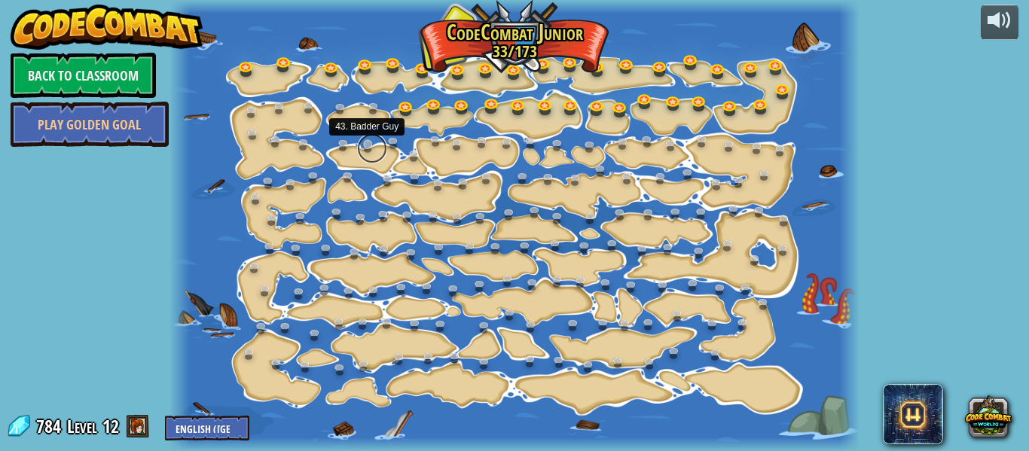
click at [368, 147] on link at bounding box center [372, 148] width 30 height 30
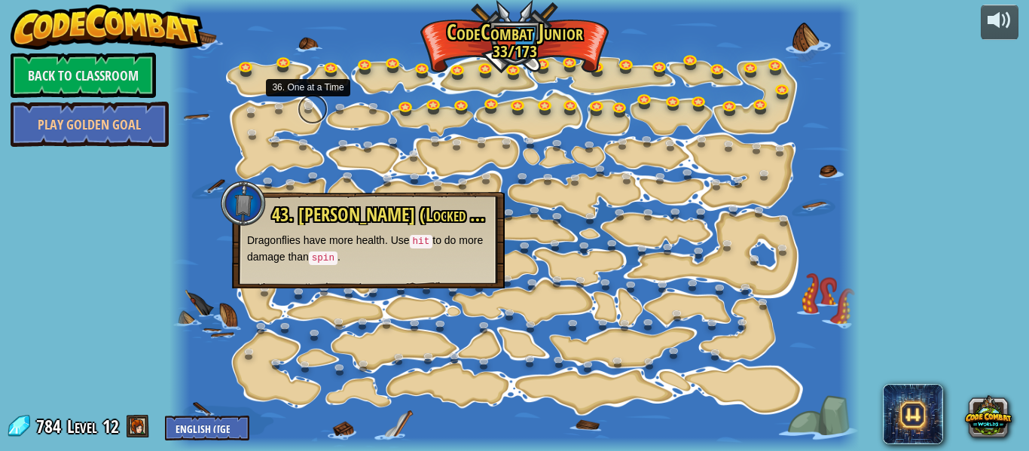
click at [307, 108] on link at bounding box center [313, 109] width 30 height 30
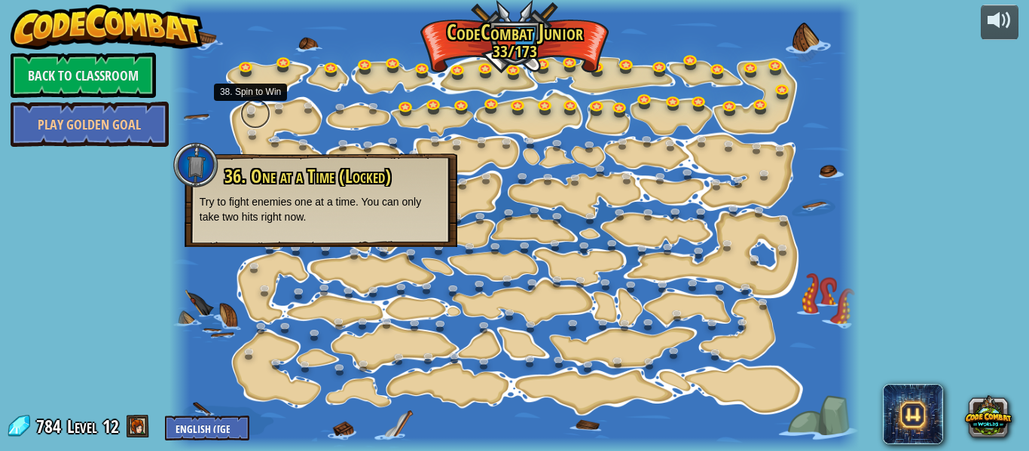
click at [251, 113] on link at bounding box center [255, 114] width 30 height 30
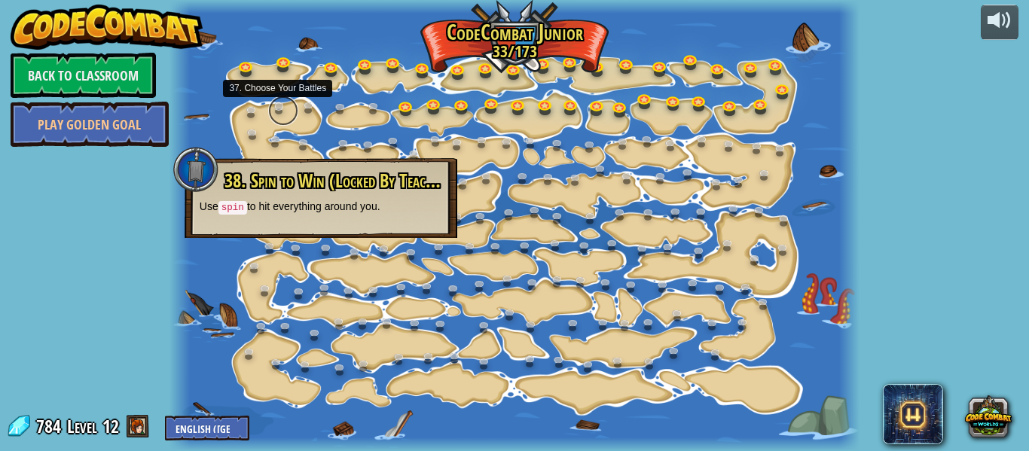
click at [280, 109] on link at bounding box center [283, 111] width 30 height 30
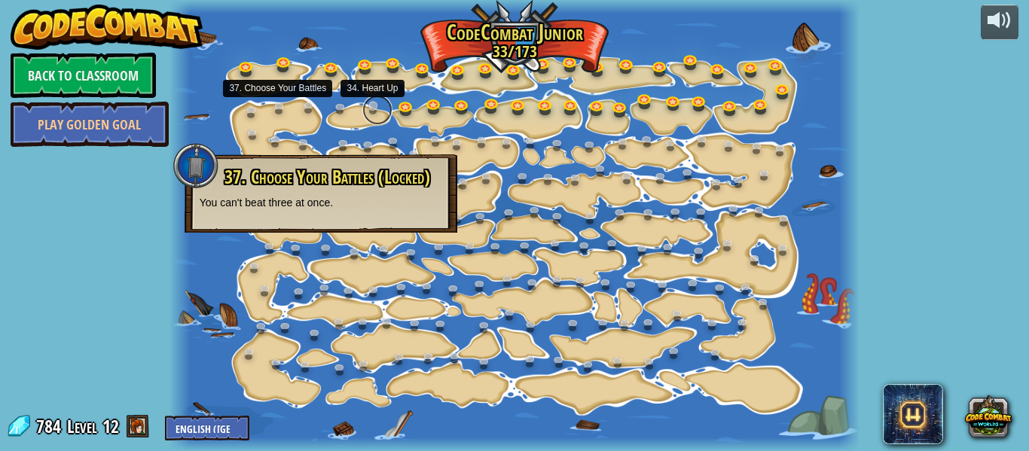
click at [371, 111] on link at bounding box center [377, 110] width 30 height 30
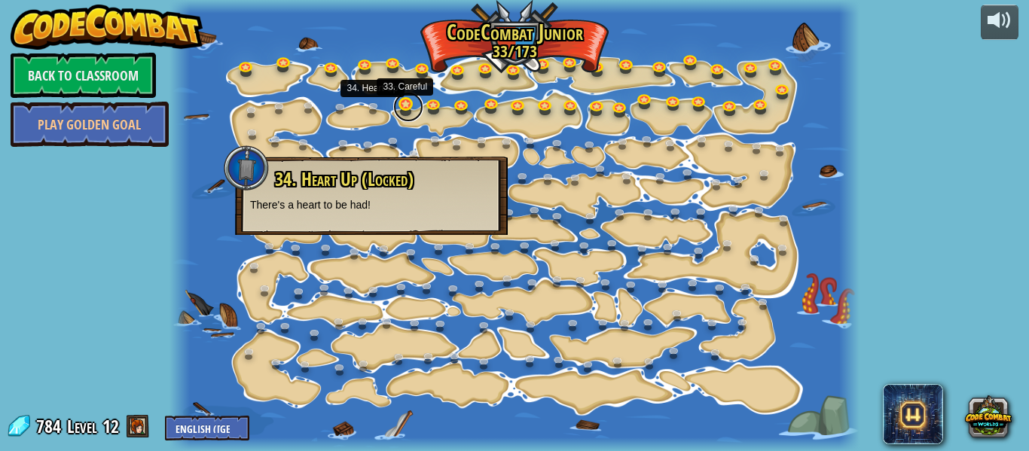
click at [404, 111] on link at bounding box center [408, 107] width 30 height 30
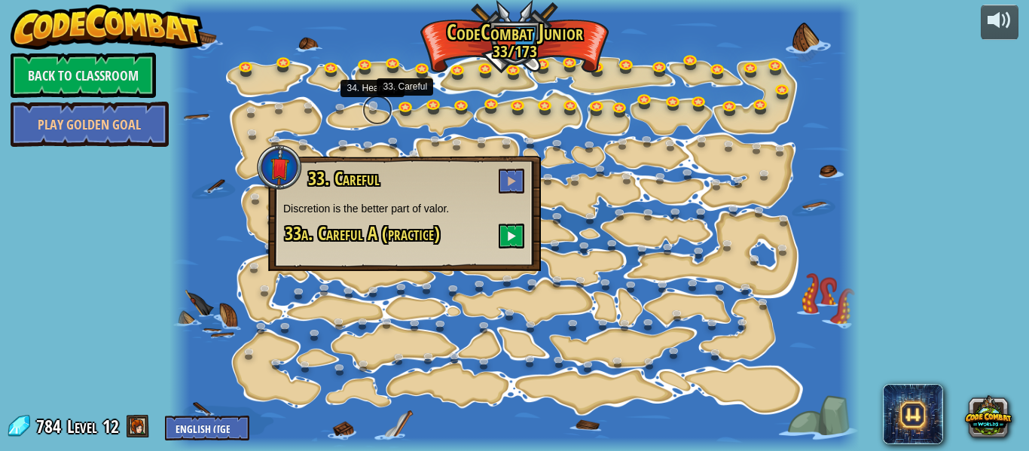
click at [369, 111] on link at bounding box center [377, 110] width 30 height 30
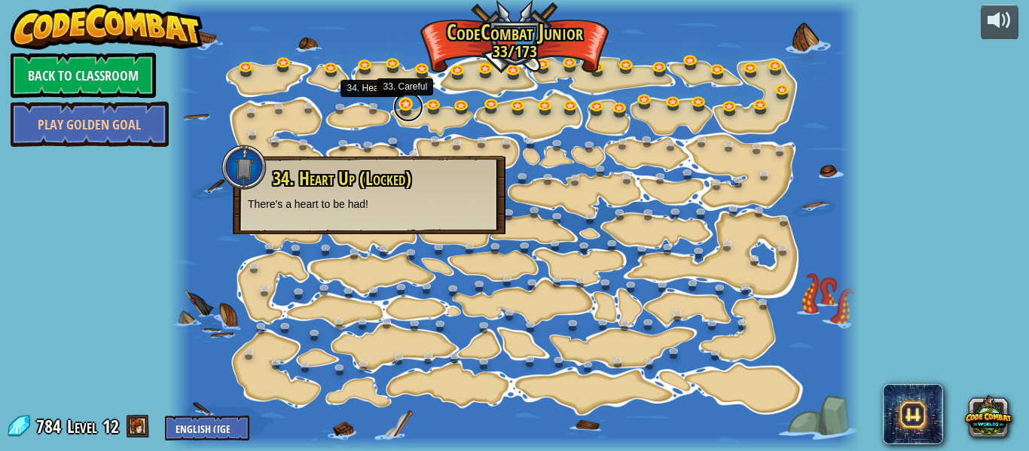
click at [410, 113] on link at bounding box center [408, 107] width 30 height 30
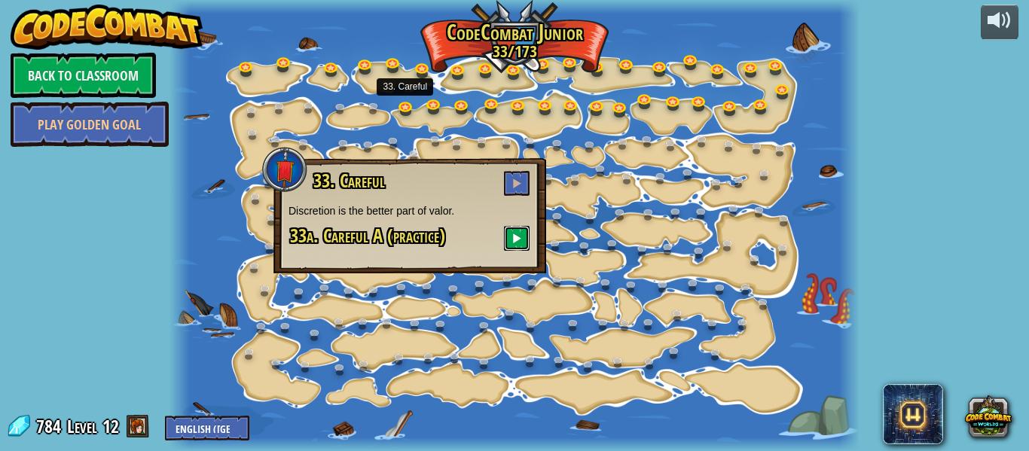
click at [512, 243] on span at bounding box center [516, 238] width 11 height 11
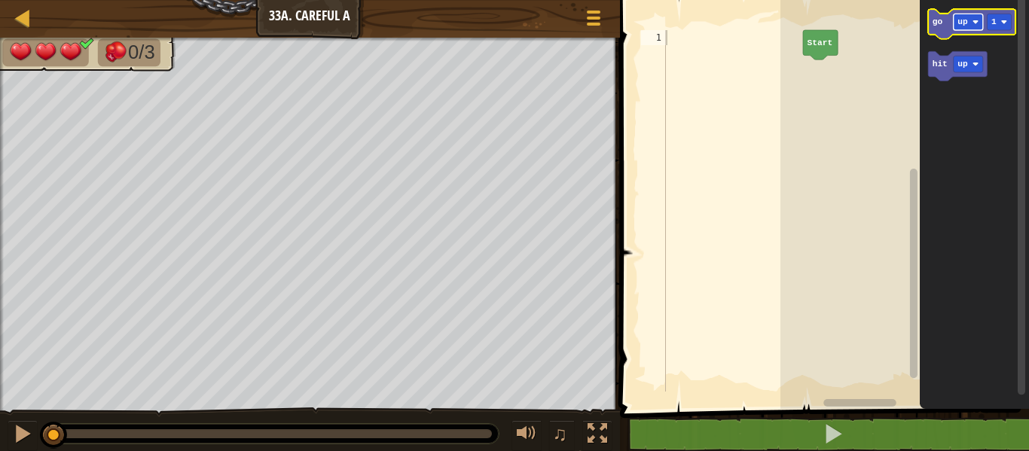
click at [969, 23] on rect "Blockly Workspace" at bounding box center [968, 22] width 29 height 17
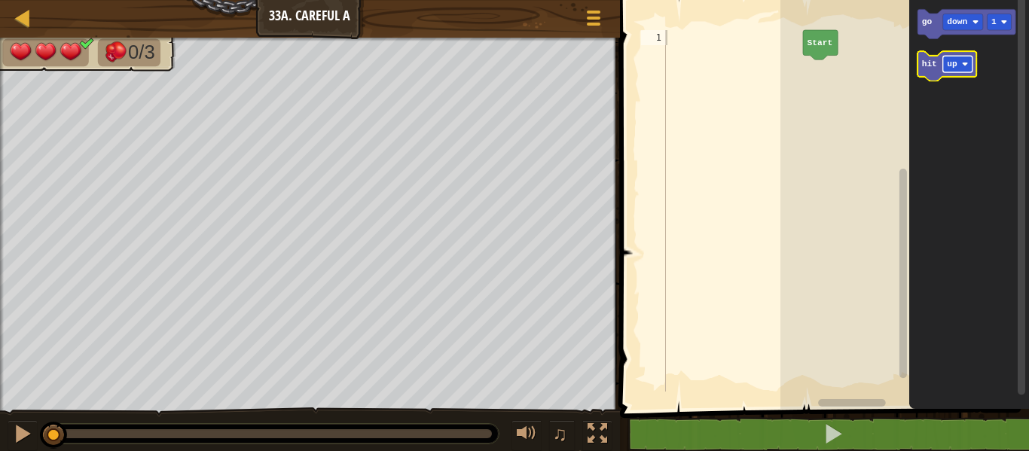
click at [960, 72] on rect "Blockly Workspace" at bounding box center [957, 64] width 29 height 17
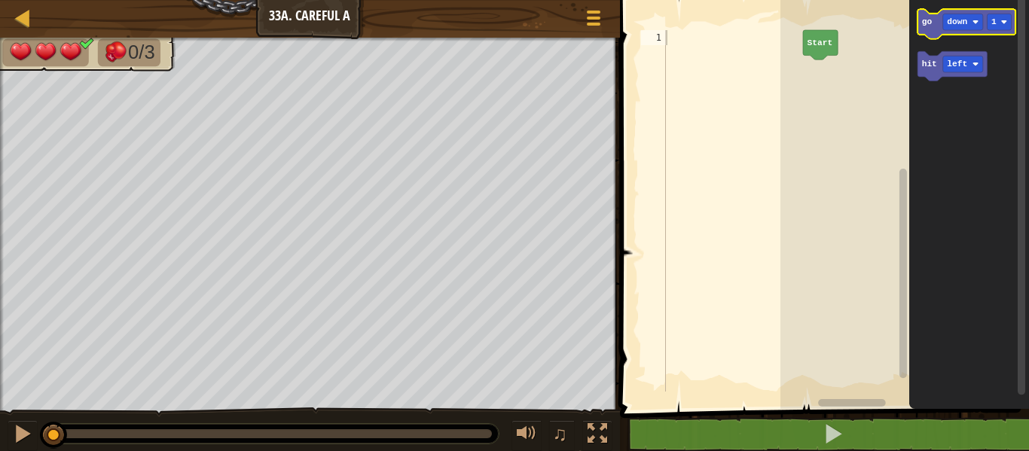
click at [927, 20] on text "go" at bounding box center [927, 21] width 11 height 9
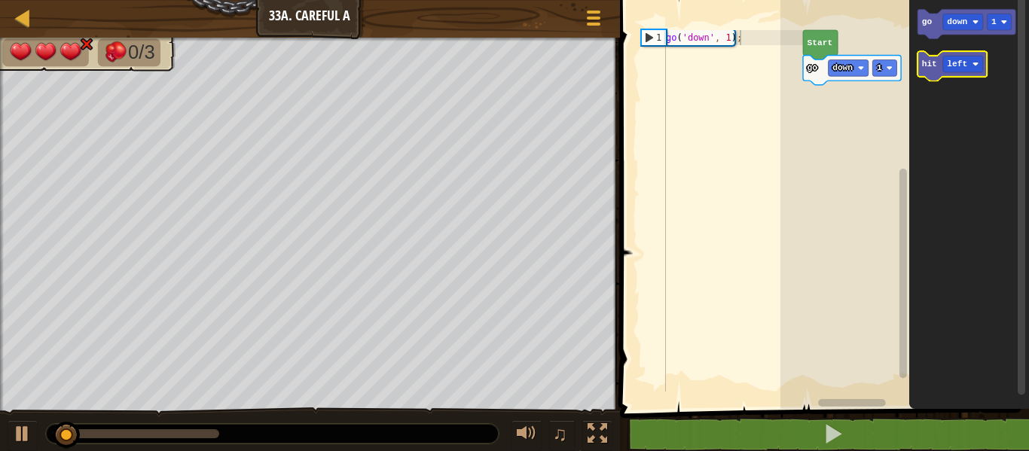
click at [930, 79] on icon "Blockly Workspace" at bounding box center [952, 65] width 69 height 29
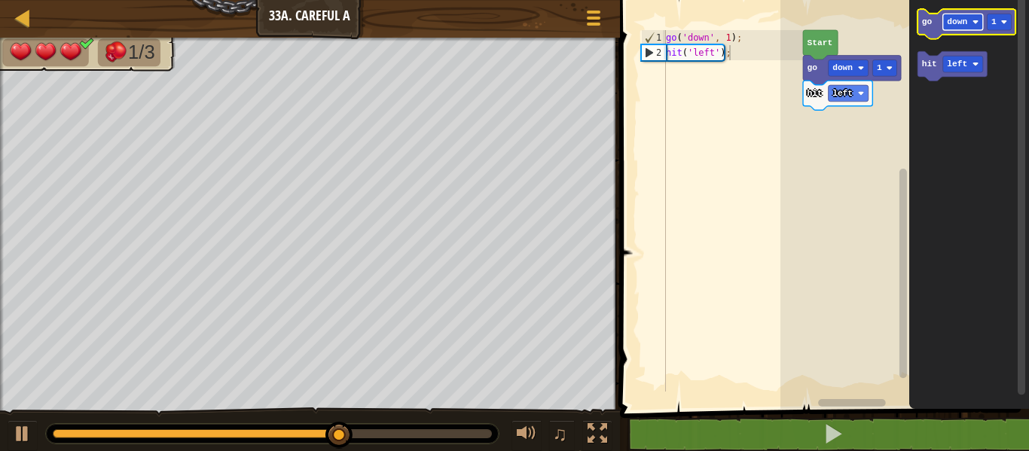
click at [971, 26] on rect "Blockly Workspace" at bounding box center [963, 22] width 40 height 17
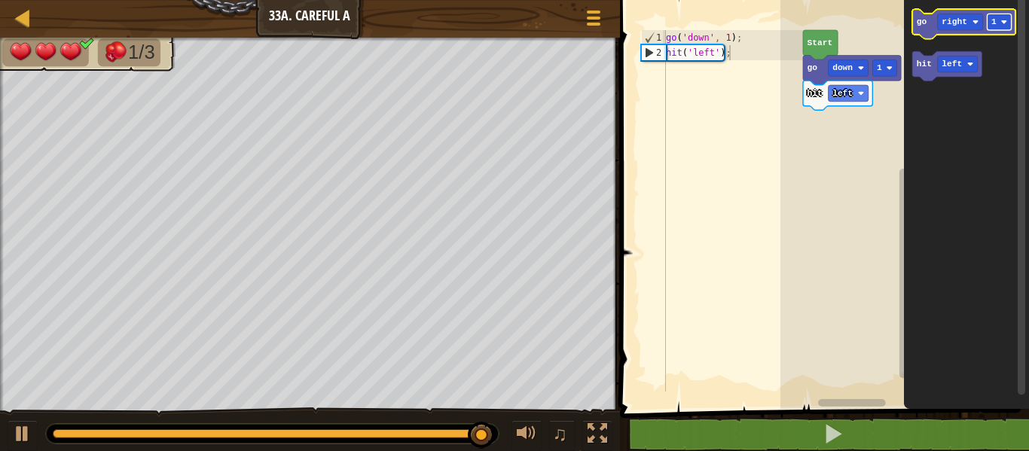
click at [1004, 26] on rect "Blockly Workspace" at bounding box center [1000, 22] width 24 height 17
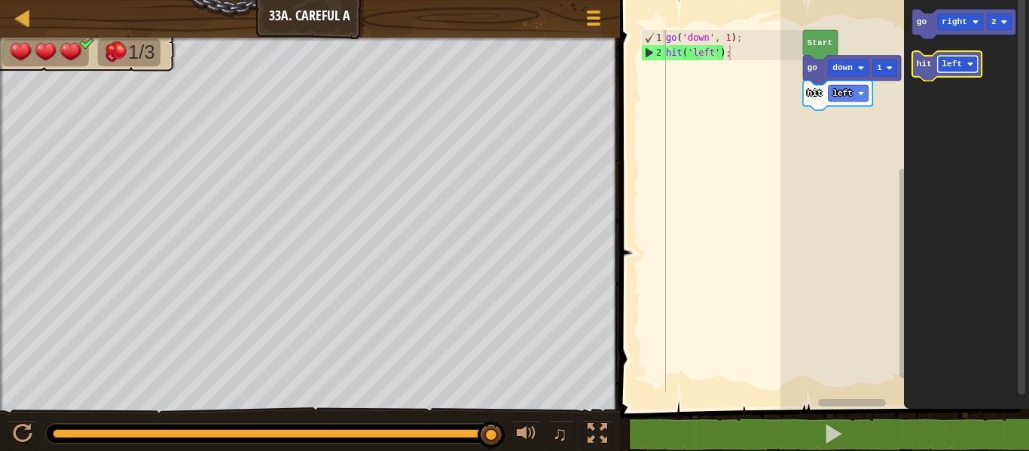
click at [949, 60] on text "left" at bounding box center [952, 64] width 20 height 9
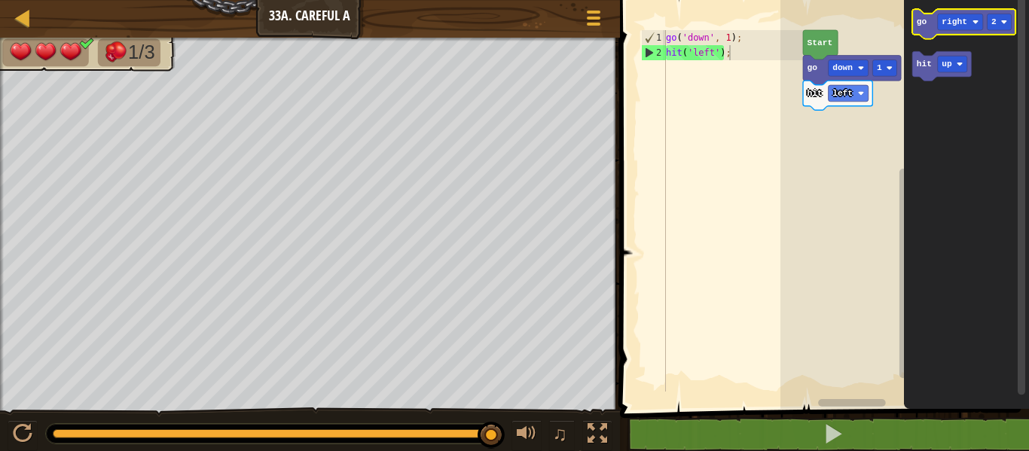
click at [920, 18] on text "go" at bounding box center [922, 21] width 11 height 9
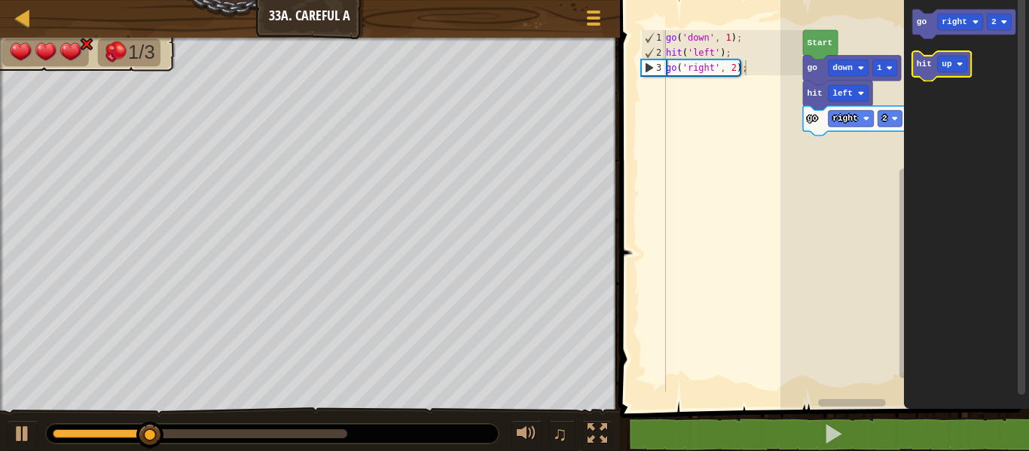
click at [925, 75] on icon "Blockly Workspace" at bounding box center [942, 65] width 59 height 29
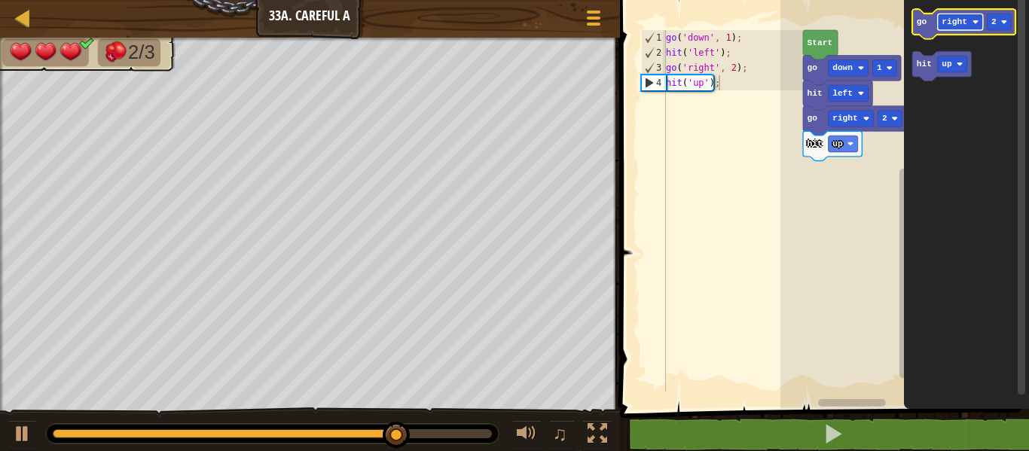
click at [953, 20] on text "right" at bounding box center [955, 21] width 26 height 9
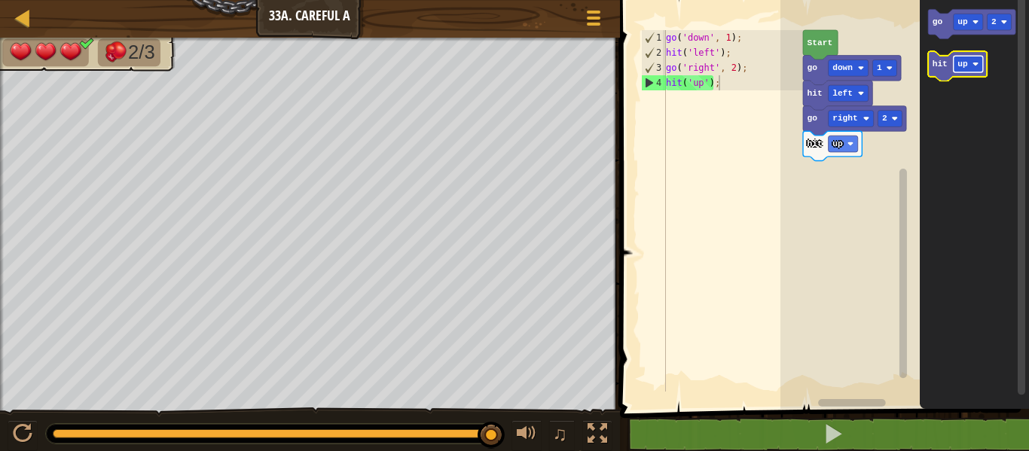
click at [966, 66] on text "up" at bounding box center [963, 64] width 11 height 9
click at [933, 17] on text "go" at bounding box center [938, 21] width 11 height 9
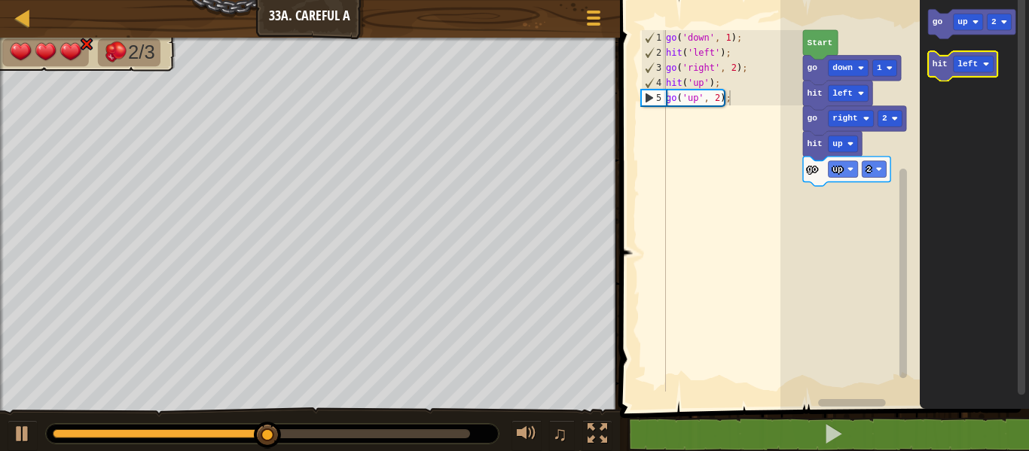
click at [944, 66] on text "hit" at bounding box center [940, 64] width 15 height 9
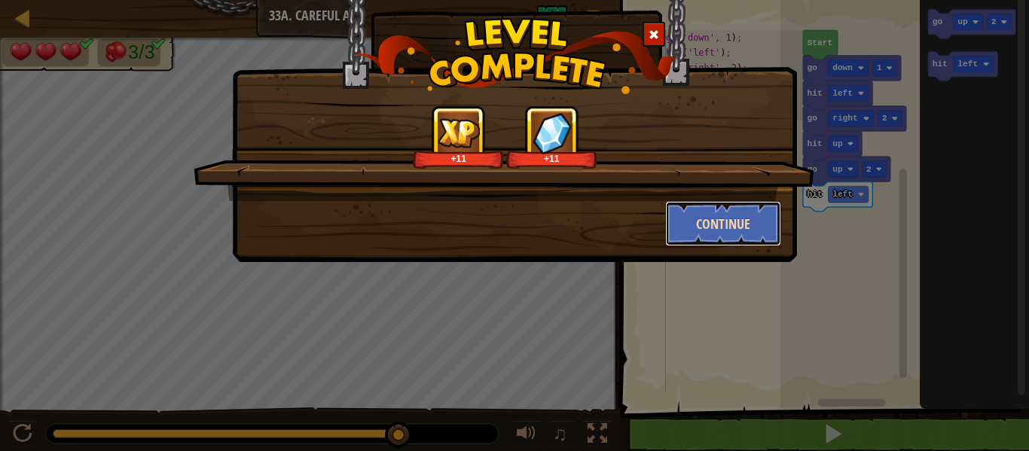
click at [742, 225] on button "Continue" at bounding box center [723, 223] width 117 height 45
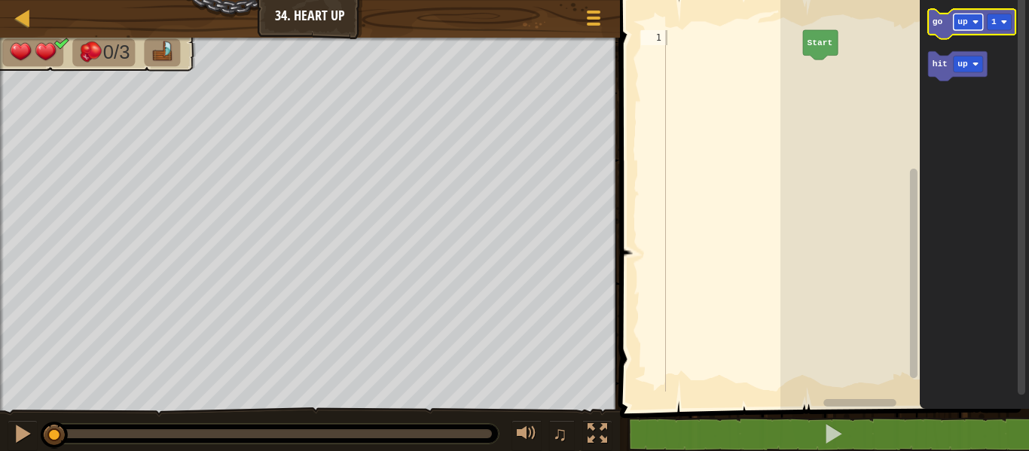
click at [961, 25] on text "up" at bounding box center [963, 21] width 11 height 9
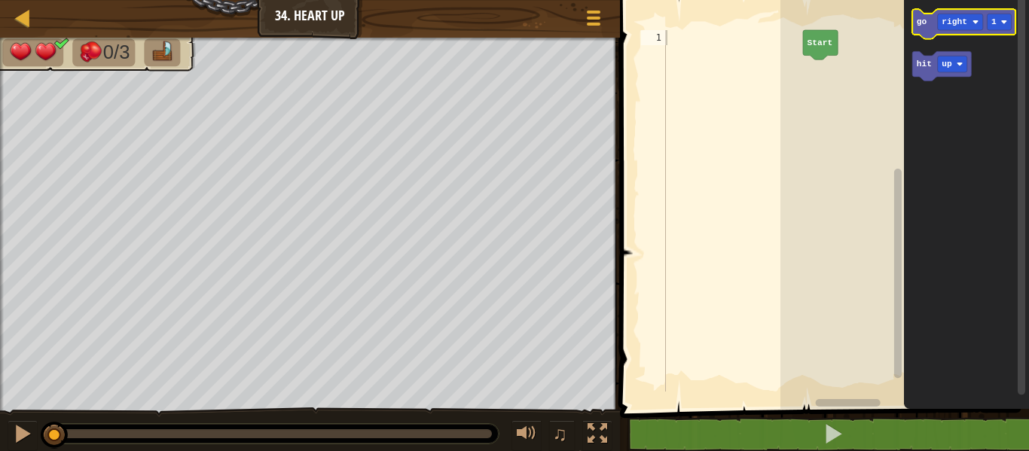
click at [927, 29] on icon "Blockly Workspace" at bounding box center [964, 23] width 103 height 29
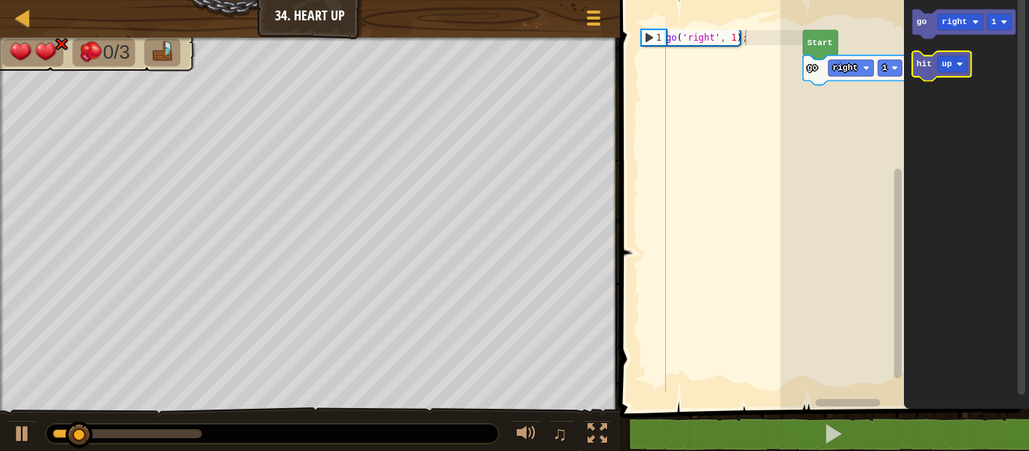
click at [928, 66] on text "hit" at bounding box center [924, 64] width 15 height 9
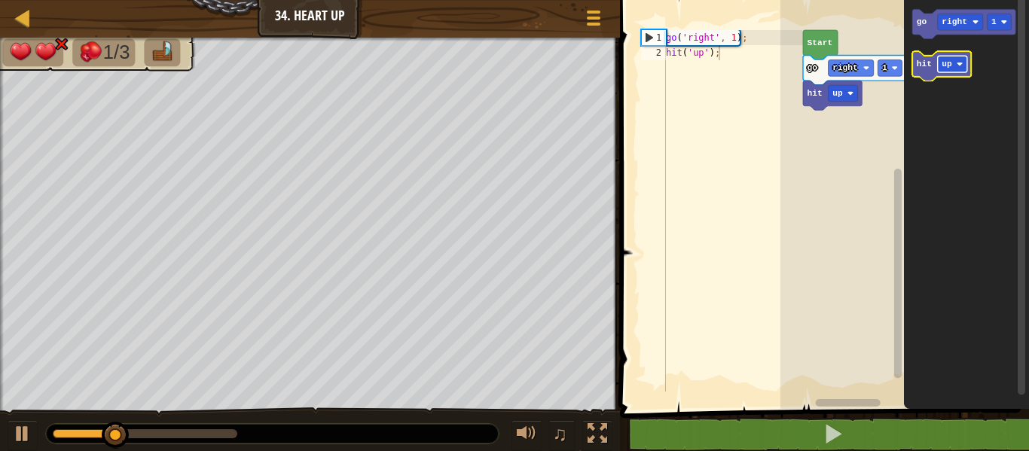
click at [946, 66] on text "up" at bounding box center [947, 64] width 11 height 9
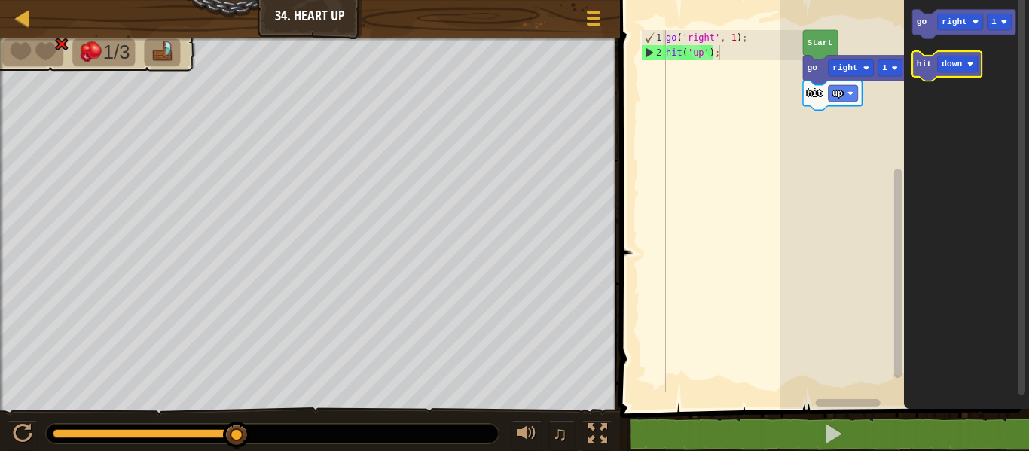
click at [924, 75] on icon "Blockly Workspace" at bounding box center [947, 65] width 69 height 29
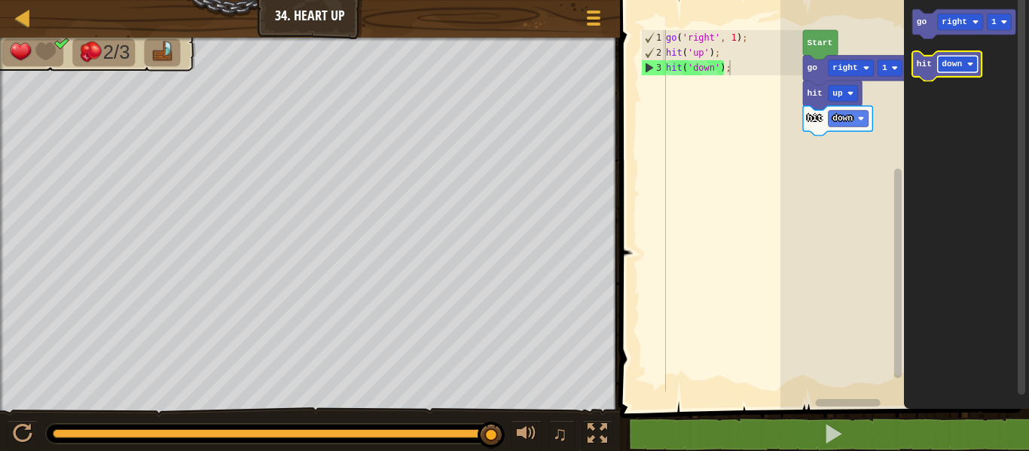
click at [951, 62] on text "down" at bounding box center [952, 64] width 20 height 9
click at [923, 57] on icon "Blockly Workspace" at bounding box center [950, 65] width 75 height 29
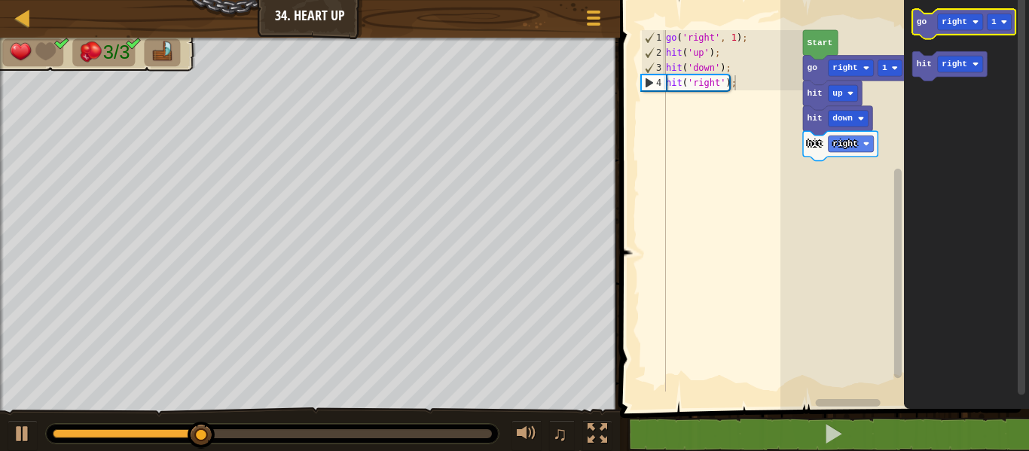
click at [925, 20] on text "go" at bounding box center [922, 21] width 11 height 9
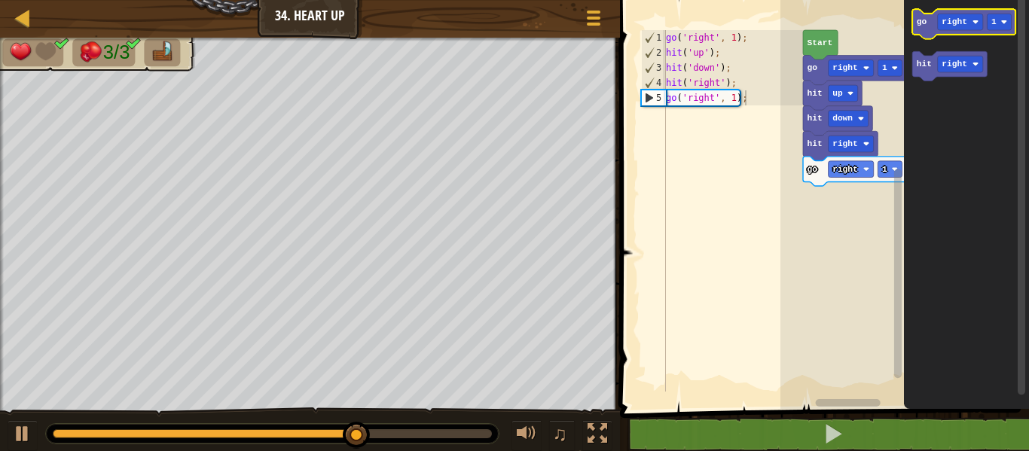
click at [922, 26] on text "go" at bounding box center [922, 21] width 11 height 9
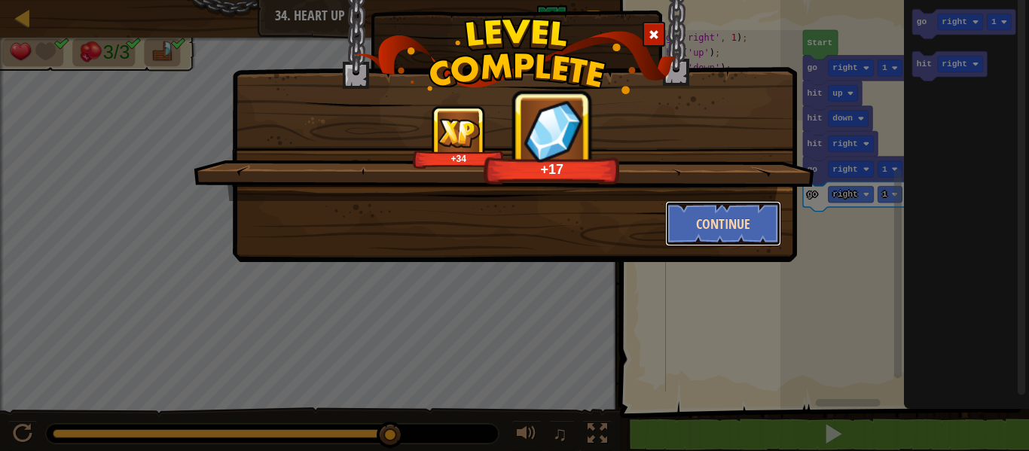
click at [744, 221] on button "Continue" at bounding box center [723, 223] width 117 height 45
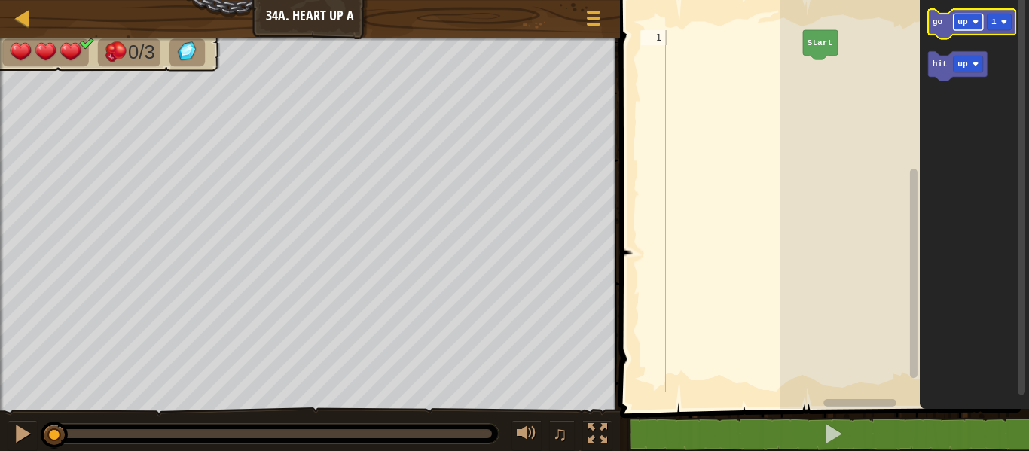
click at [963, 23] on text "up" at bounding box center [963, 21] width 11 height 9
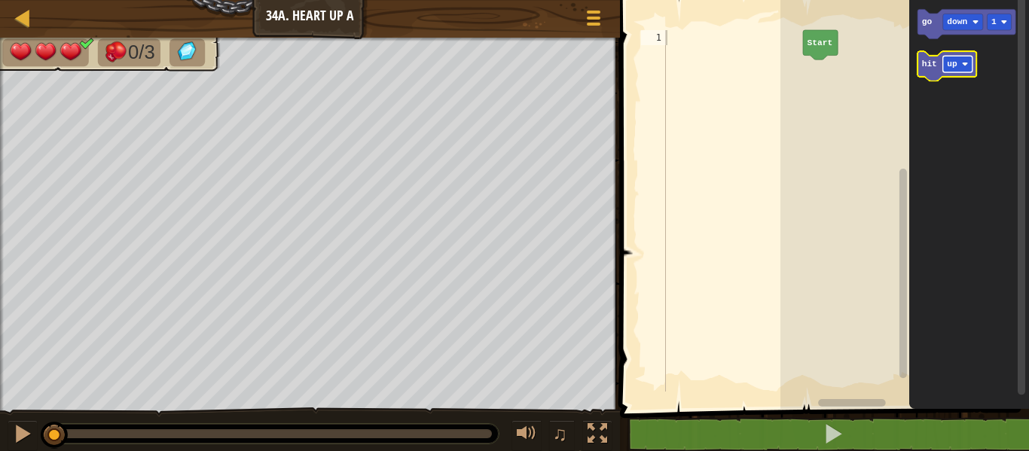
click at [957, 70] on rect "Blockly Workspace" at bounding box center [957, 64] width 29 height 17
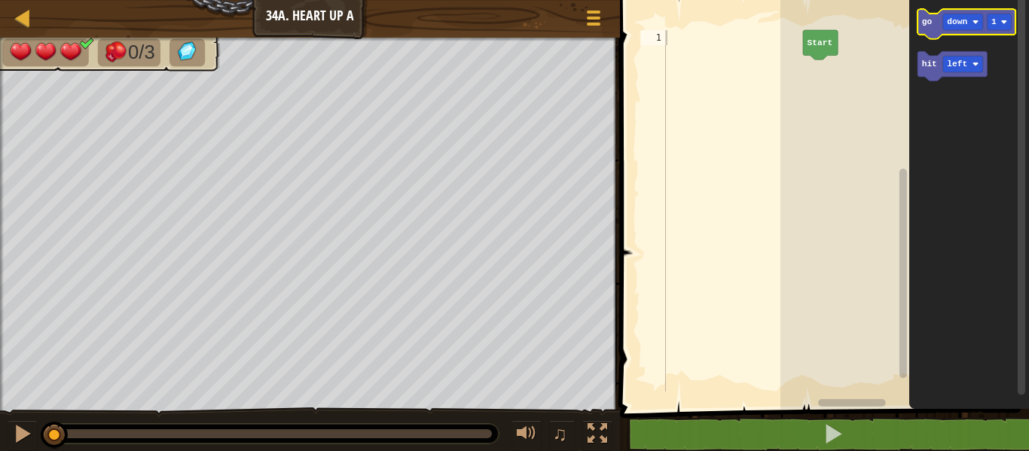
click at [922, 17] on text "go" at bounding box center [927, 21] width 11 height 9
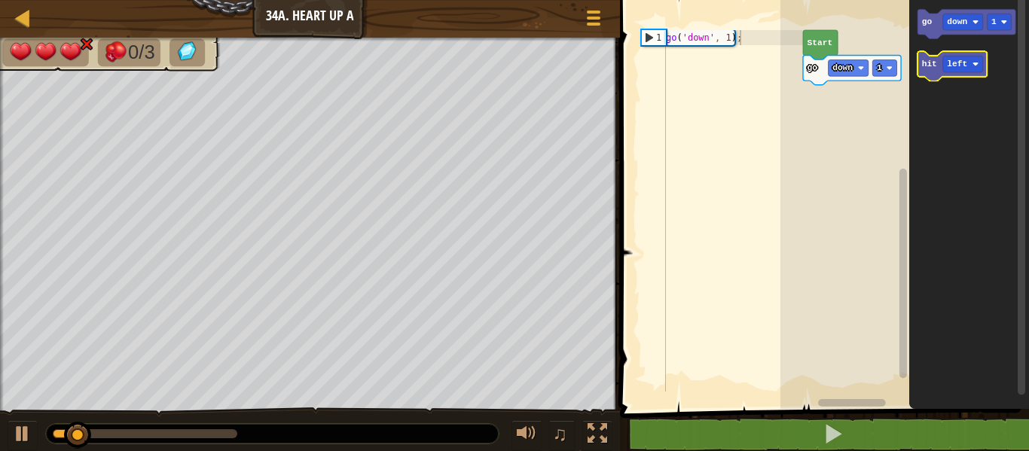
click at [935, 60] on text "hit" at bounding box center [929, 64] width 15 height 9
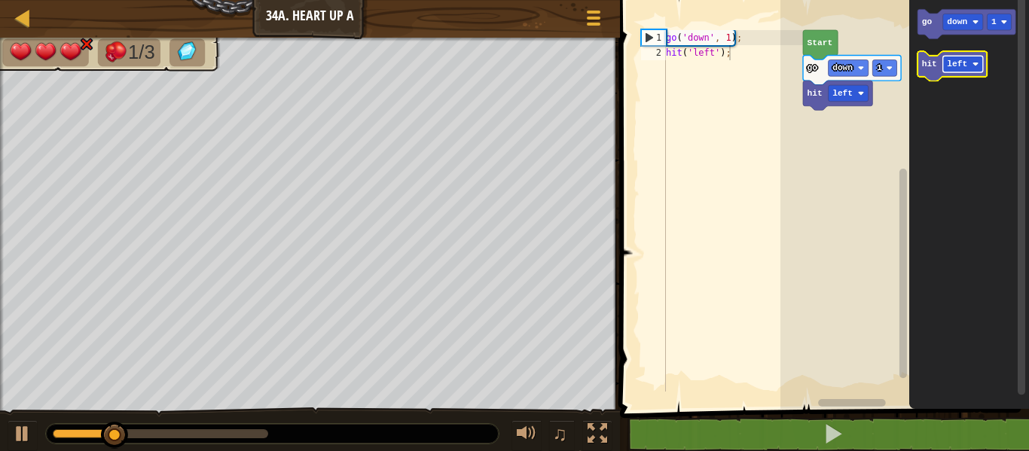
click at [948, 69] on text "left" at bounding box center [958, 64] width 20 height 9
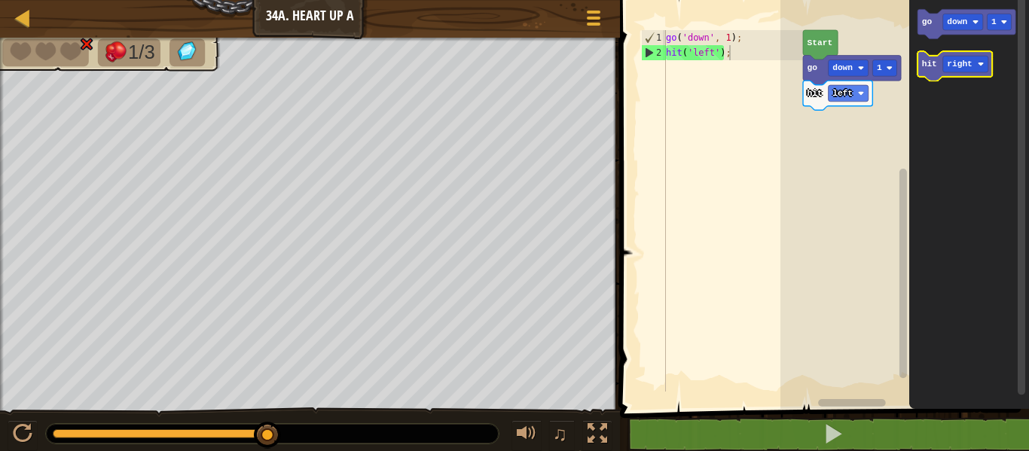
click at [924, 60] on text "hit" at bounding box center [929, 64] width 15 height 9
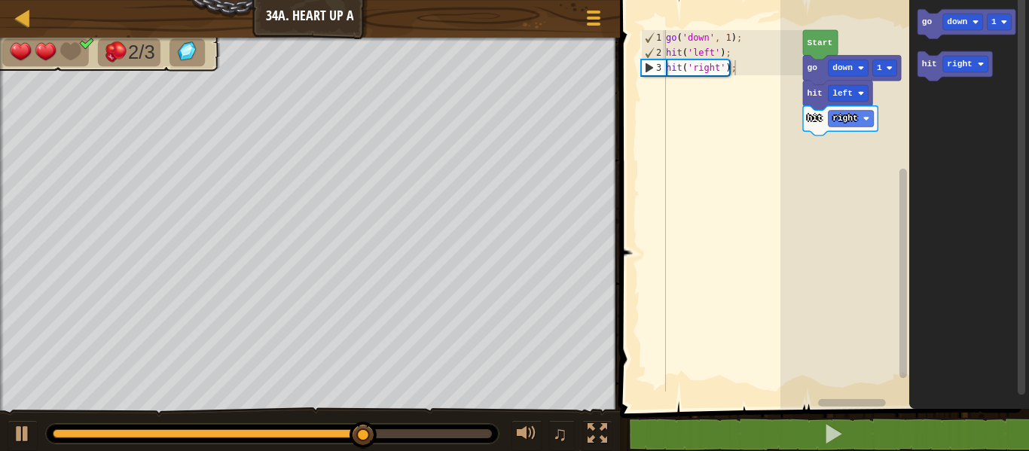
click at [914, 25] on icon "Blockly Workspace" at bounding box center [969, 200] width 120 height 417
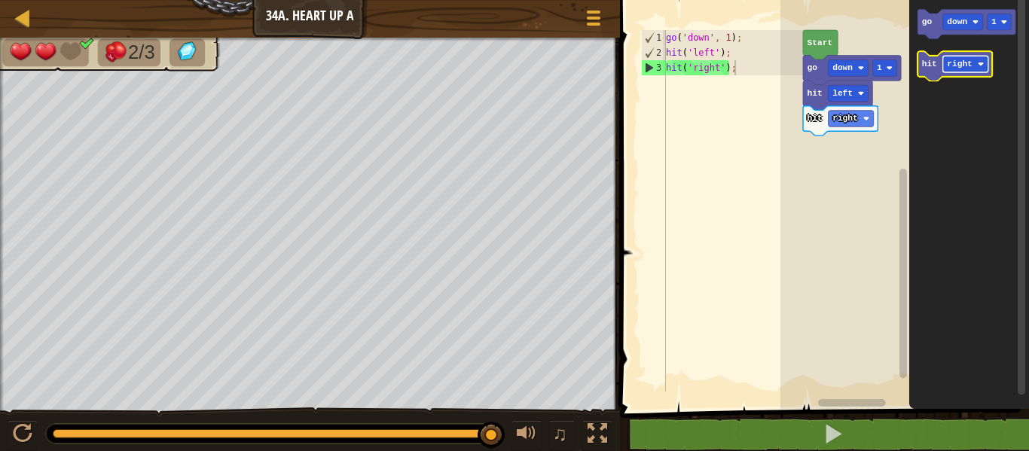
click at [948, 66] on text "right" at bounding box center [961, 64] width 26 height 9
click at [933, 63] on text "hit" at bounding box center [929, 64] width 15 height 9
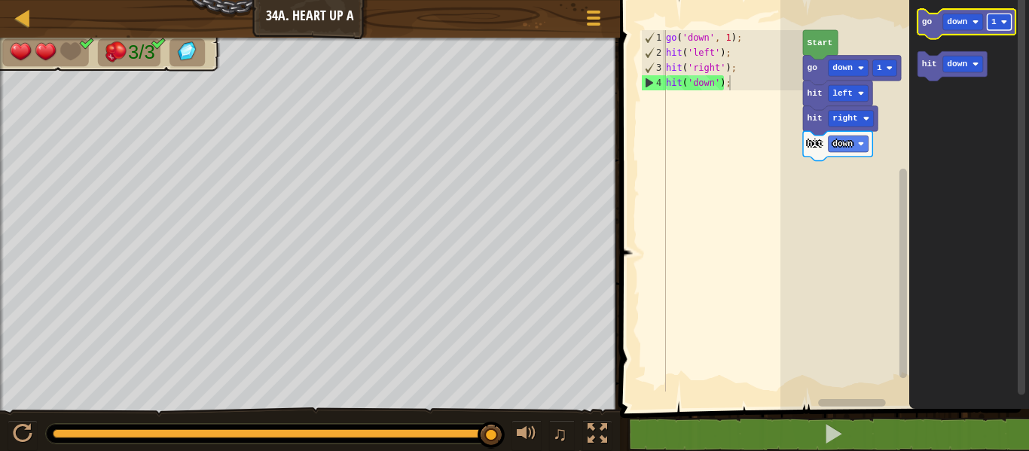
click at [1000, 23] on rect "Blockly Workspace" at bounding box center [1000, 22] width 24 height 17
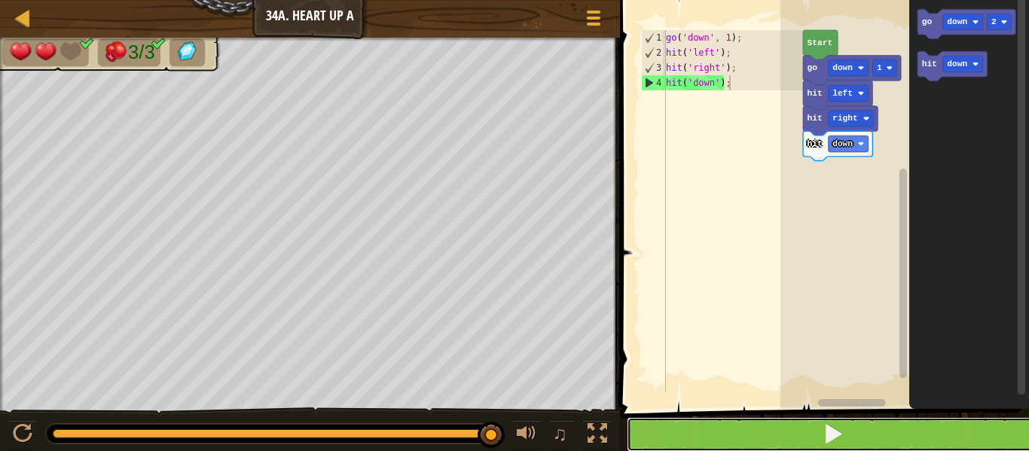
click at [857, 443] on button at bounding box center [834, 434] width 414 height 35
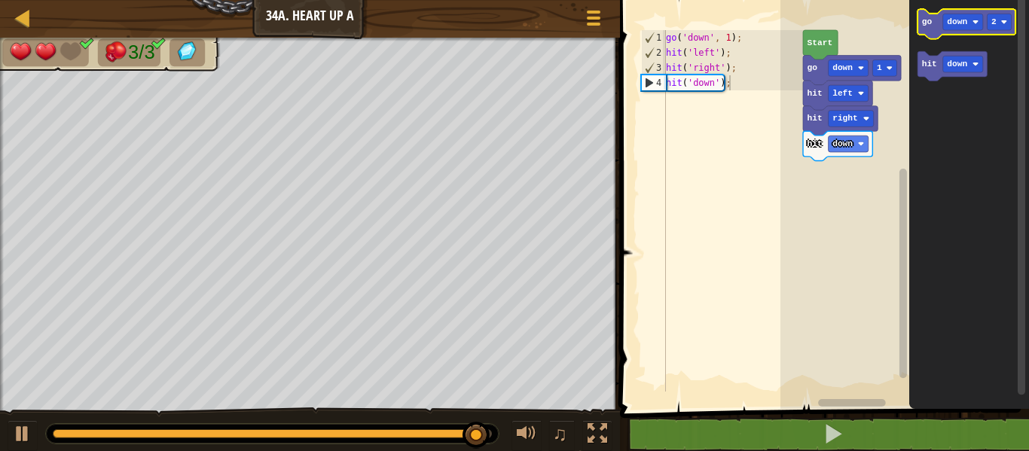
click at [923, 26] on text "go" at bounding box center [927, 21] width 11 height 9
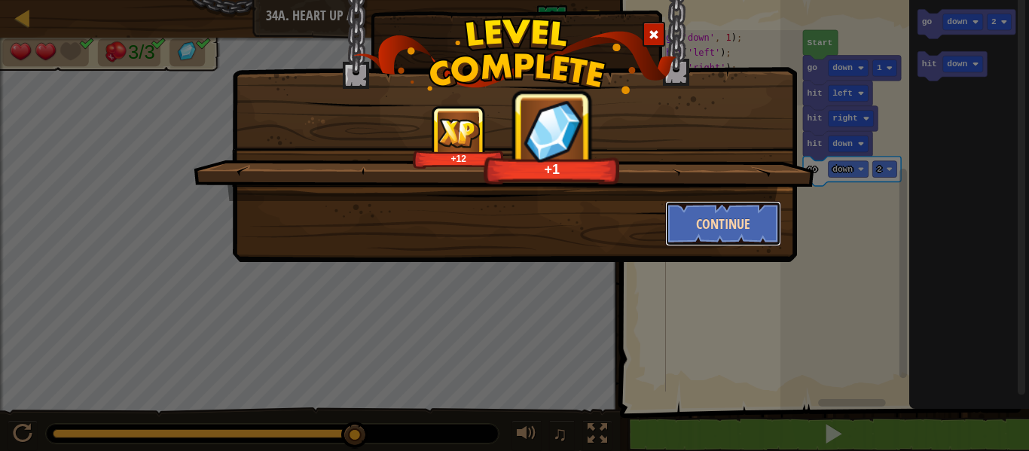
click at [738, 224] on button "Continue" at bounding box center [723, 223] width 117 height 45
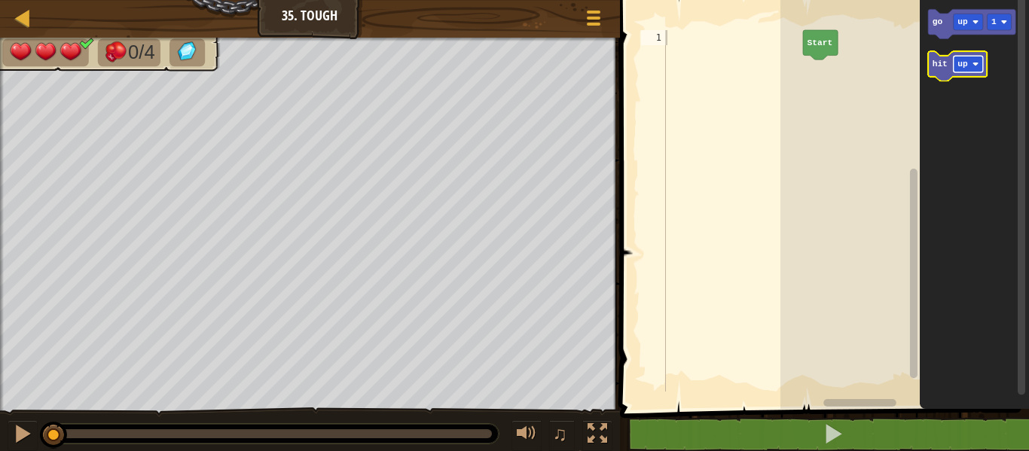
click at [961, 65] on text "up" at bounding box center [963, 64] width 11 height 9
click at [940, 17] on text "go" at bounding box center [938, 21] width 11 height 9
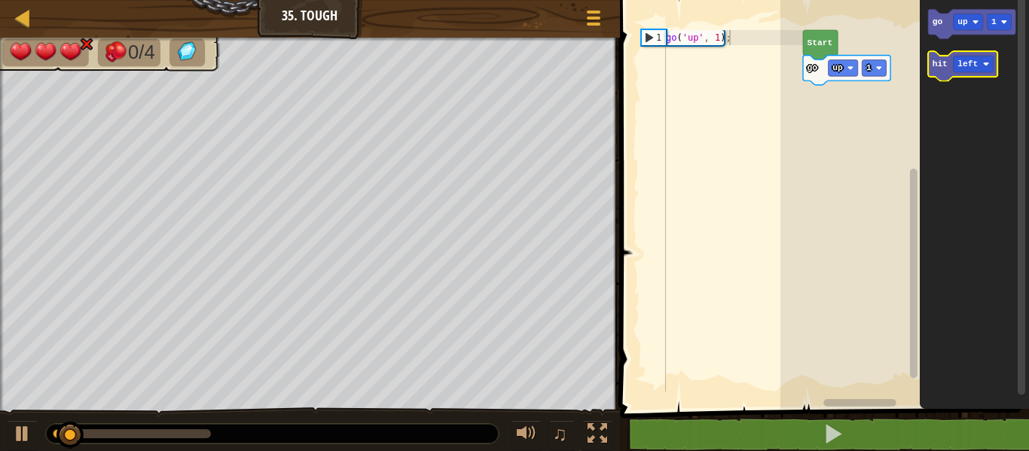
click at [945, 64] on text "hit" at bounding box center [940, 64] width 15 height 9
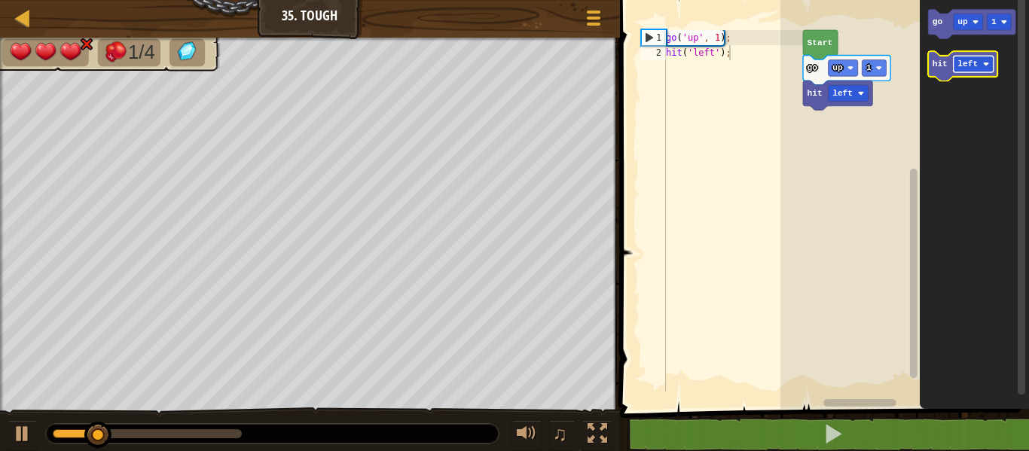
click at [972, 60] on text "left" at bounding box center [968, 64] width 20 height 9
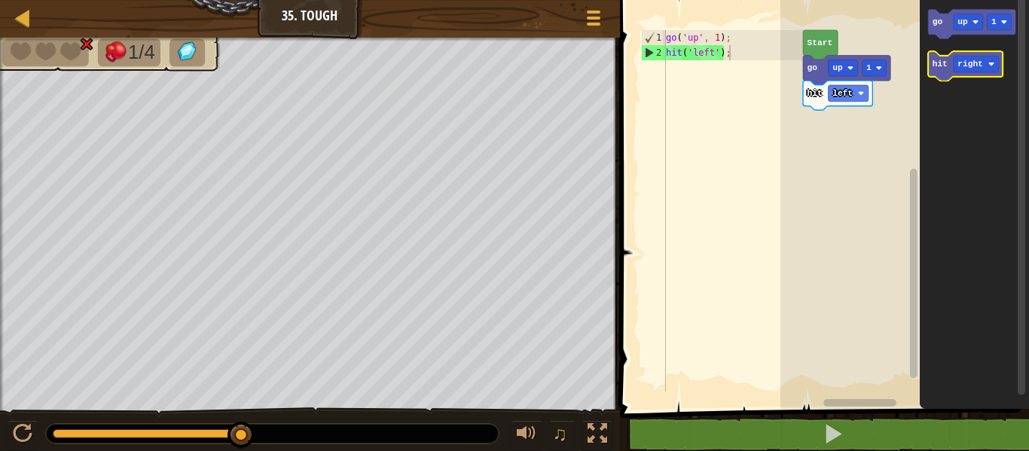
click at [943, 71] on icon "Blockly Workspace" at bounding box center [966, 65] width 75 height 29
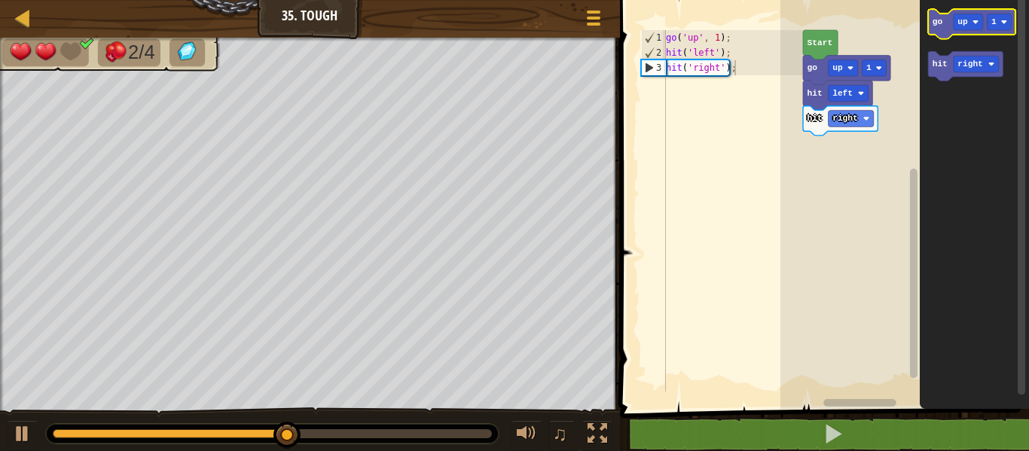
click at [939, 29] on icon "Blockly Workspace" at bounding box center [972, 23] width 87 height 29
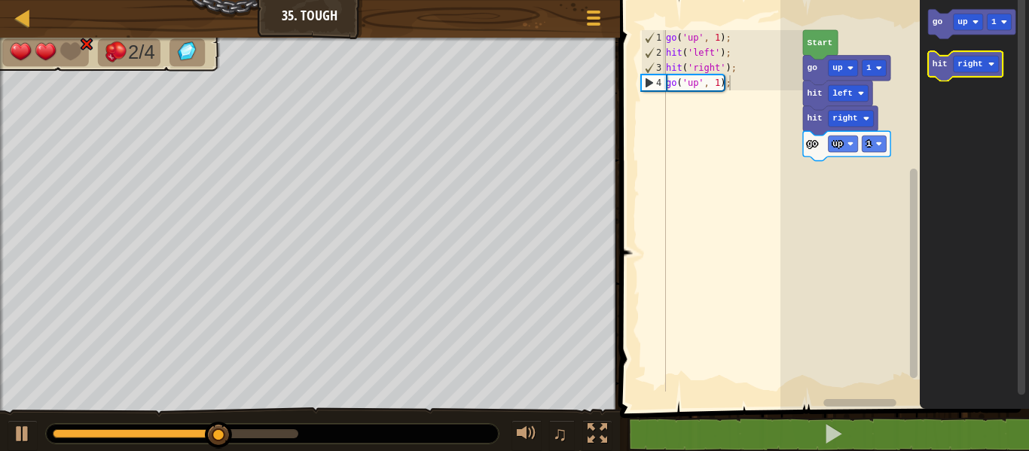
click at [974, 73] on icon "Blockly Workspace" at bounding box center [966, 65] width 75 height 29
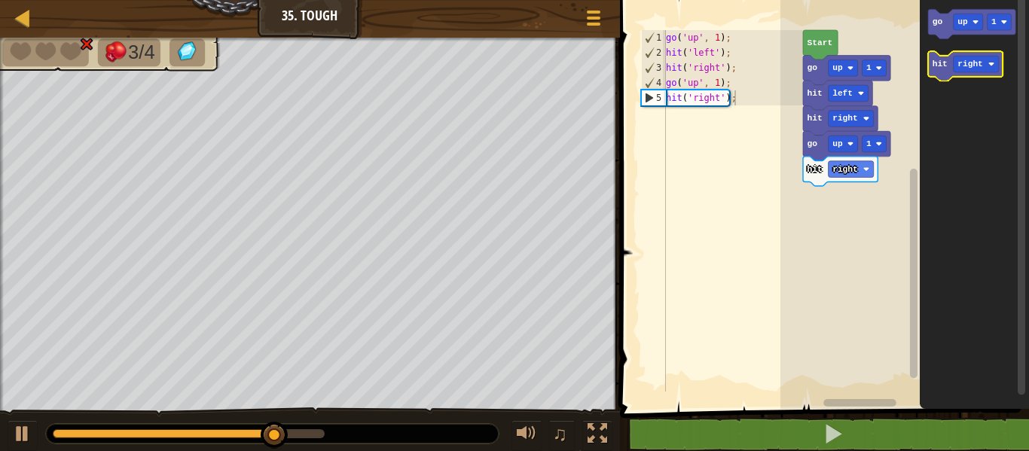
click at [944, 72] on icon "Blockly Workspace" at bounding box center [966, 65] width 75 height 29
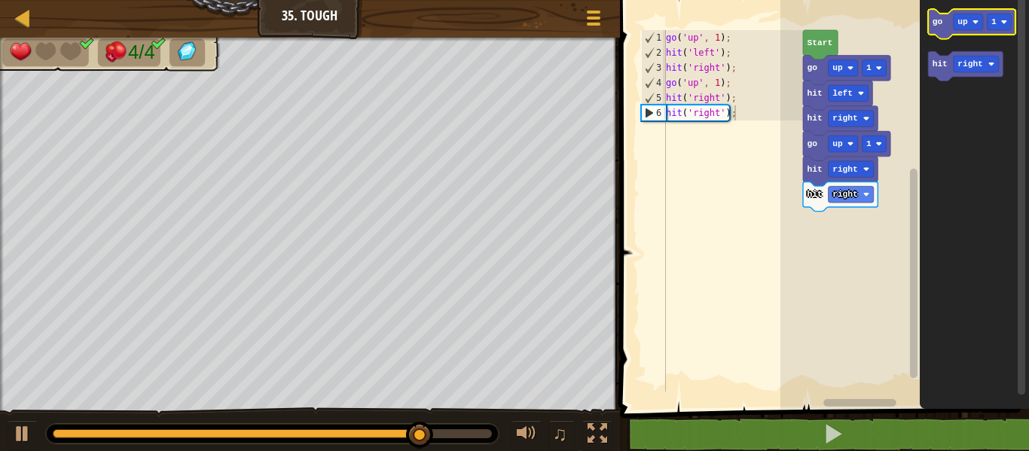
click at [939, 32] on icon "Blockly Workspace" at bounding box center [972, 23] width 87 height 29
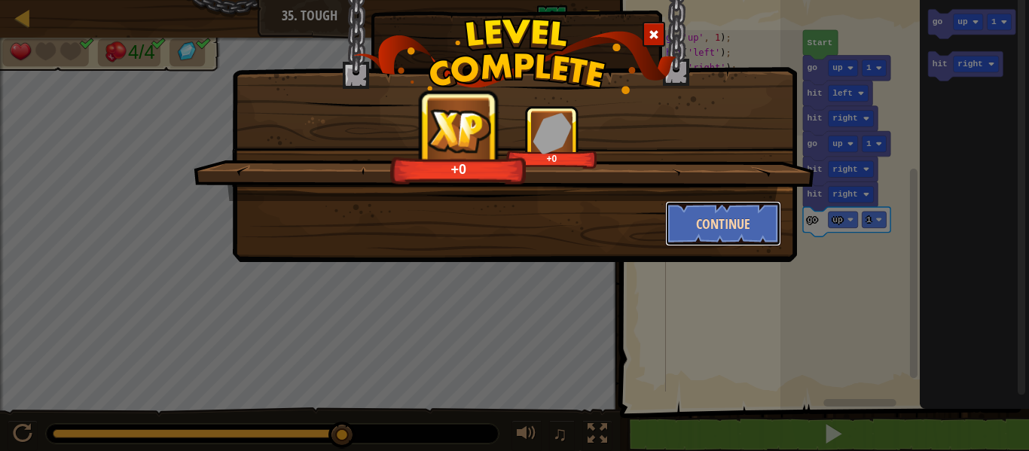
click at [705, 238] on button "Continue" at bounding box center [723, 223] width 117 height 45
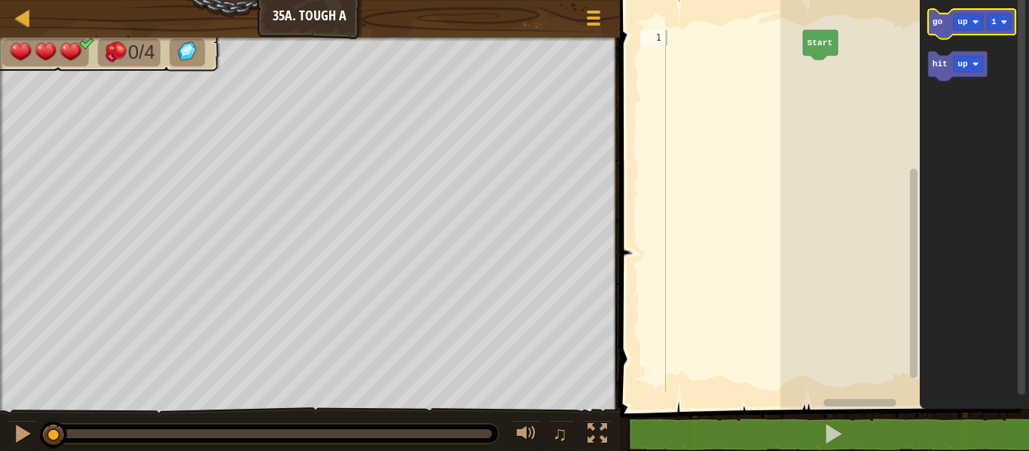
click at [947, 22] on icon "Blockly Workspace" at bounding box center [972, 23] width 87 height 29
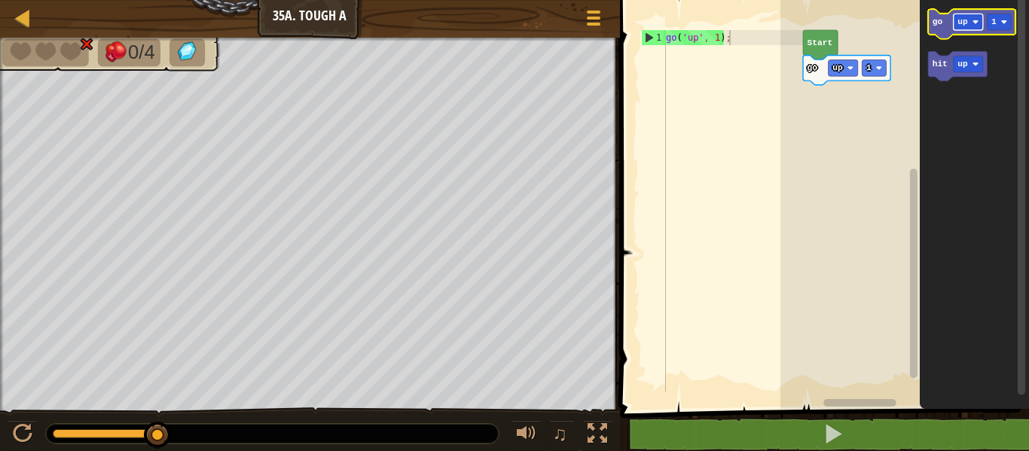
click at [976, 20] on image "Blockly Workspace" at bounding box center [975, 22] width 6 height 6
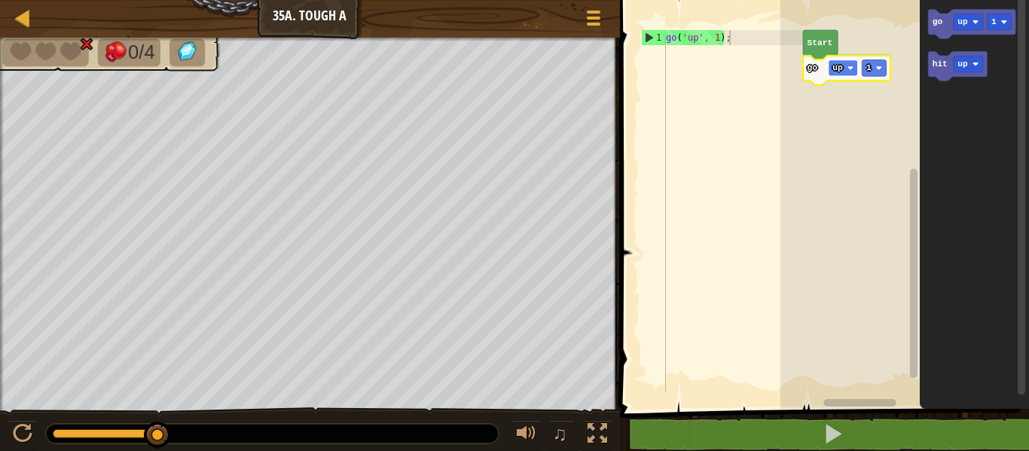
click at [851, 68] on image "Blockly Workspace" at bounding box center [850, 68] width 6 height 6
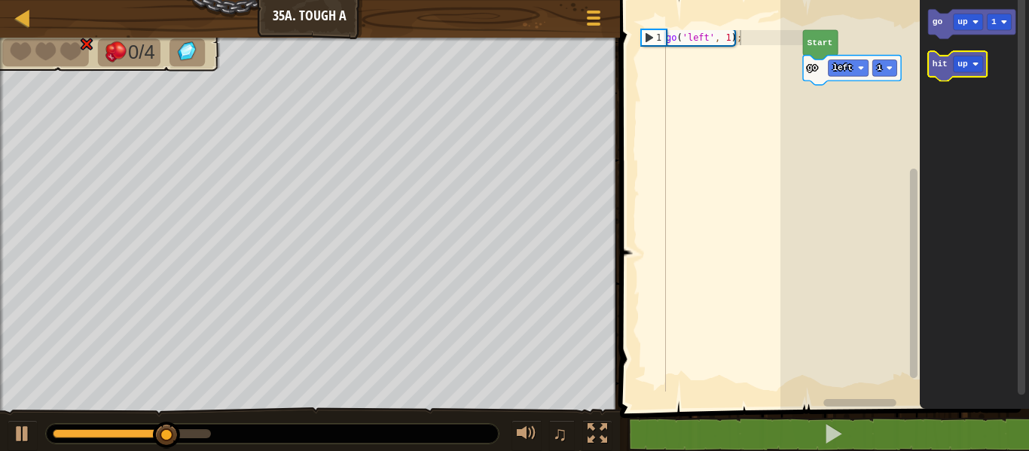
click at [935, 72] on icon "Blockly Workspace" at bounding box center [958, 65] width 59 height 29
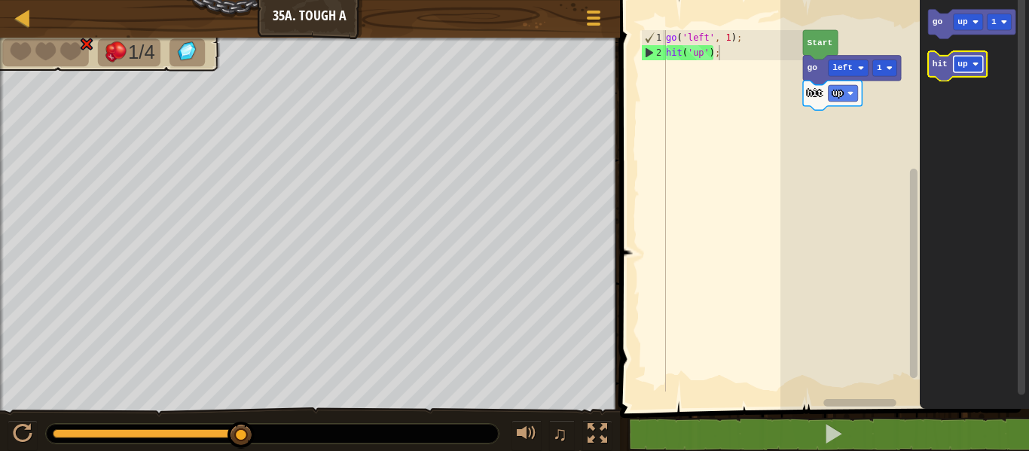
click at [966, 61] on text "up" at bounding box center [963, 64] width 11 height 9
click at [941, 66] on text "hit" at bounding box center [940, 64] width 15 height 9
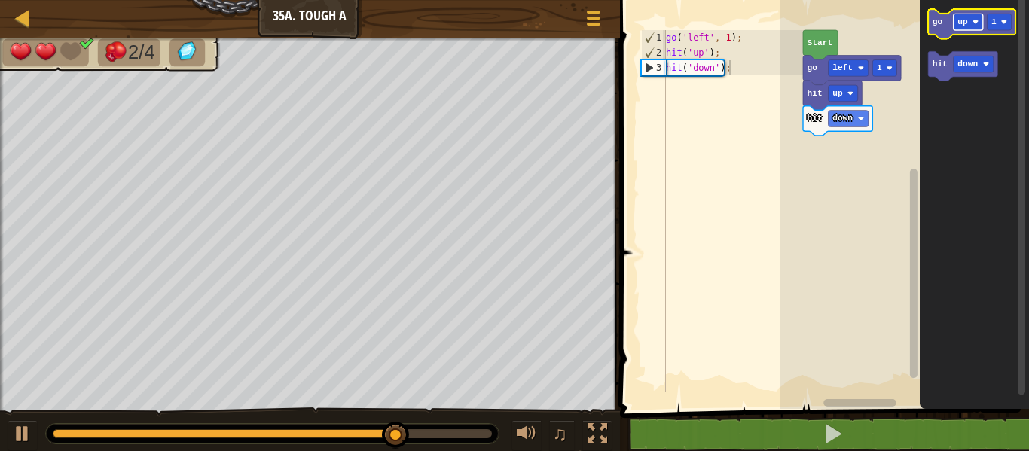
click at [968, 20] on rect "Blockly Workspace" at bounding box center [968, 22] width 29 height 17
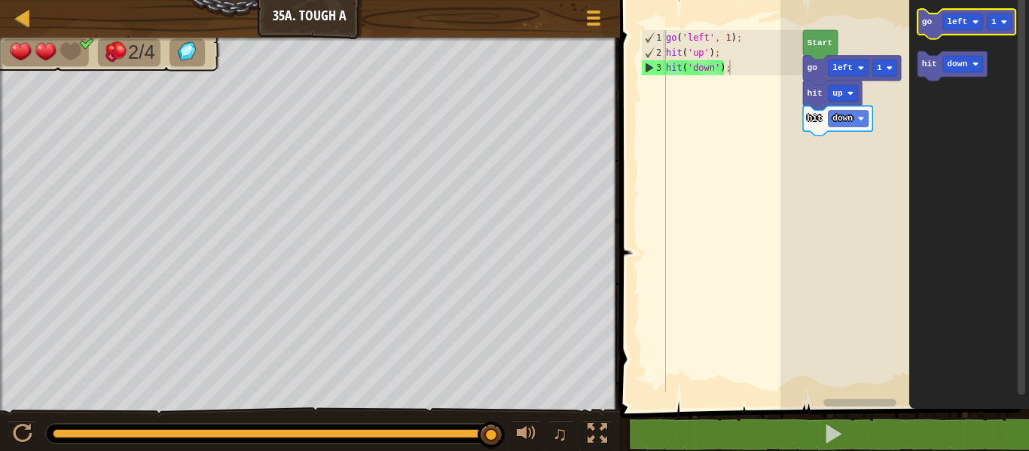
click at [920, 25] on icon "Blockly Workspace" at bounding box center [967, 23] width 98 height 29
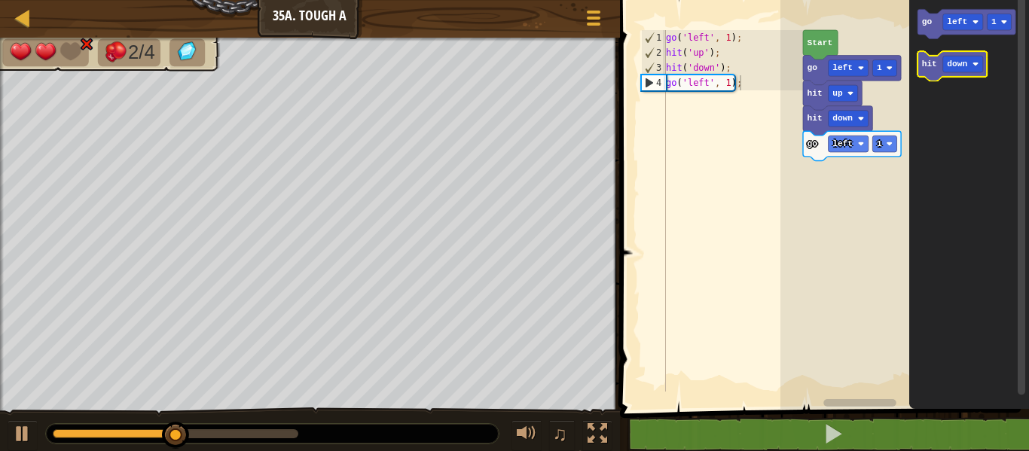
click at [931, 56] on icon "Blockly Workspace" at bounding box center [952, 65] width 69 height 29
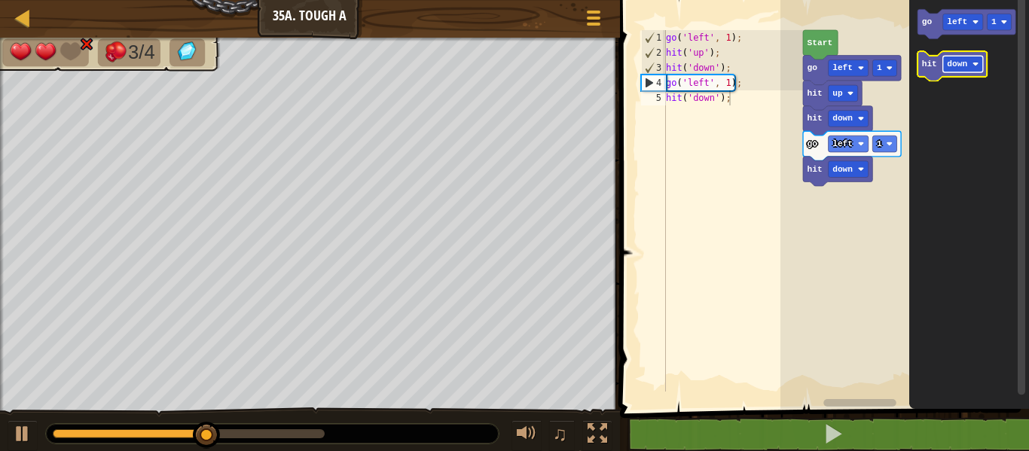
click at [955, 63] on text "down" at bounding box center [958, 64] width 20 height 9
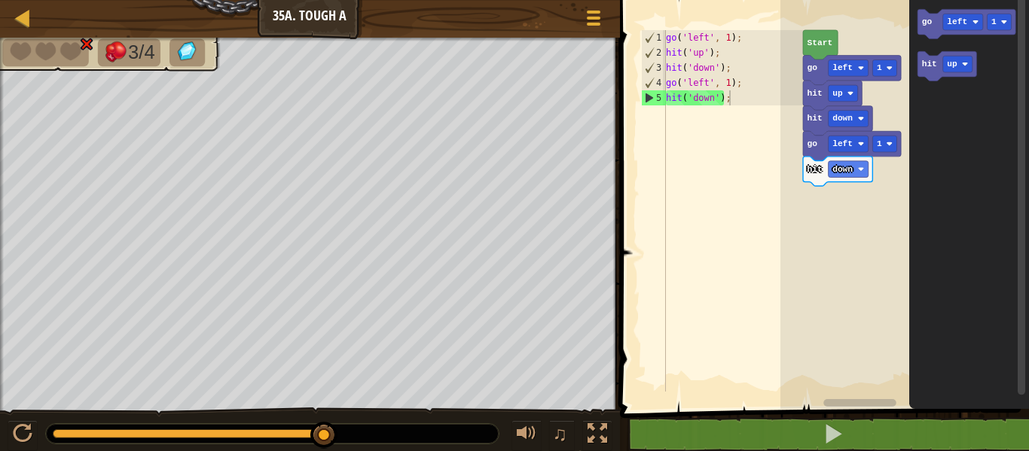
click at [915, 32] on icon "Blockly Workspace" at bounding box center [969, 200] width 120 height 417
click at [934, 20] on icon "Blockly Workspace" at bounding box center [967, 23] width 98 height 29
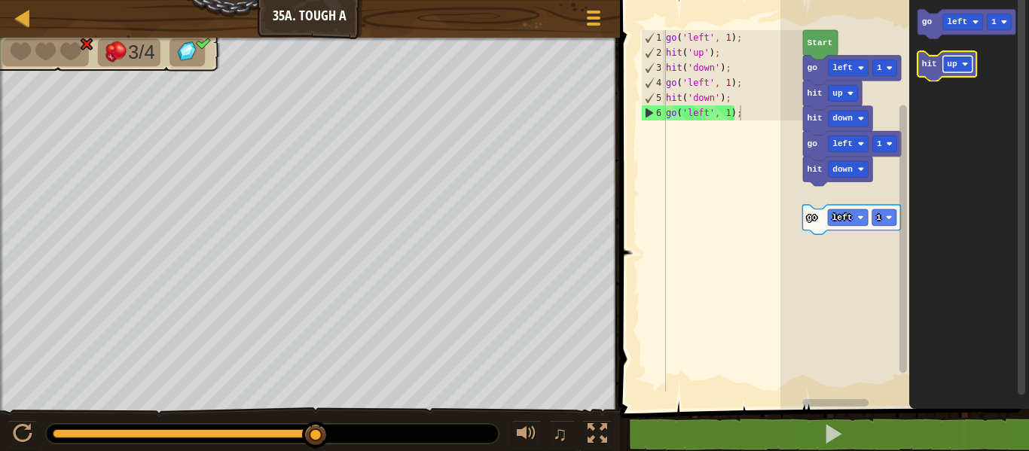
click at [945, 68] on rect "Blockly Workspace" at bounding box center [957, 64] width 29 height 17
click at [927, 66] on text "hit" at bounding box center [929, 64] width 15 height 9
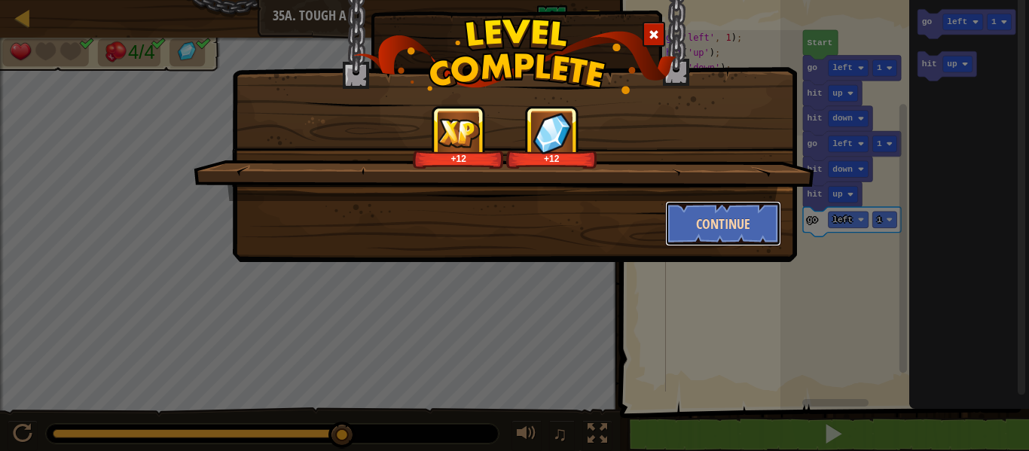
click at [712, 225] on button "Continue" at bounding box center [723, 223] width 117 height 45
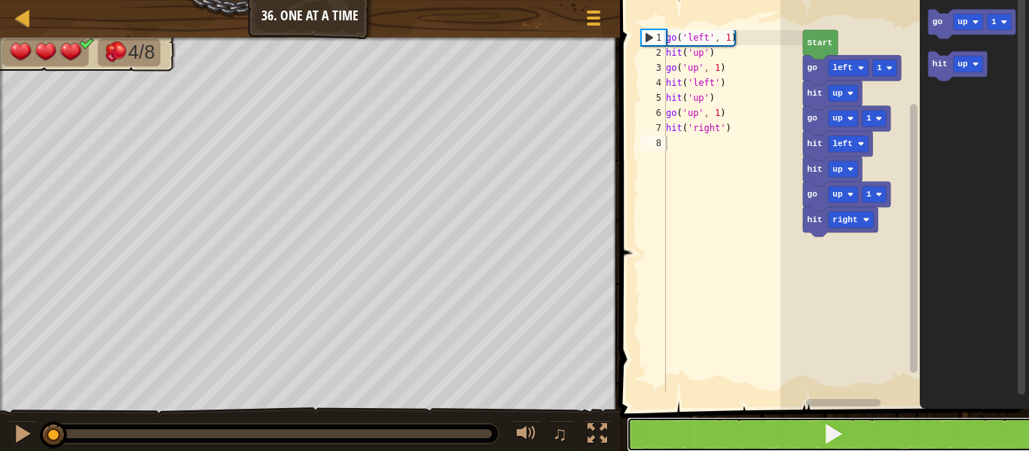
click at [746, 423] on button at bounding box center [834, 434] width 414 height 35
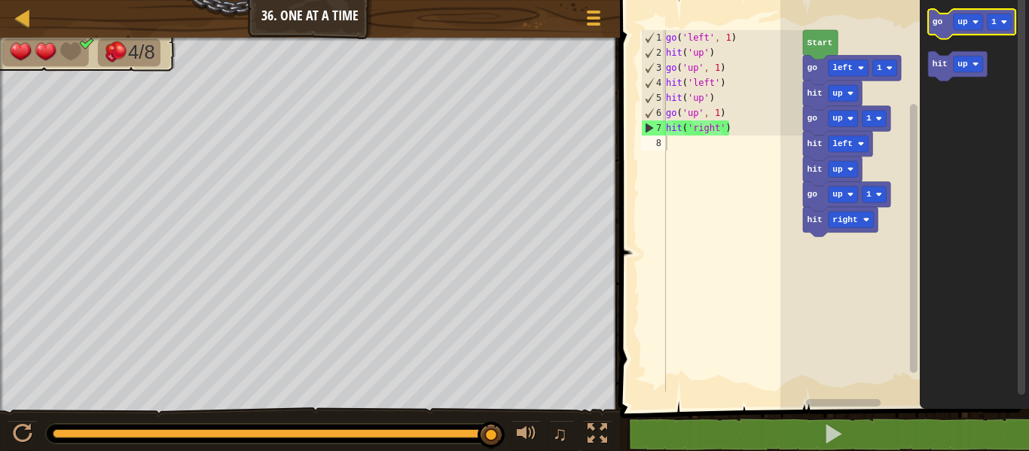
click at [943, 36] on icon "Blockly Workspace" at bounding box center [972, 23] width 87 height 29
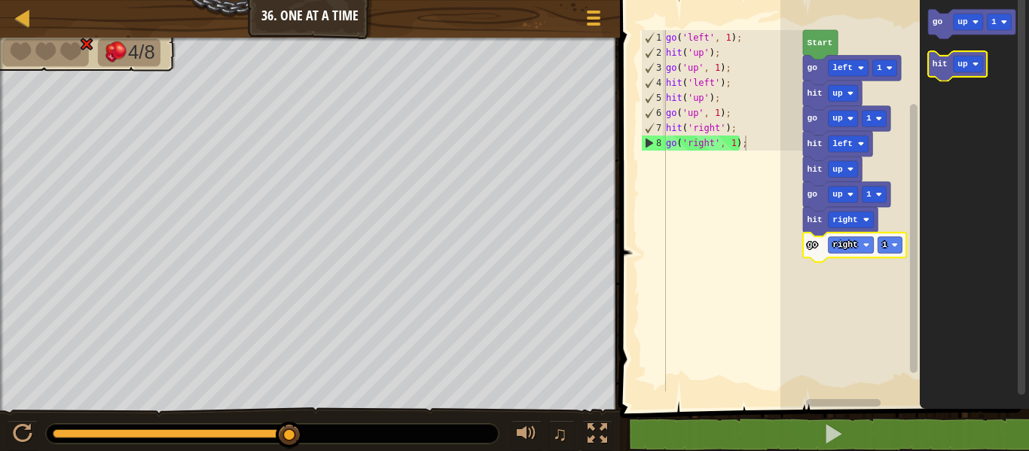
click at [943, 67] on text "hit" at bounding box center [940, 64] width 15 height 9
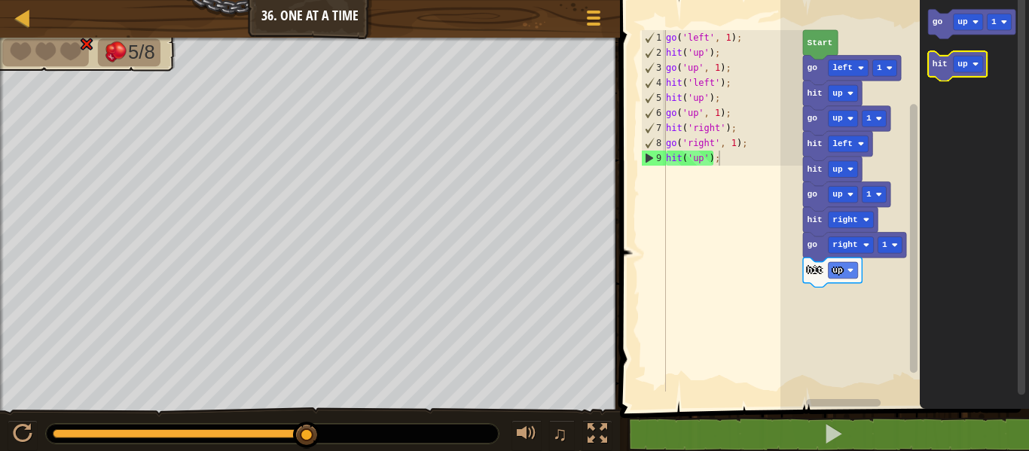
click at [959, 72] on icon "Blockly Workspace" at bounding box center [958, 65] width 59 height 29
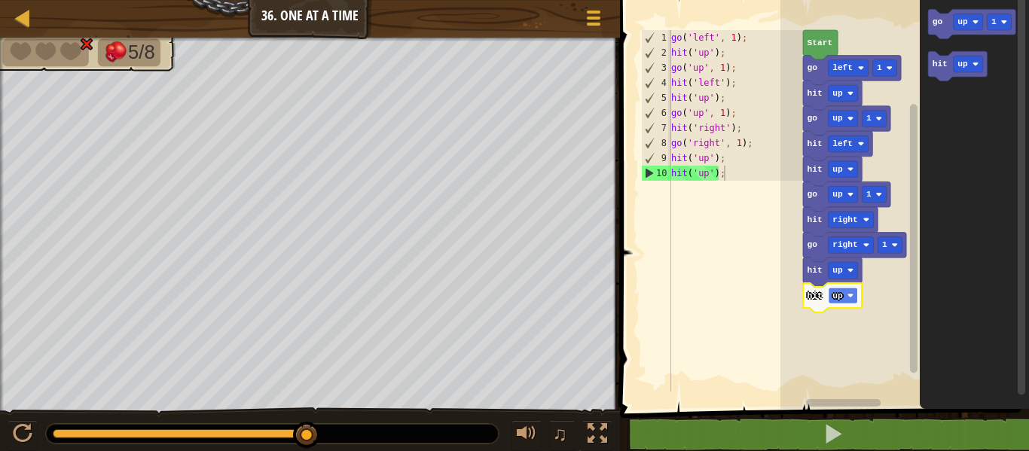
click at [841, 297] on text "up" at bounding box center [838, 296] width 11 height 9
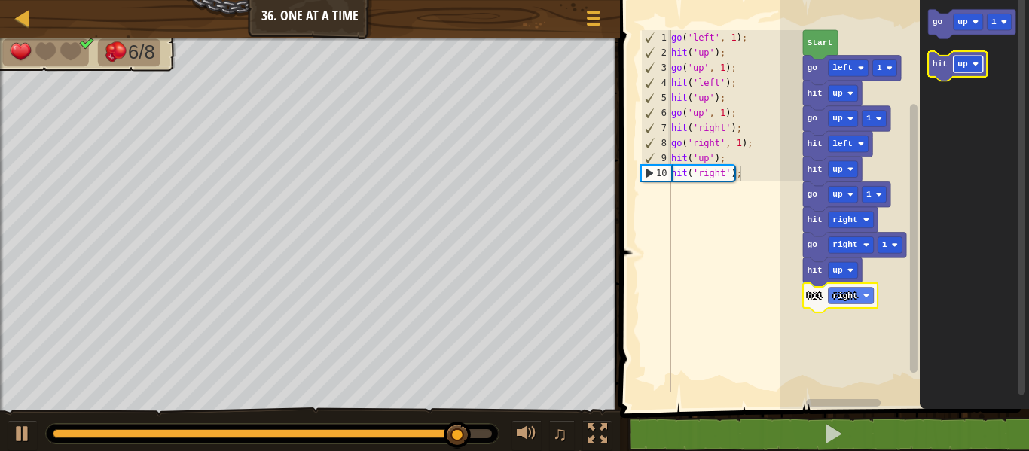
click at [966, 66] on text "up" at bounding box center [963, 64] width 11 height 9
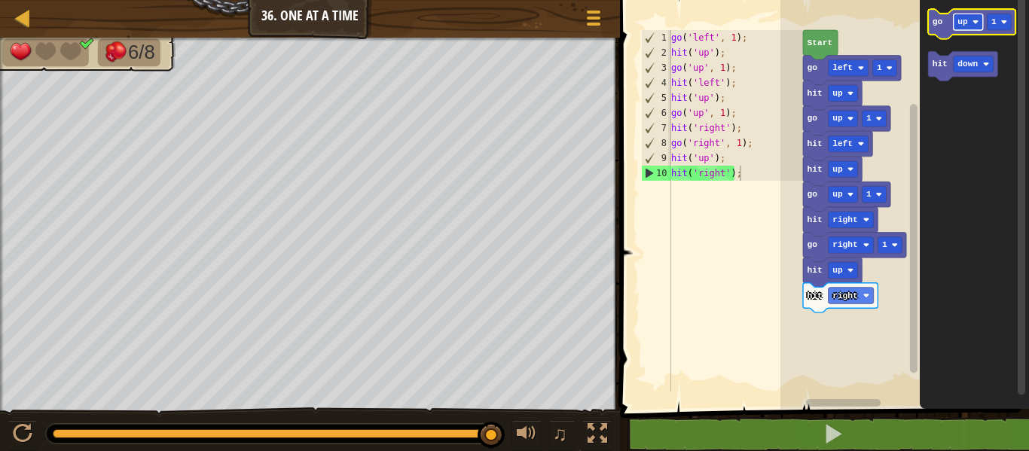
click at [959, 28] on rect "Blockly Workspace" at bounding box center [968, 22] width 29 height 17
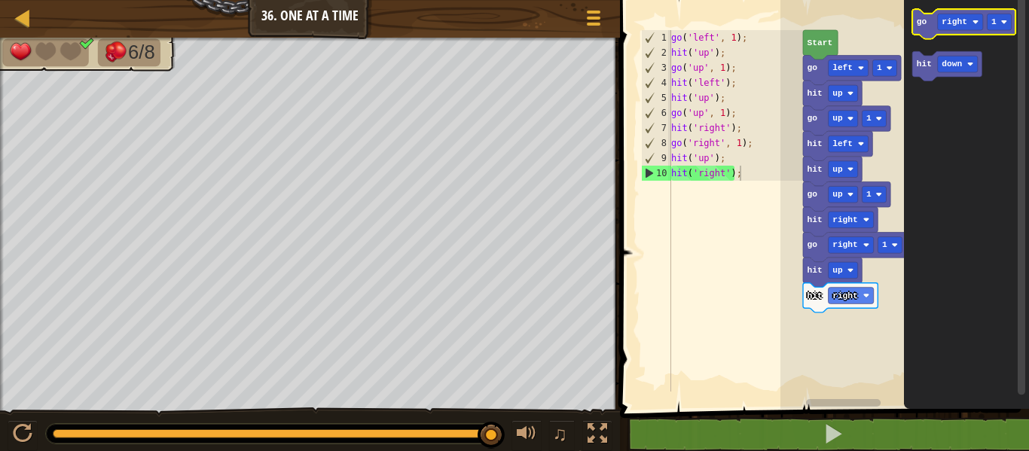
click at [925, 23] on text "go" at bounding box center [922, 21] width 11 height 9
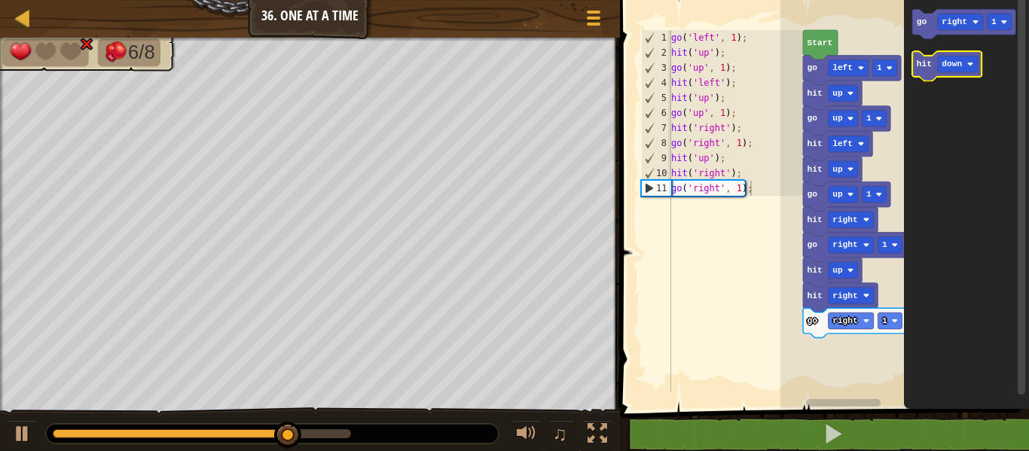
click at [923, 55] on icon "Blockly Workspace" at bounding box center [947, 65] width 69 height 29
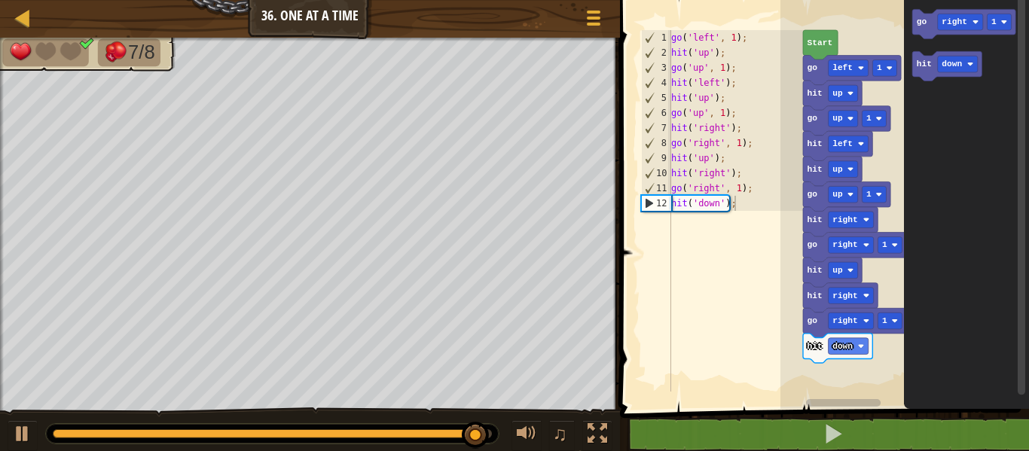
click at [944, 86] on icon "Blockly Workspace" at bounding box center [966, 200] width 125 height 417
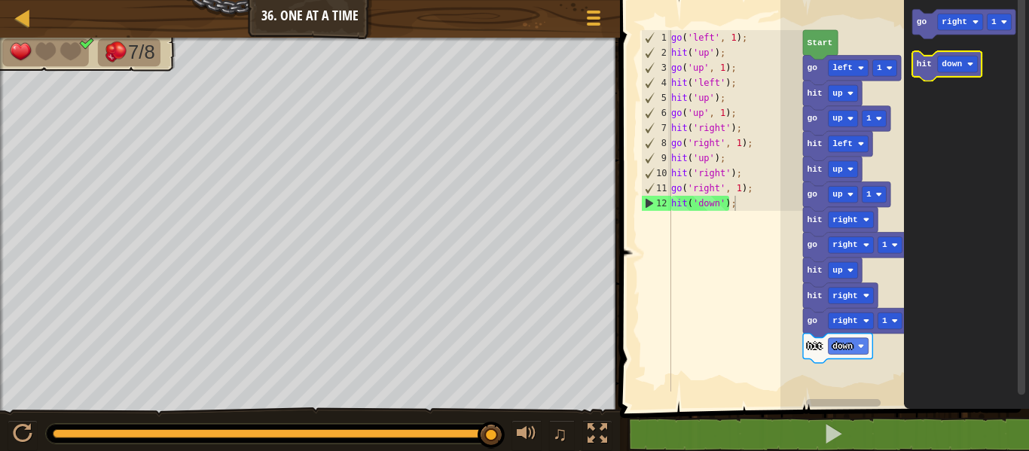
click at [952, 53] on icon "Blockly Workspace" at bounding box center [947, 65] width 69 height 29
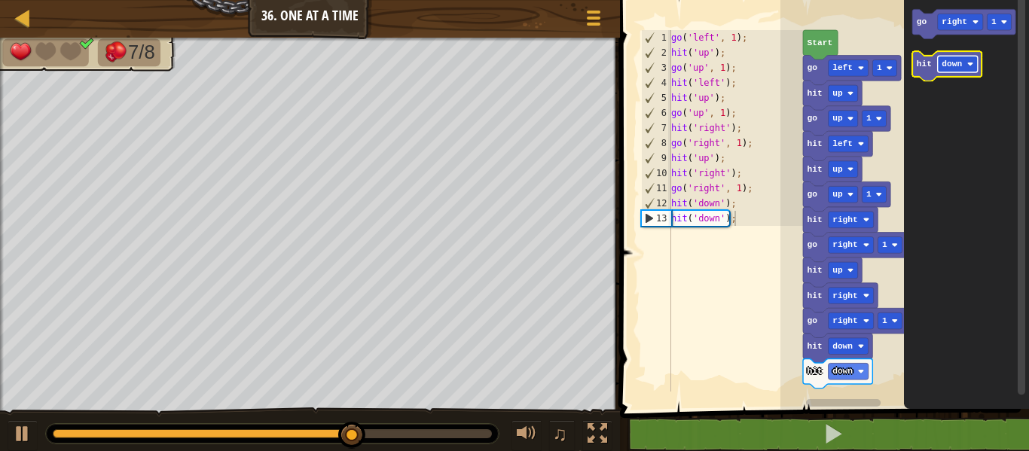
click at [952, 66] on text "down" at bounding box center [952, 64] width 20 height 9
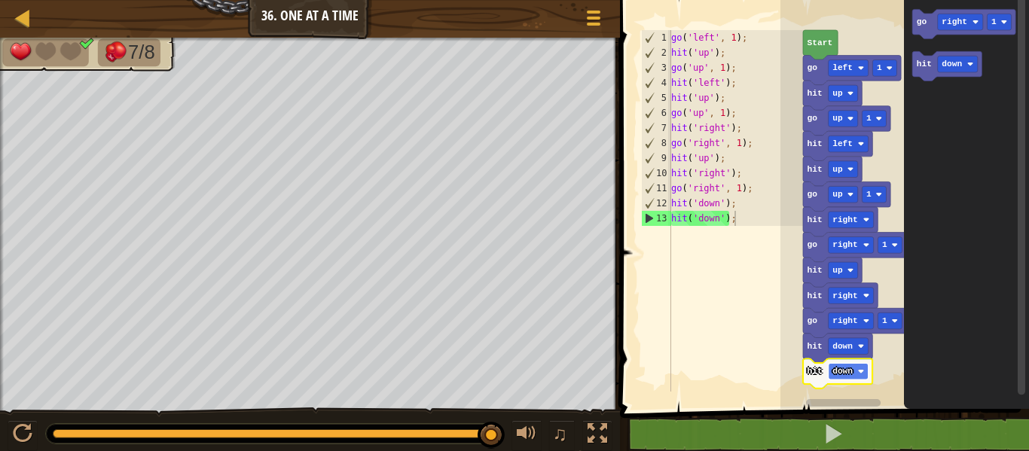
click at [846, 377] on rect "Blockly Workspace" at bounding box center [849, 371] width 40 height 17
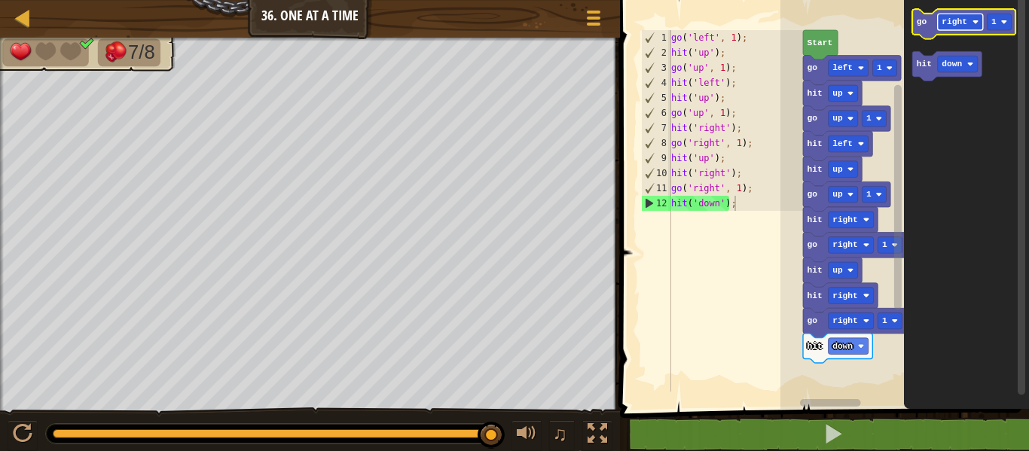
click at [944, 29] on rect "Blockly Workspace" at bounding box center [960, 22] width 45 height 17
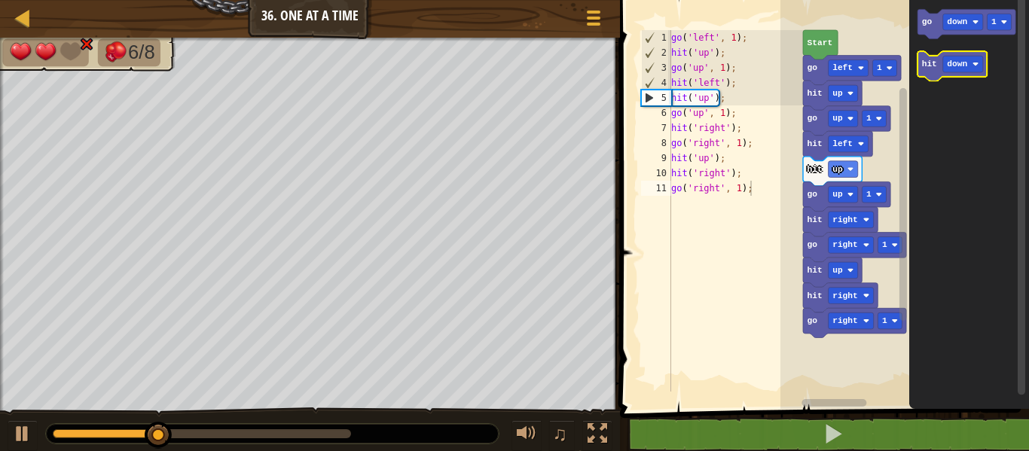
click at [922, 63] on text "hit" at bounding box center [929, 64] width 15 height 9
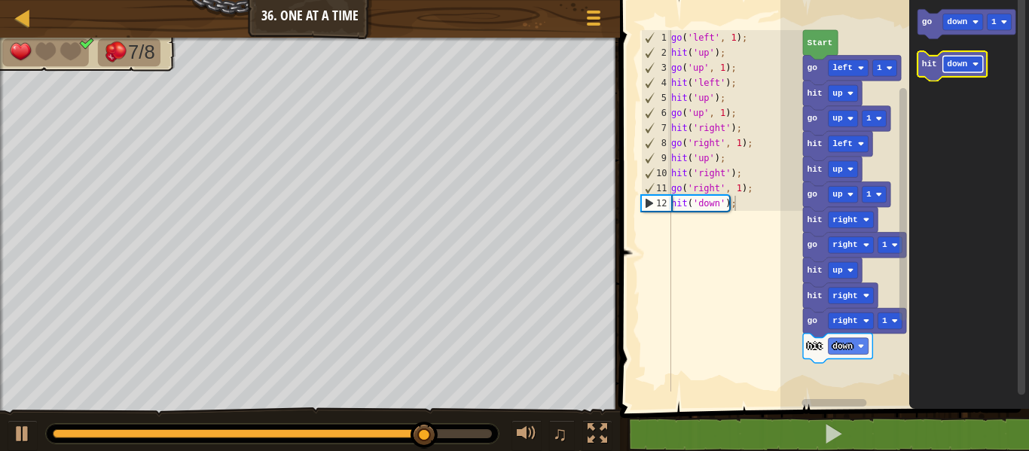
click at [953, 68] on text "down" at bounding box center [958, 64] width 20 height 9
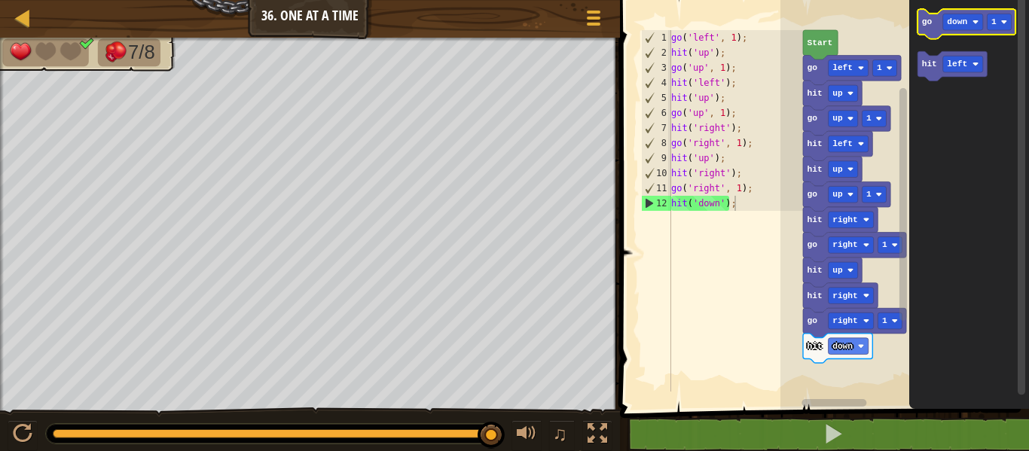
click at [932, 20] on text "go" at bounding box center [927, 21] width 11 height 9
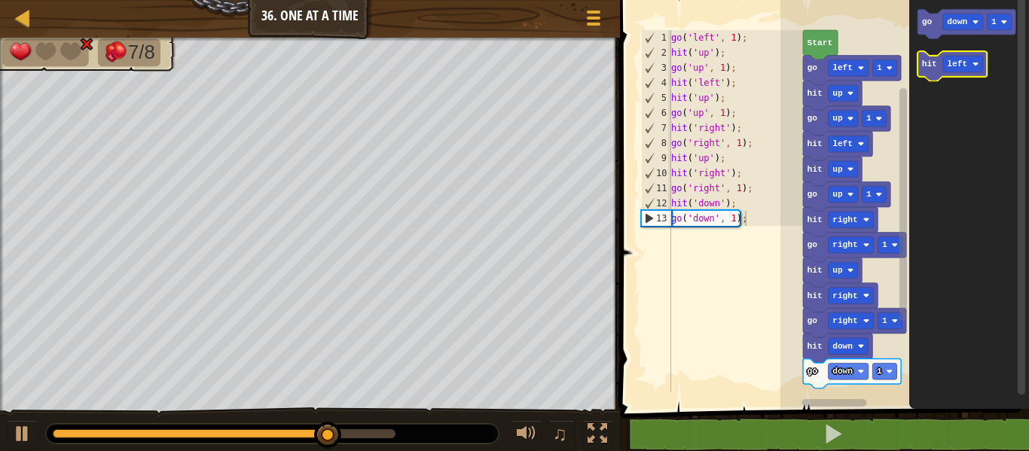
click at [932, 55] on rect "Blockly Workspace" at bounding box center [952, 65] width 69 height 29
click at [920, 69] on icon "Blockly Workspace" at bounding box center [952, 65] width 69 height 29
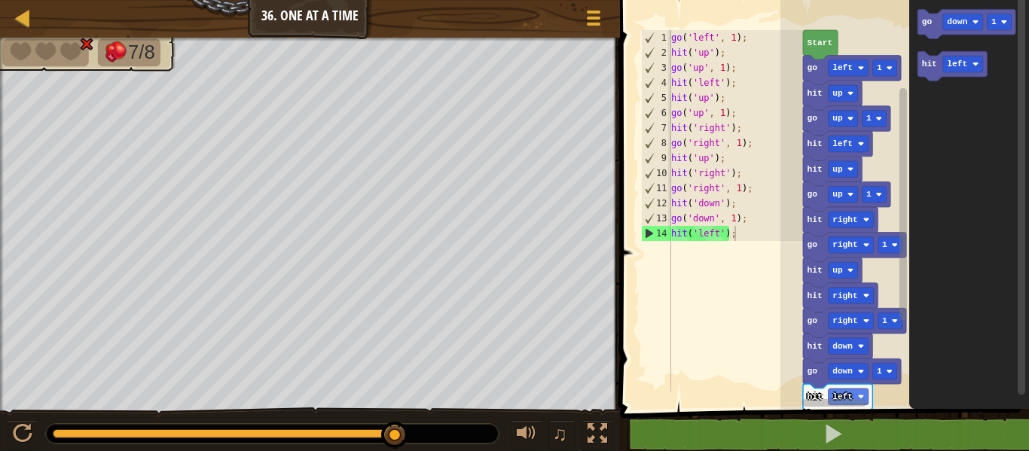
click at [913, 422] on div "1 2 3 4 5 6 7 8 9 10 11 12 13 14 go ( 'left' , 1 ) ; hit ( 'up' ) ; go ( 'up' ,…" at bounding box center [822, 236] width 414 height 456
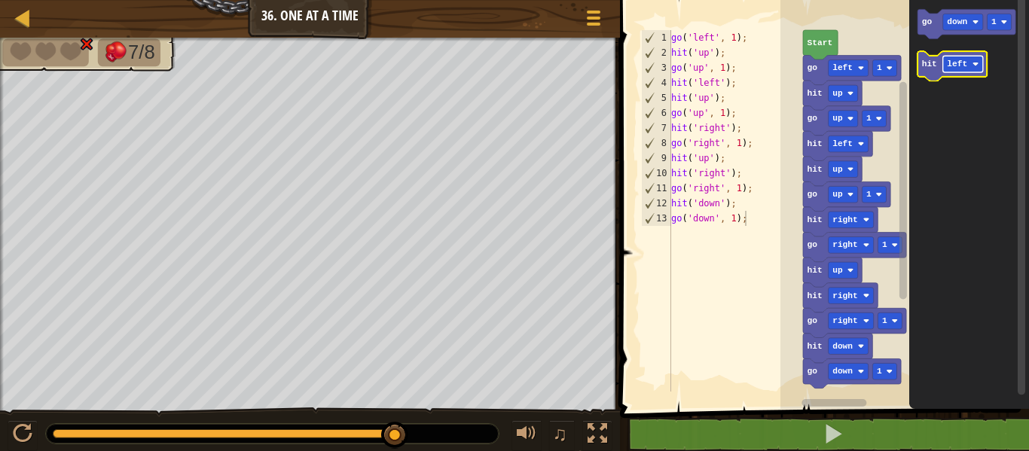
click at [963, 60] on text "left" at bounding box center [958, 64] width 20 height 9
click at [933, 71] on icon "Blockly Workspace" at bounding box center [955, 65] width 75 height 29
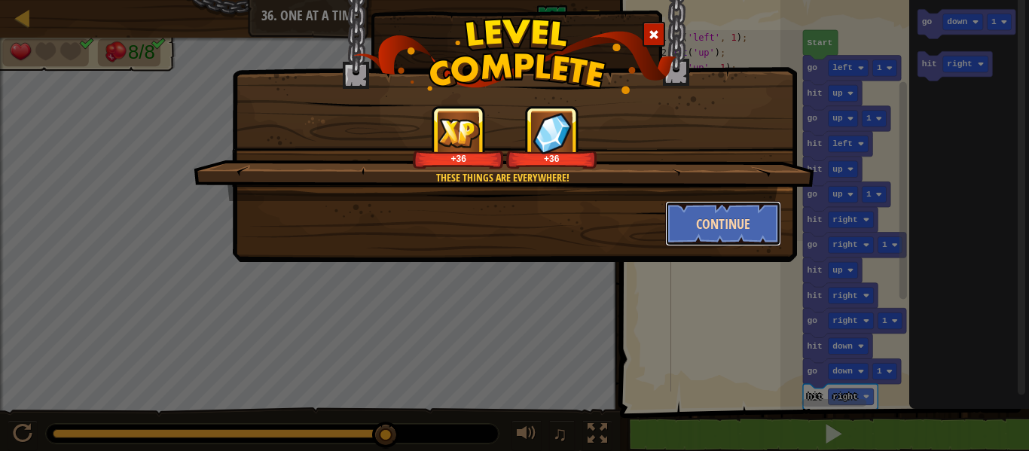
click at [727, 218] on button "Continue" at bounding box center [723, 223] width 117 height 45
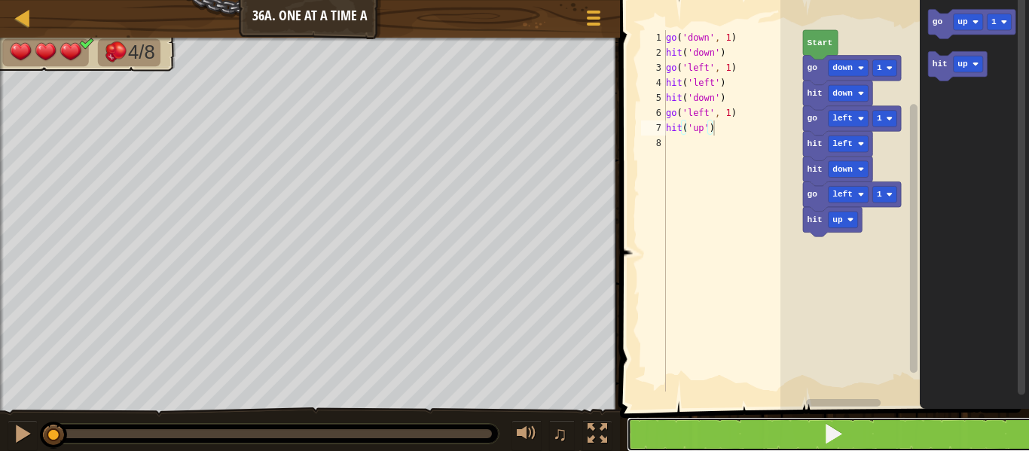
click at [785, 430] on button at bounding box center [834, 434] width 414 height 35
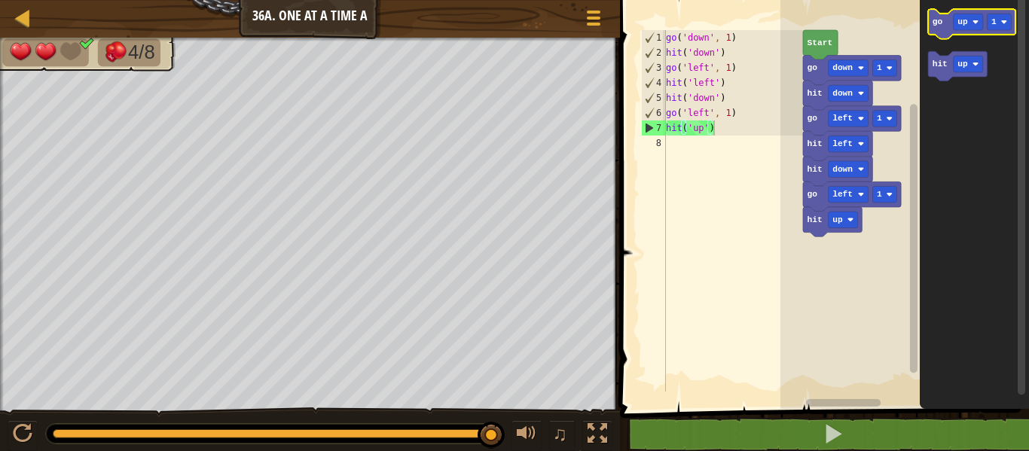
click at [936, 30] on icon "Blockly Workspace" at bounding box center [972, 23] width 87 height 29
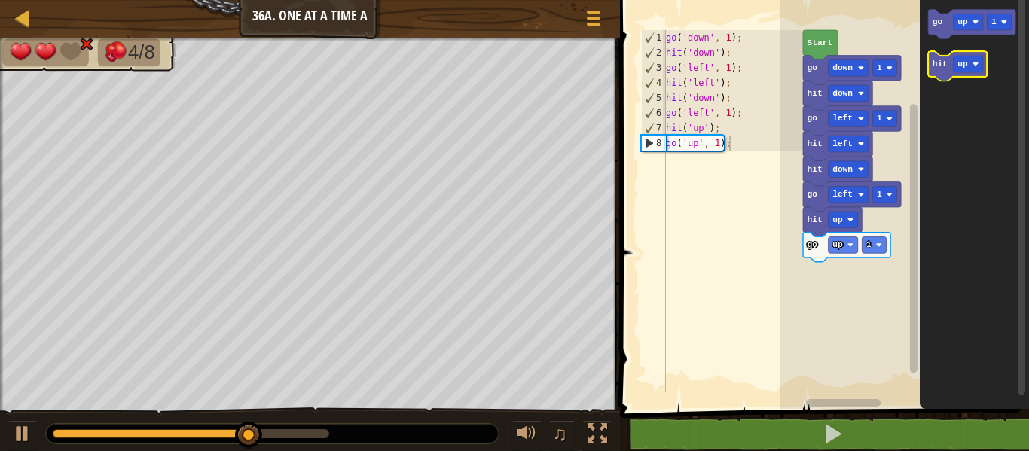
click at [939, 57] on icon "Blockly Workspace" at bounding box center [958, 65] width 59 height 29
click at [971, 64] on rect "Blockly Workspace" at bounding box center [968, 64] width 29 height 17
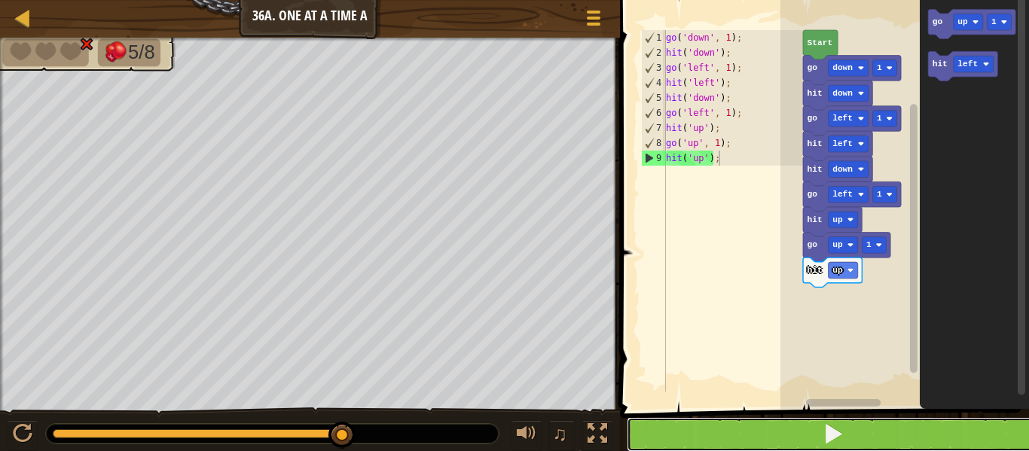
click at [756, 440] on button at bounding box center [834, 434] width 414 height 35
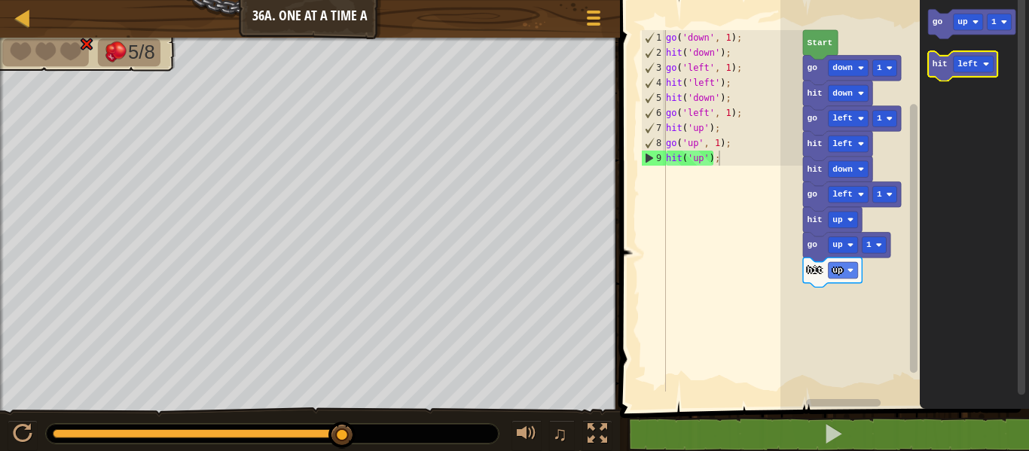
click at [947, 68] on text "hit" at bounding box center [940, 64] width 15 height 9
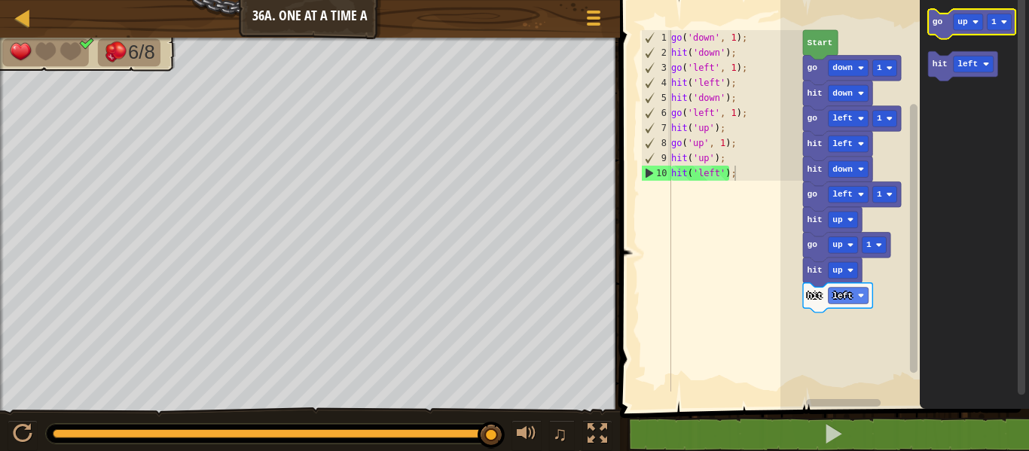
click at [933, 23] on text "go" at bounding box center [938, 21] width 11 height 9
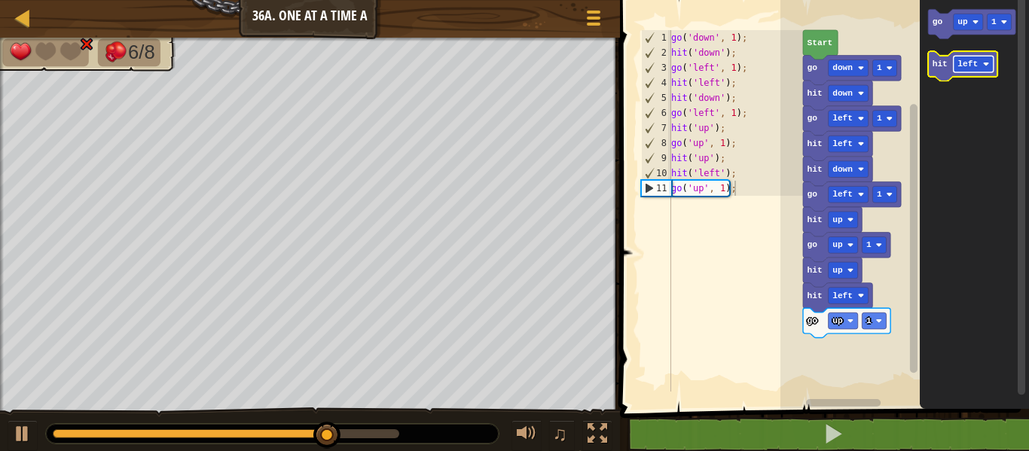
click at [969, 56] on rect "Blockly Workspace" at bounding box center [974, 64] width 40 height 17
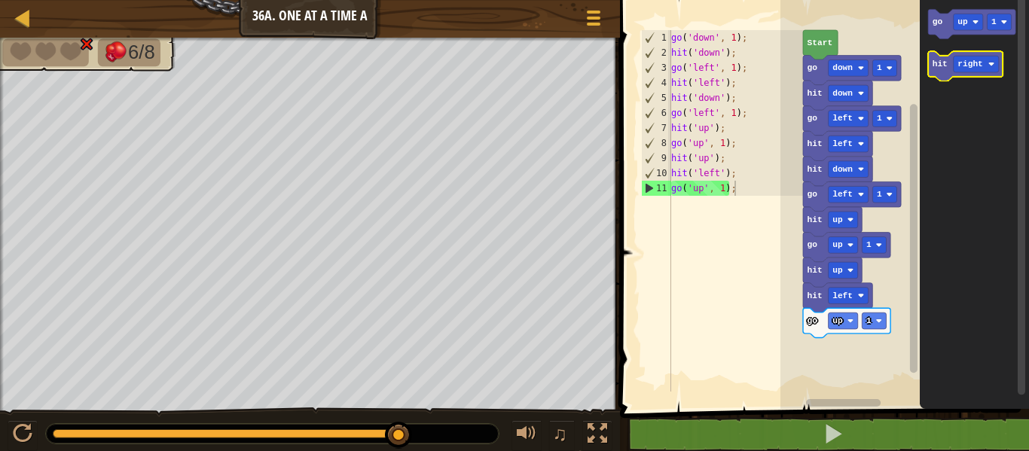
click at [945, 71] on icon "Blockly Workspace" at bounding box center [966, 65] width 75 height 29
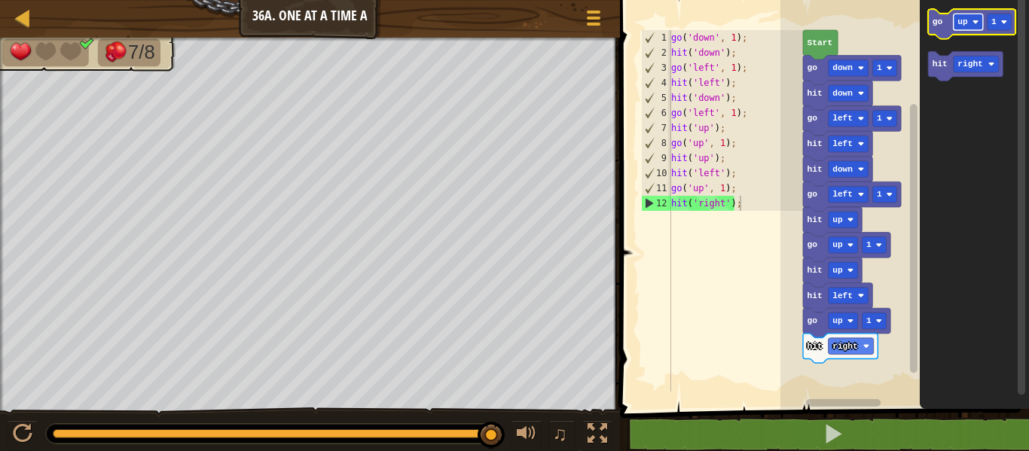
click at [966, 27] on rect "Blockly Workspace" at bounding box center [968, 22] width 29 height 17
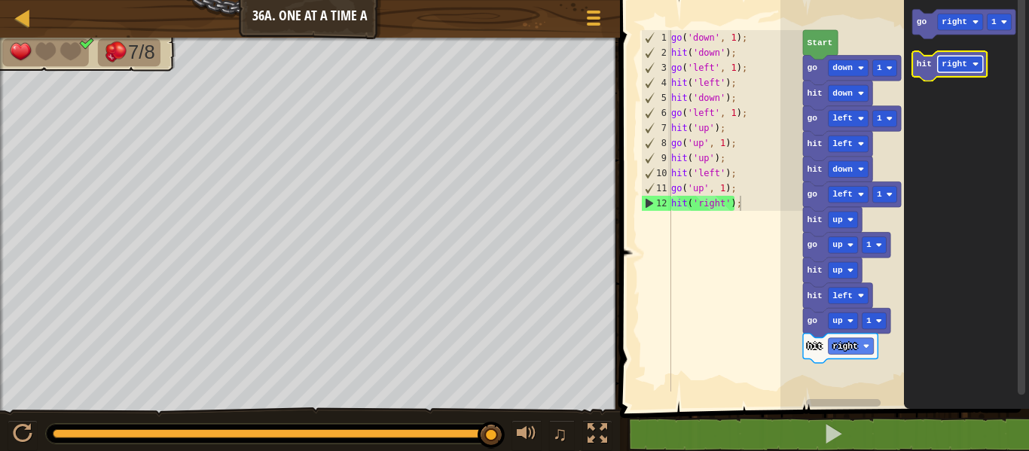
click at [952, 72] on rect "Blockly Workspace" at bounding box center [960, 64] width 45 height 17
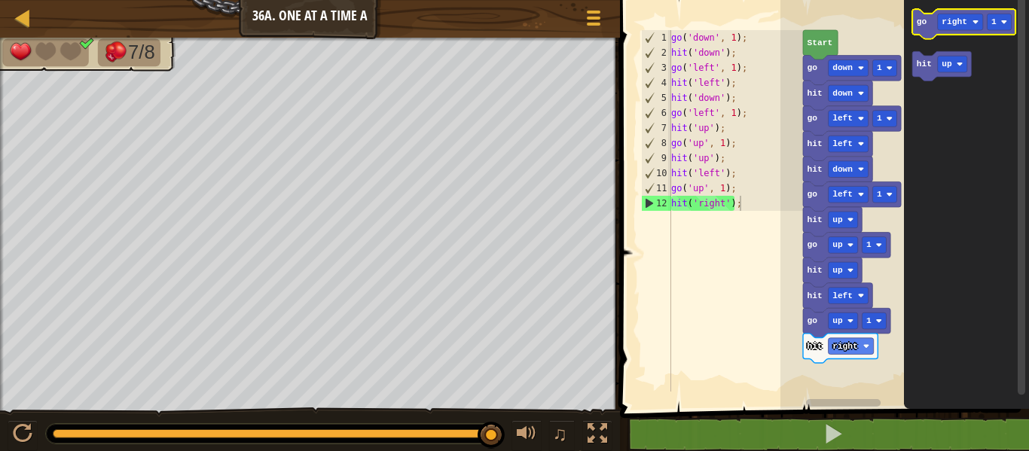
click at [936, 19] on icon "Blockly Workspace" at bounding box center [964, 23] width 103 height 29
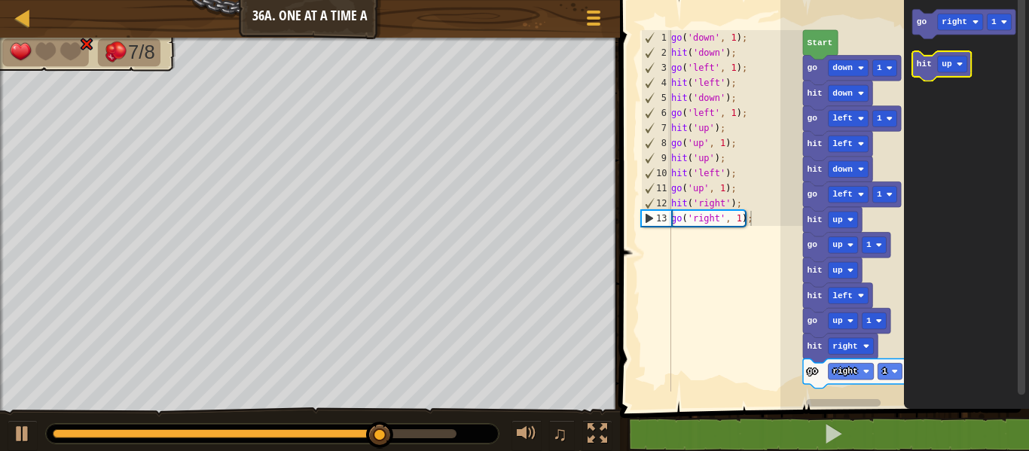
click at [942, 53] on icon "Blockly Workspace" at bounding box center [942, 65] width 59 height 29
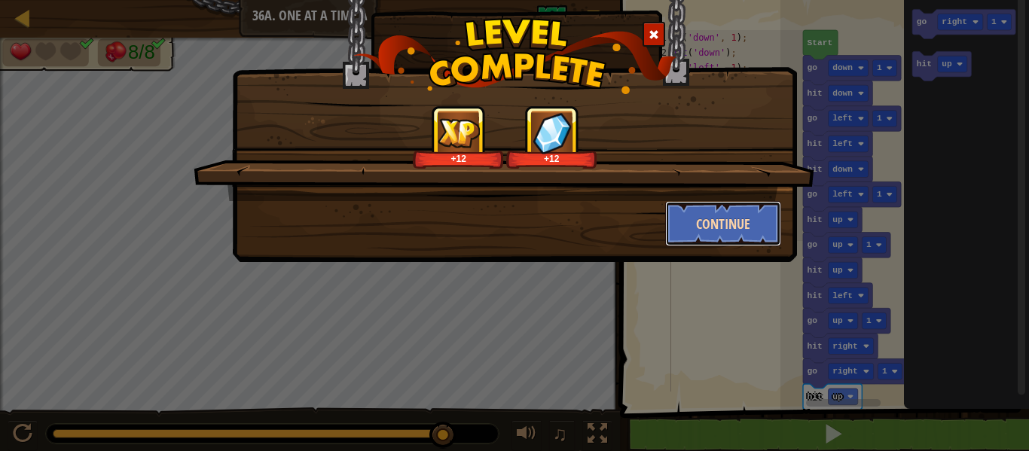
click at [730, 227] on button "Continue" at bounding box center [723, 223] width 117 height 45
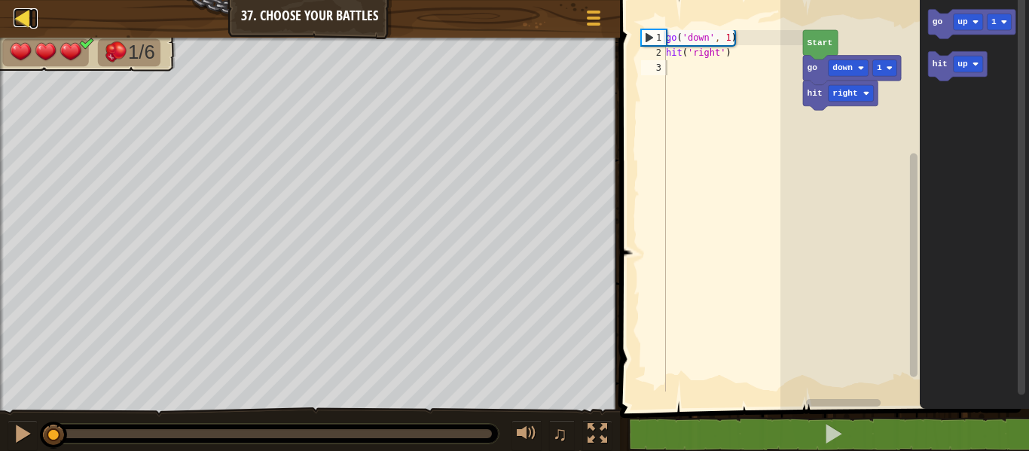
click at [21, 14] on div at bounding box center [23, 17] width 19 height 19
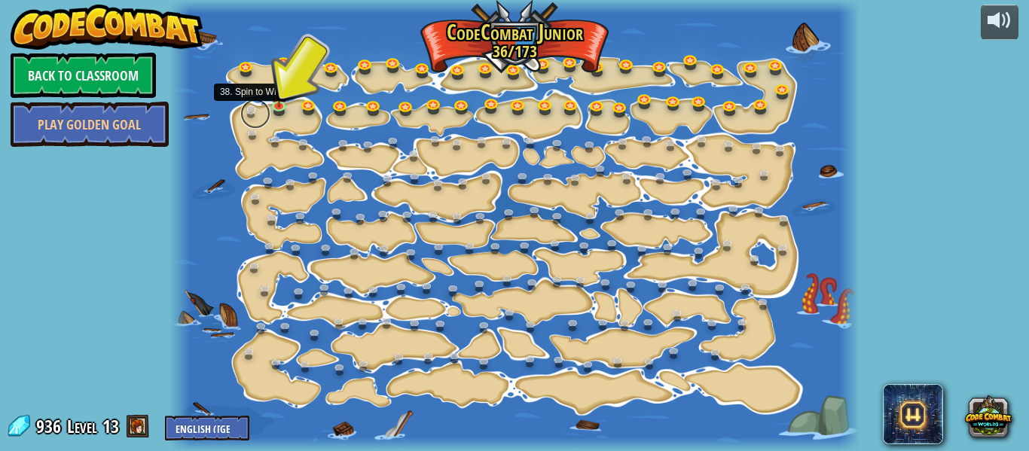
click at [253, 108] on link at bounding box center [255, 114] width 30 height 30
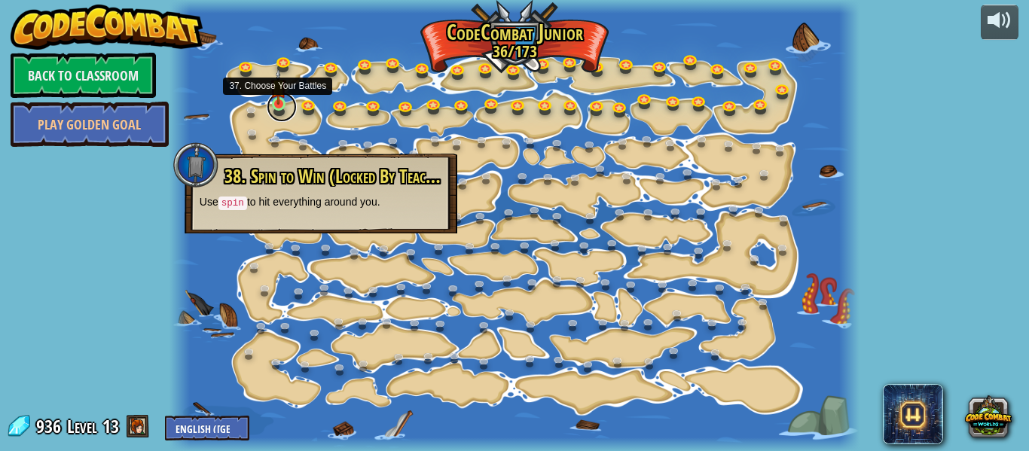
click at [279, 109] on link at bounding box center [282, 107] width 30 height 30
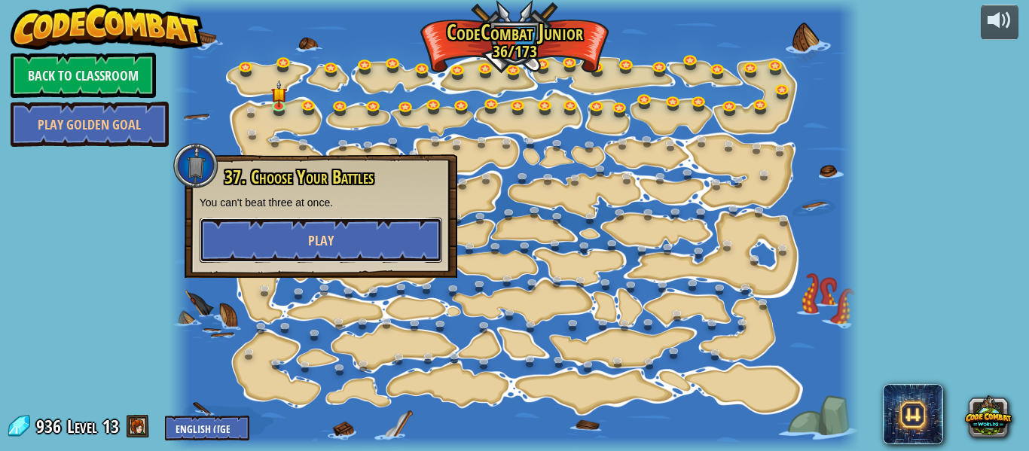
click at [319, 246] on span "Play" at bounding box center [321, 240] width 26 height 19
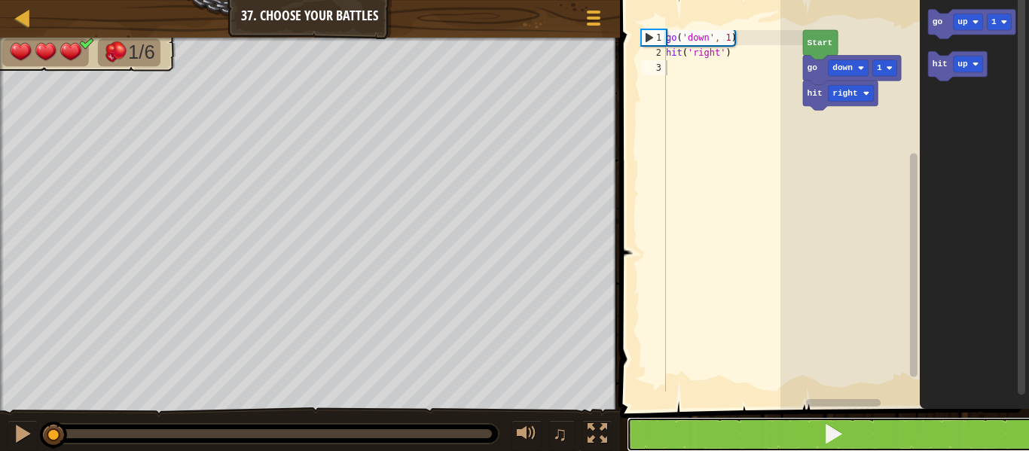
click at [722, 440] on button at bounding box center [834, 434] width 414 height 35
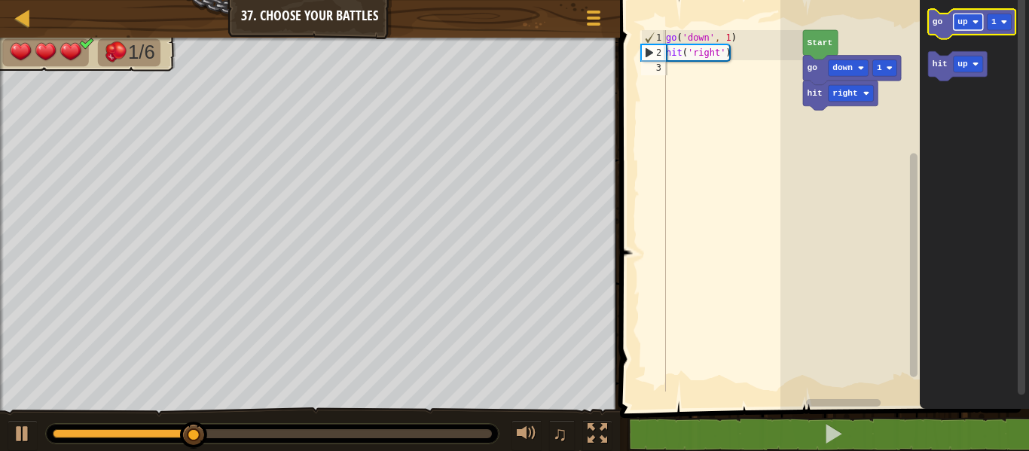
click at [960, 25] on text "up" at bounding box center [963, 21] width 11 height 9
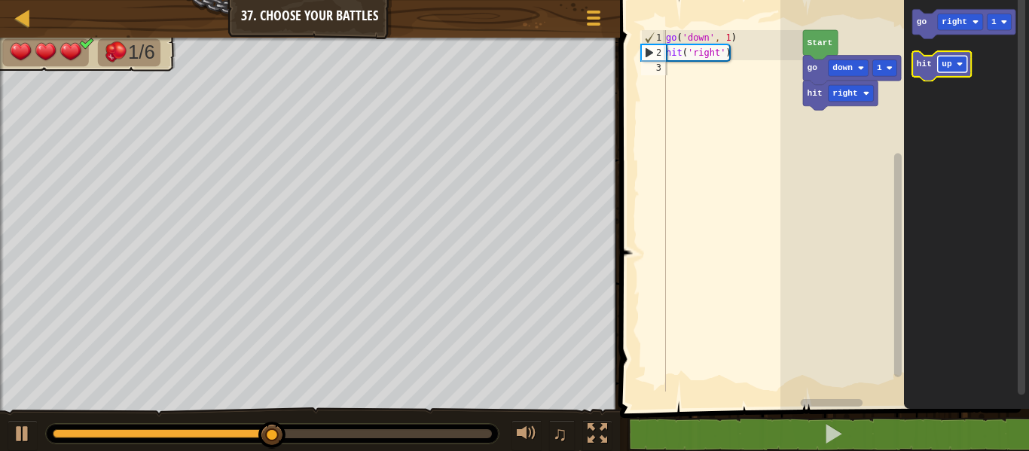
click at [961, 66] on image "Blockly Workspace" at bounding box center [960, 64] width 6 height 6
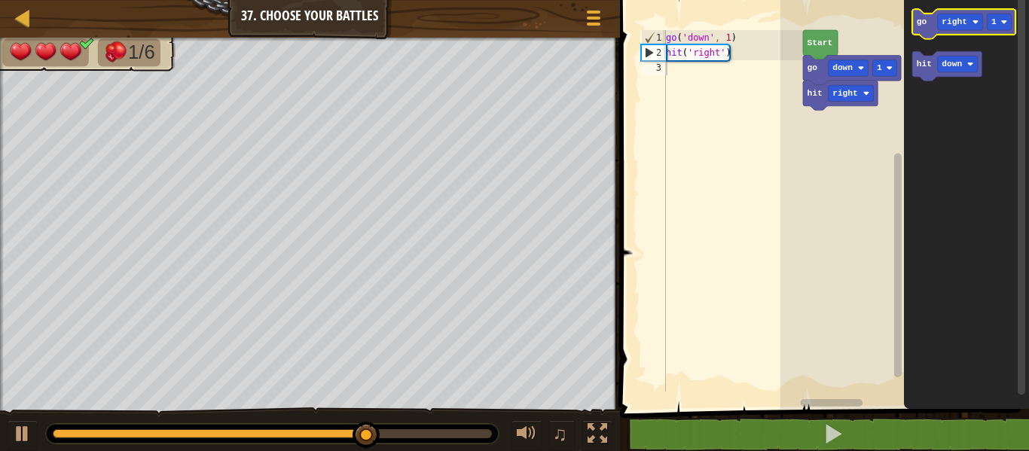
click at [923, 29] on icon "Blockly Workspace" at bounding box center [964, 23] width 103 height 29
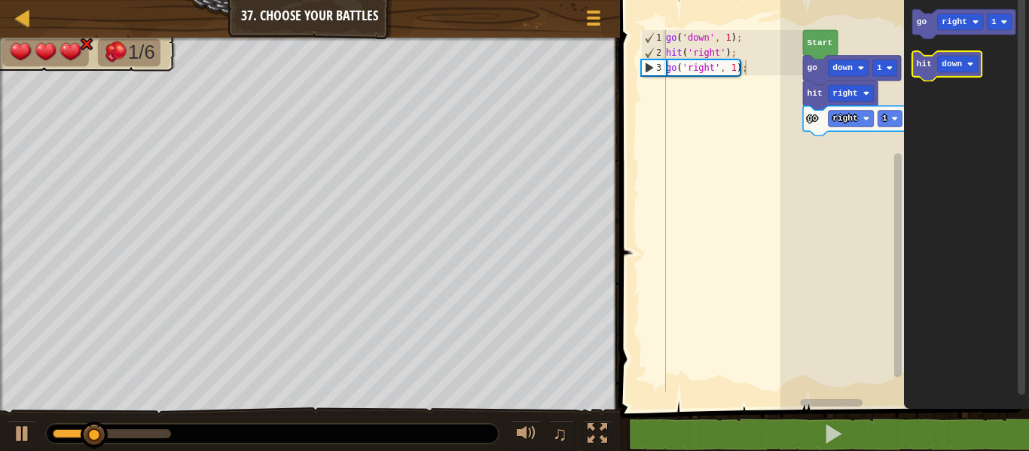
click at [917, 63] on text "hit" at bounding box center [924, 64] width 15 height 9
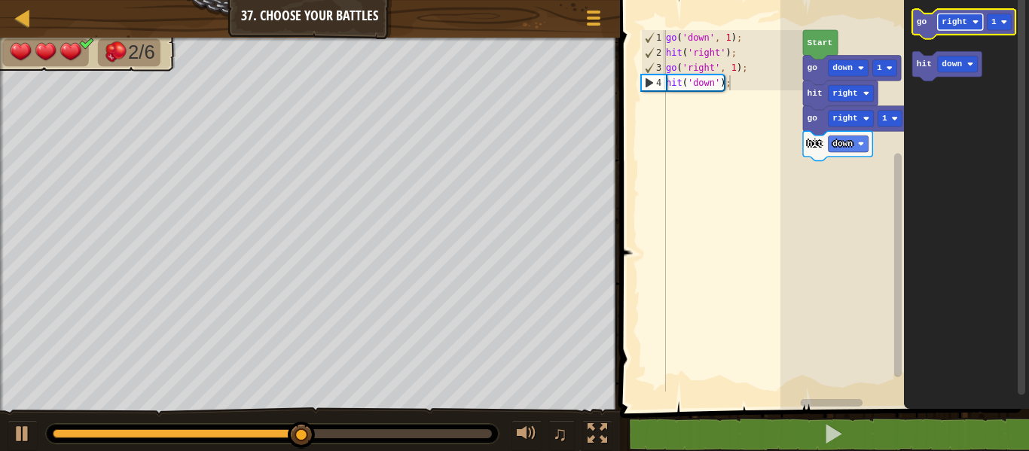
click at [949, 26] on text "right" at bounding box center [955, 21] width 26 height 9
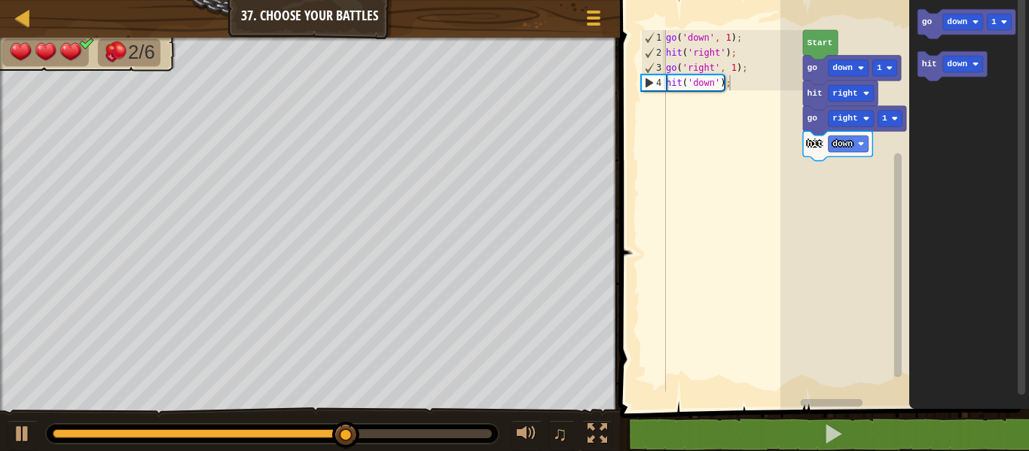
click at [937, 40] on icon "Blockly Workspace" at bounding box center [969, 200] width 120 height 417
click at [933, 30] on icon "Blockly Workspace" at bounding box center [967, 23] width 98 height 29
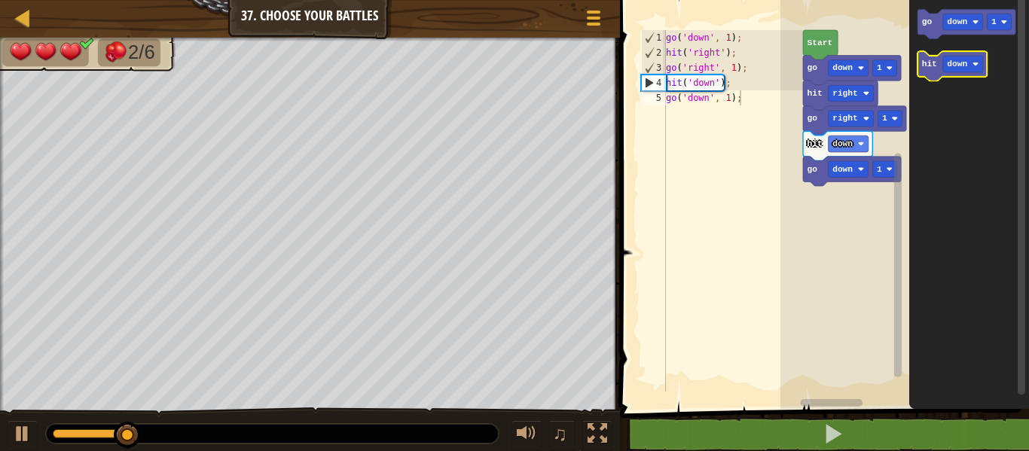
click at [927, 60] on text "hit" at bounding box center [929, 64] width 15 height 9
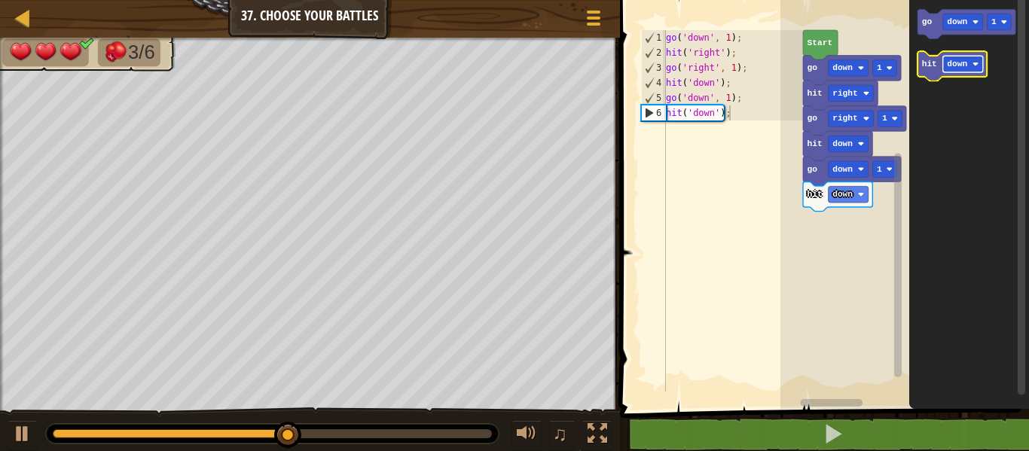
click at [949, 62] on text "down" at bounding box center [958, 64] width 20 height 9
click at [934, 63] on text "hit" at bounding box center [929, 64] width 15 height 9
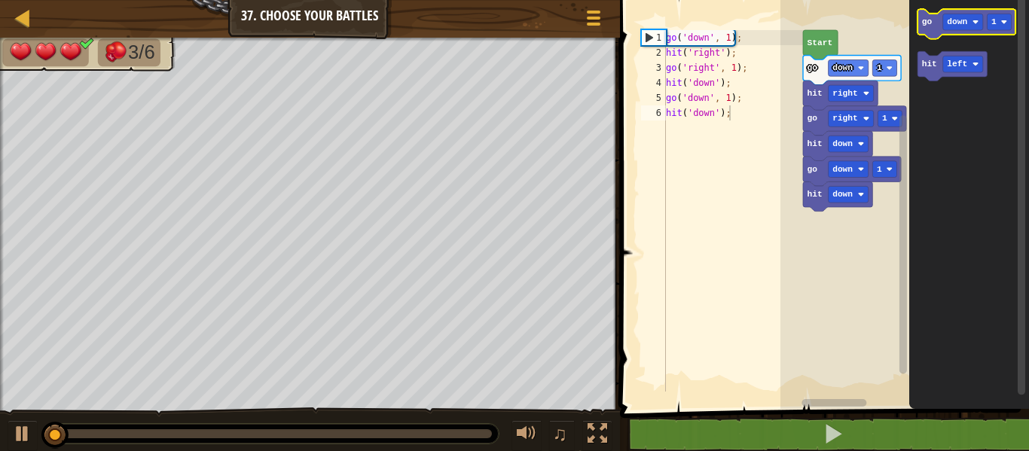
click at [931, 34] on icon "Blockly Workspace" at bounding box center [967, 23] width 98 height 29
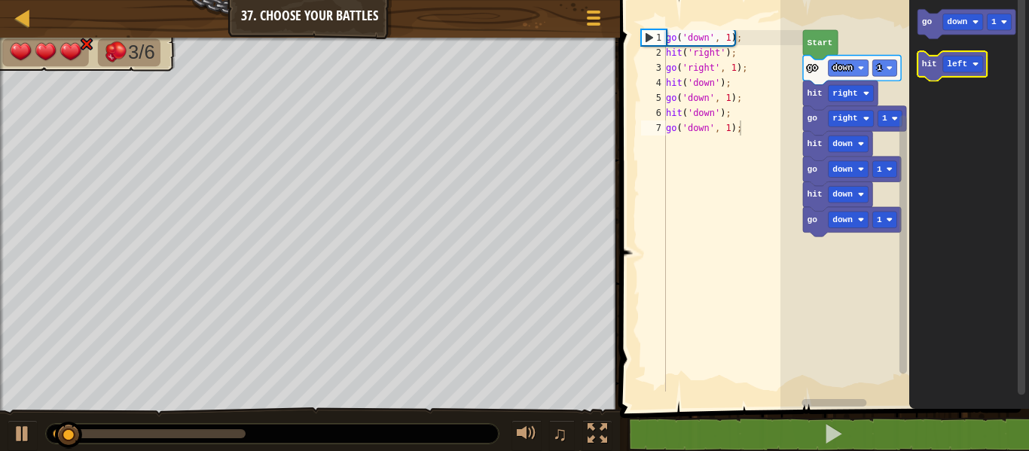
click at [931, 72] on icon "Blockly Workspace" at bounding box center [952, 65] width 69 height 29
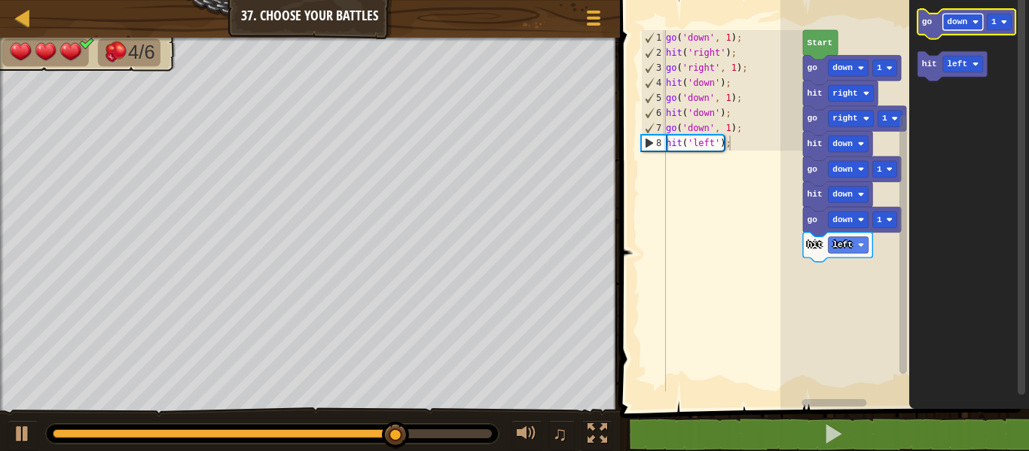
click at [957, 23] on text "down" at bounding box center [958, 21] width 20 height 9
click at [927, 22] on text "go" at bounding box center [927, 21] width 11 height 9
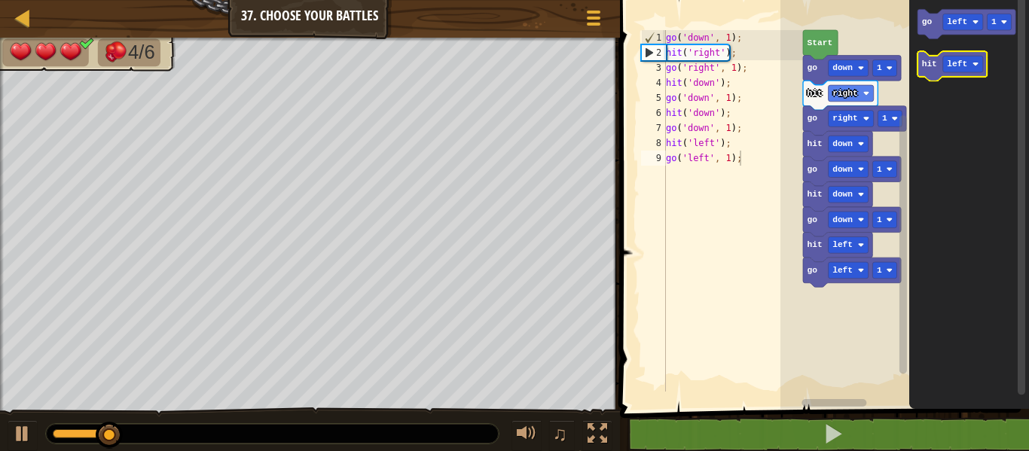
click at [930, 65] on text "hit" at bounding box center [929, 64] width 15 height 9
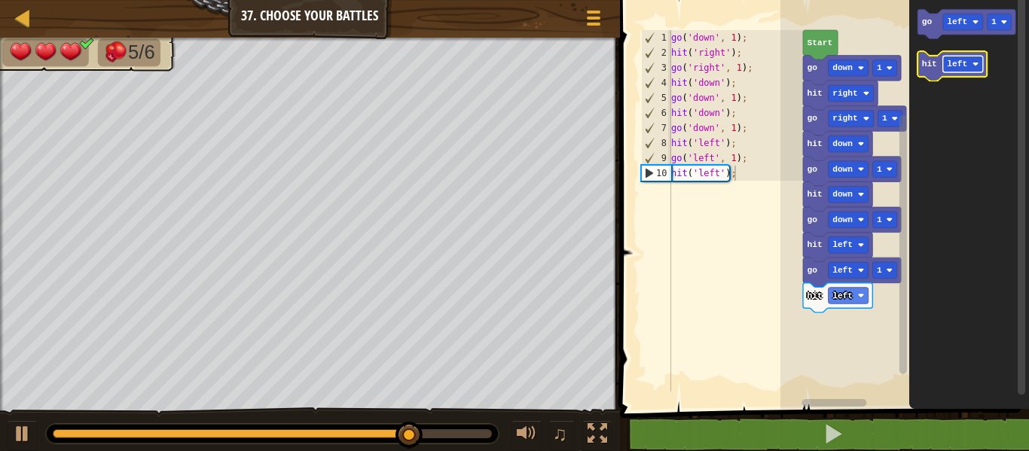
click at [971, 60] on rect "Blockly Workspace" at bounding box center [963, 64] width 40 height 17
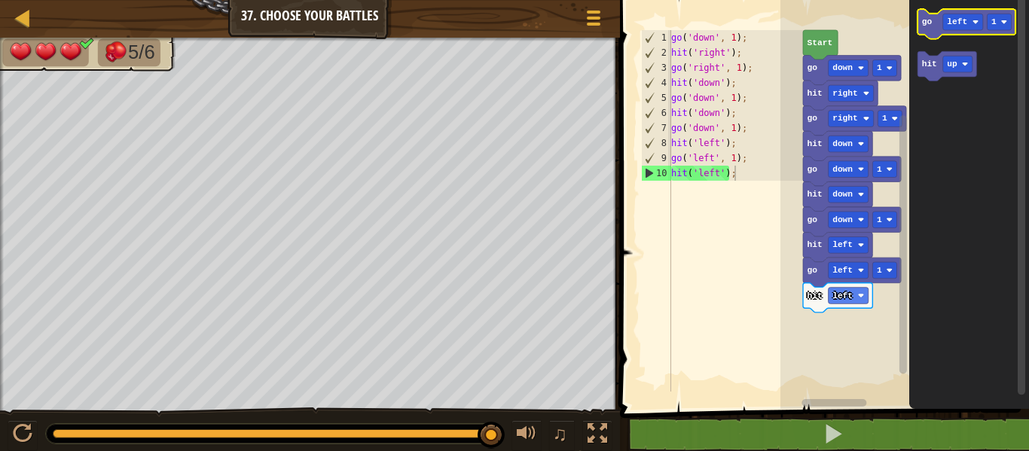
click at [930, 32] on icon "Blockly Workspace" at bounding box center [967, 23] width 98 height 29
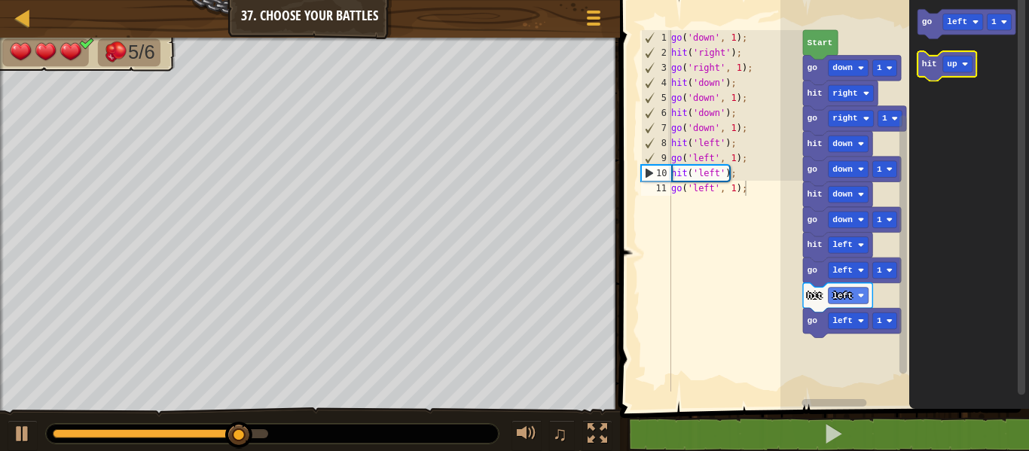
click at [923, 74] on icon "Blockly Workspace" at bounding box center [947, 65] width 59 height 29
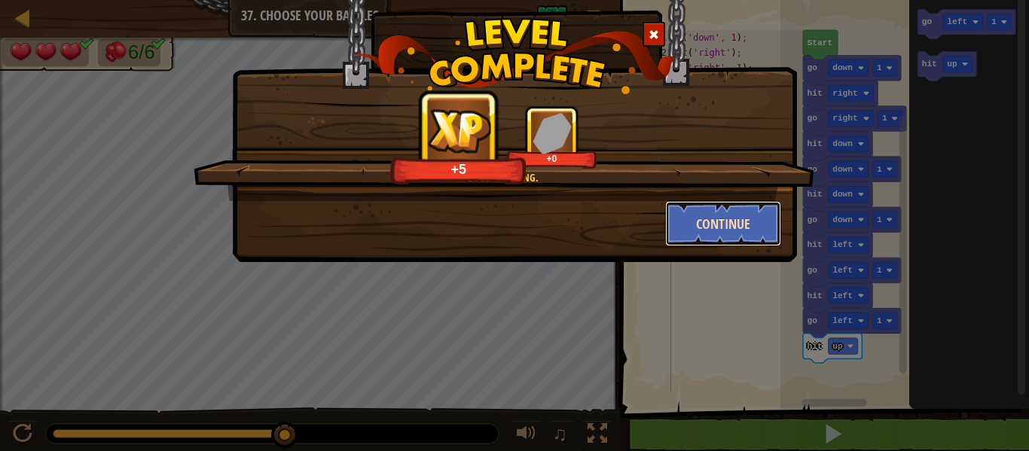
click at [740, 233] on button "Continue" at bounding box center [723, 223] width 117 height 45
